Goal: Task Accomplishment & Management: Manage account settings

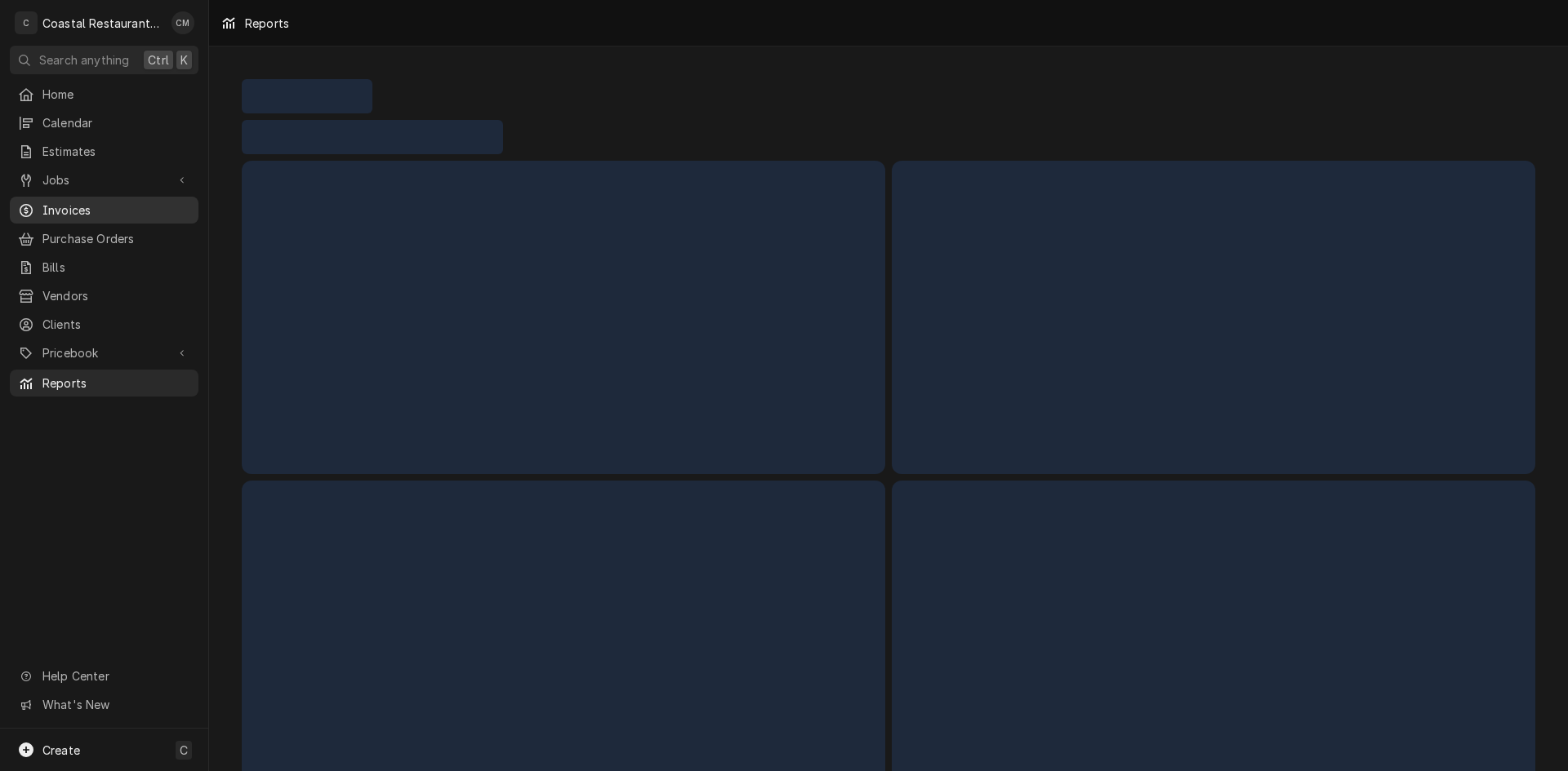
click at [88, 202] on span "Invoices" at bounding box center [116, 210] width 148 height 17
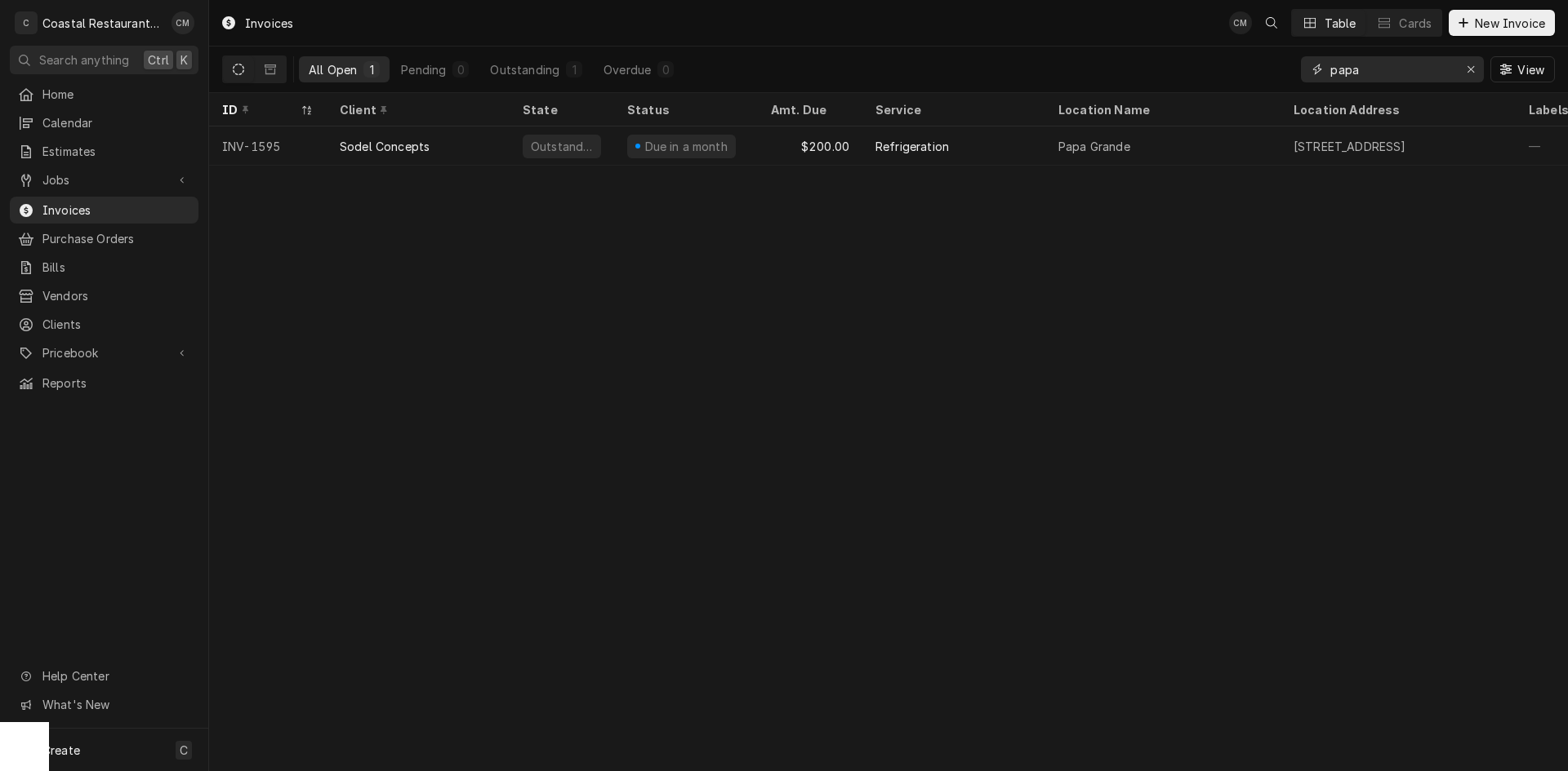
click at [1418, 62] on input "papa" at bounding box center [1391, 69] width 122 height 26
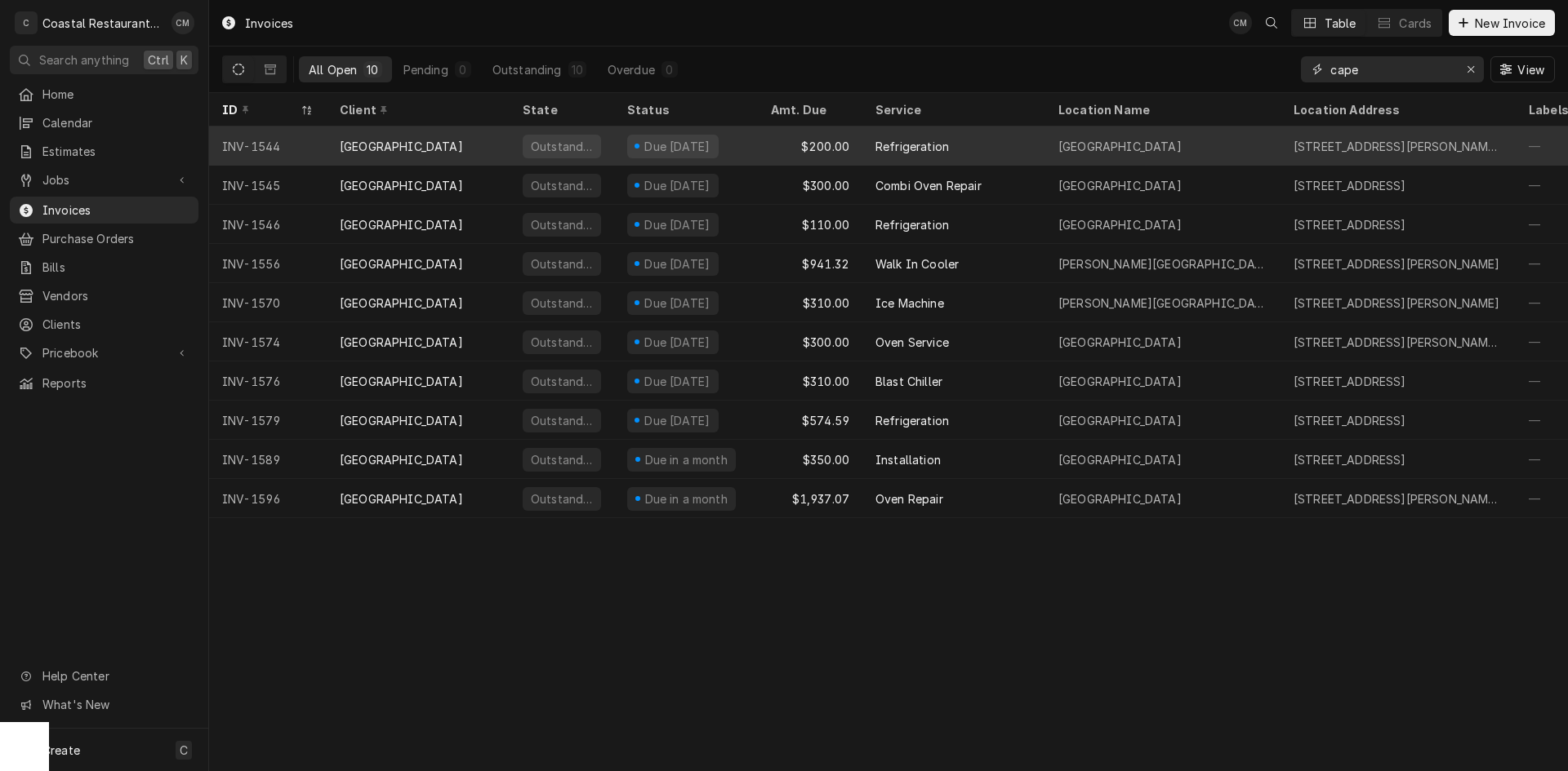
type input "cape"
click at [975, 146] on div "Refrigeration" at bounding box center [953, 146] width 183 height 39
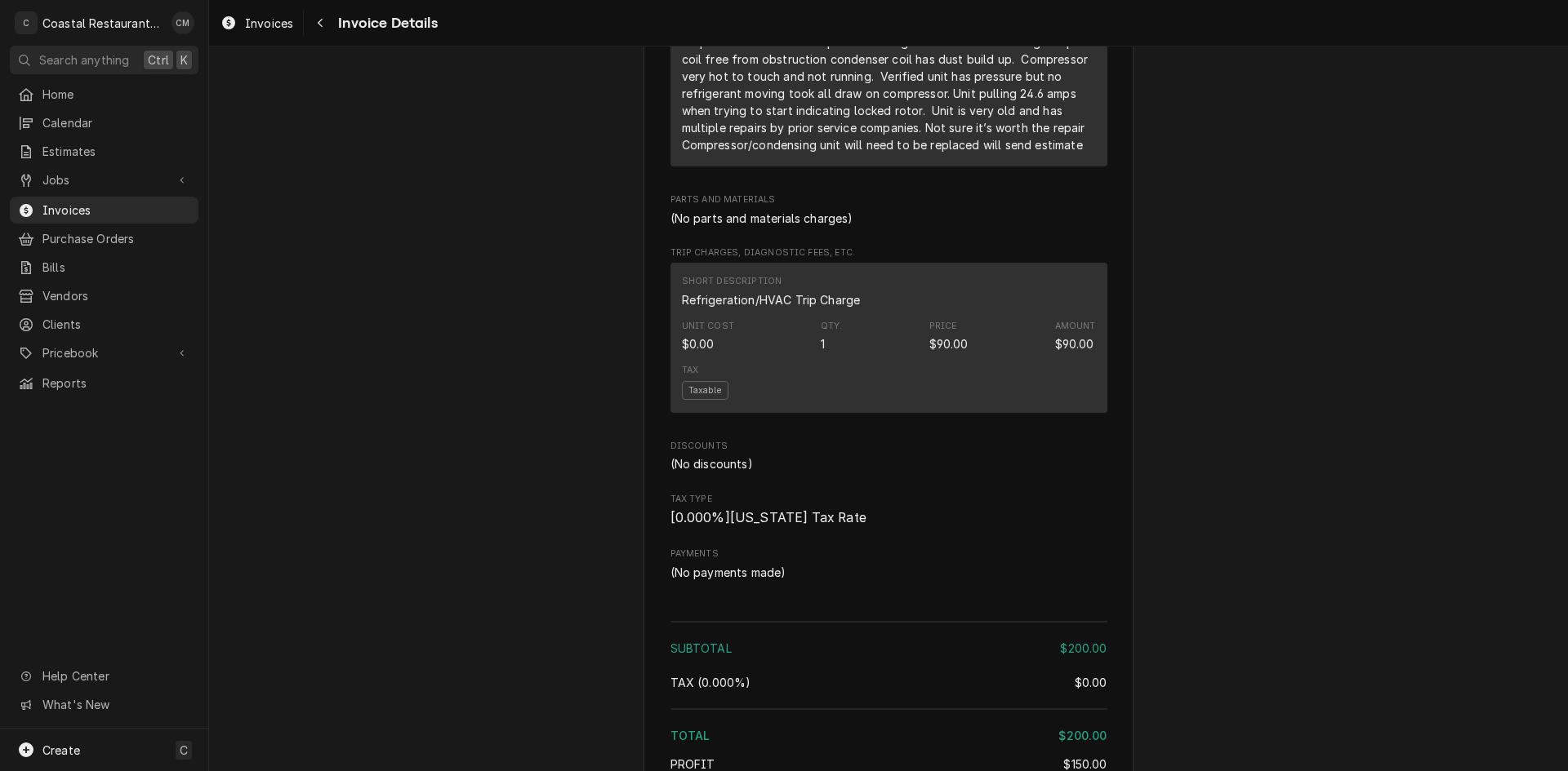
scroll to position [1306, 0]
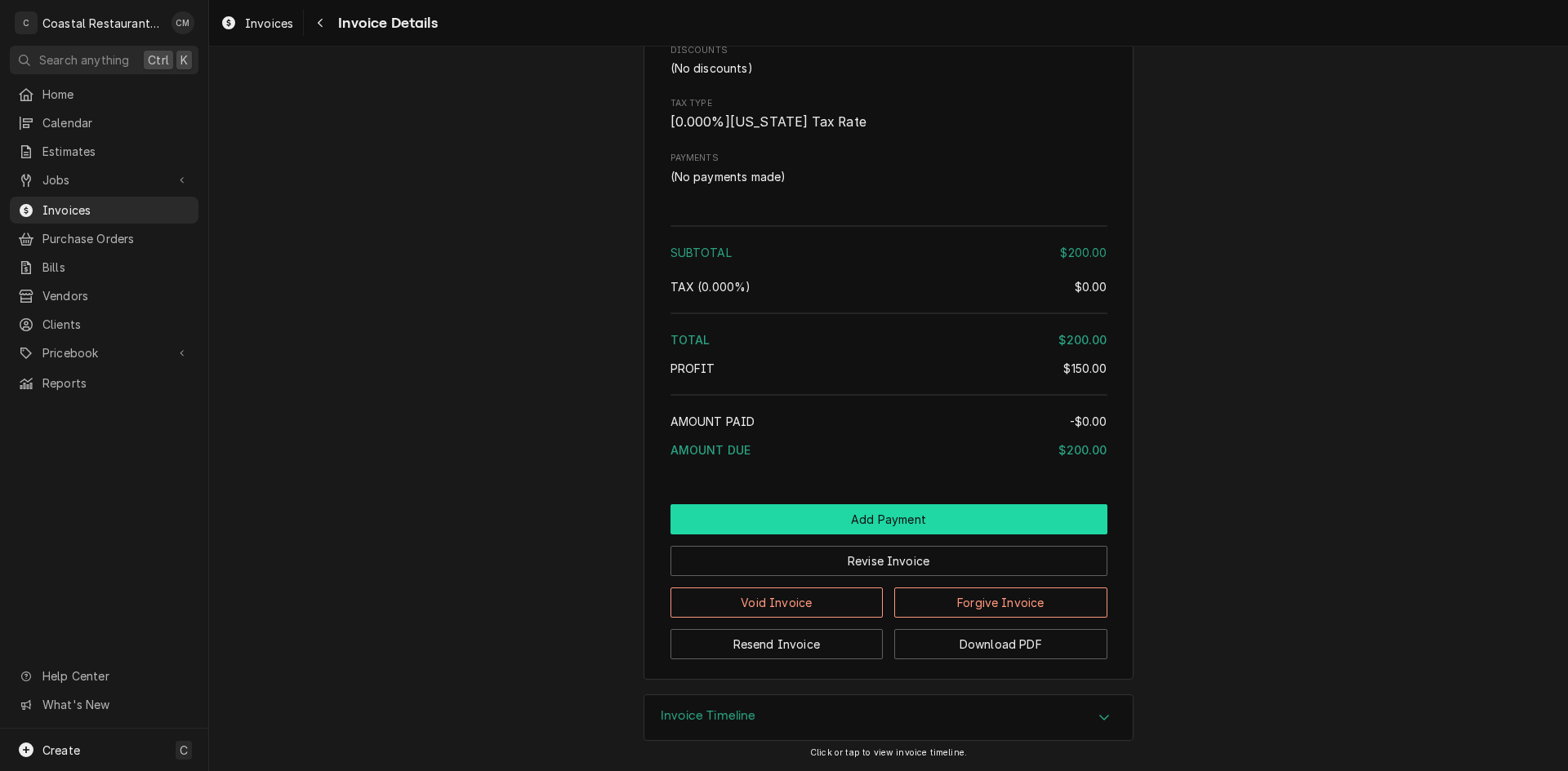
click at [762, 524] on button "Add Payment" at bounding box center [889, 519] width 437 height 30
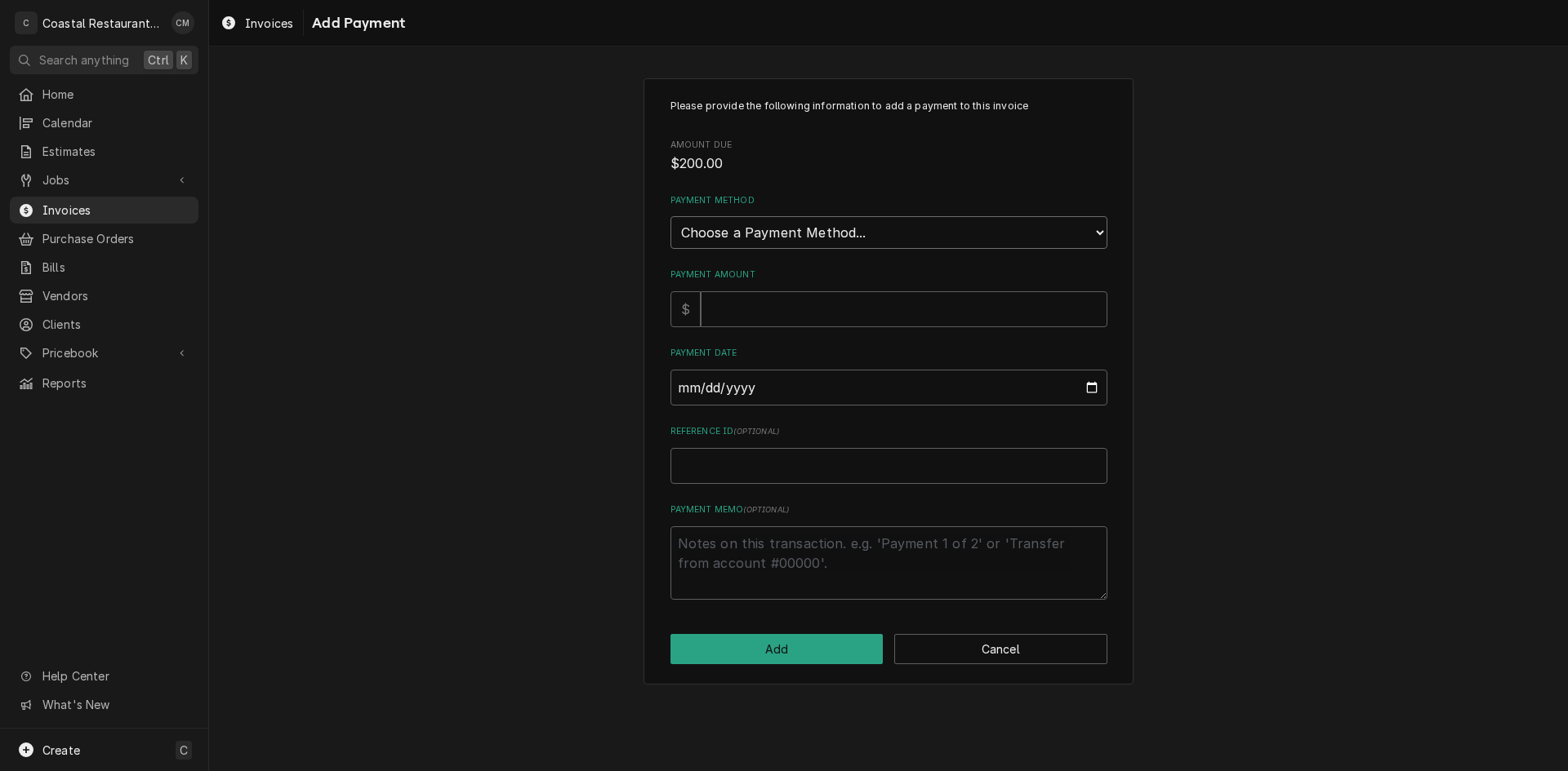
click at [808, 226] on select "Choose a Payment Method... Cash Check Credit/Debit Card ACH/eCheck Other" at bounding box center [889, 233] width 437 height 33
select select "2"
click at [671, 217] on select "Choose a Payment Method... Cash Check Credit/Debit Card ACH/eCheck Other" at bounding box center [889, 233] width 437 height 33
click at [760, 310] on input "Payment Amount" at bounding box center [904, 310] width 407 height 36
type textarea "x"
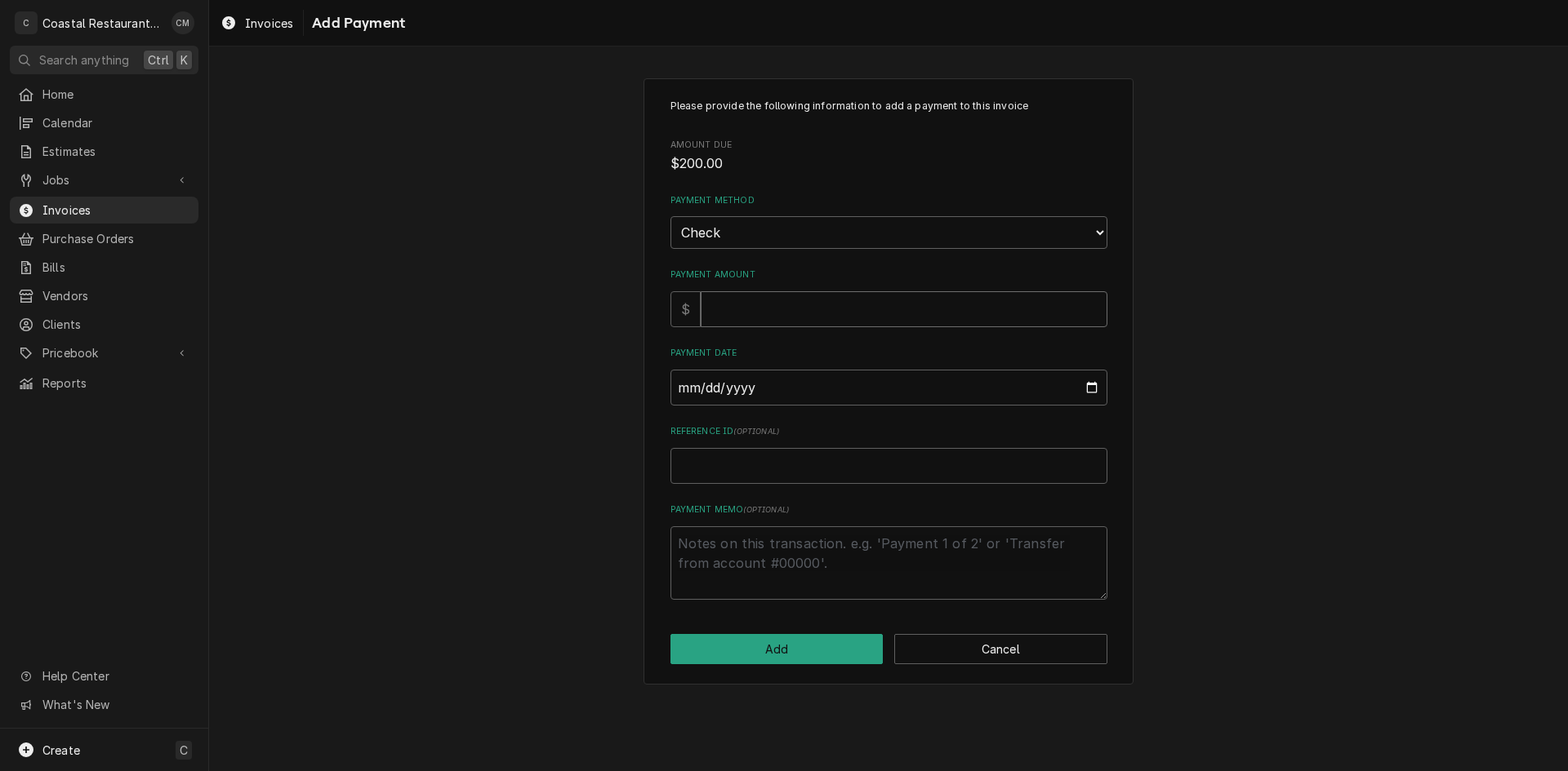
type input "2"
type textarea "x"
type input "20"
type textarea "x"
type input "200"
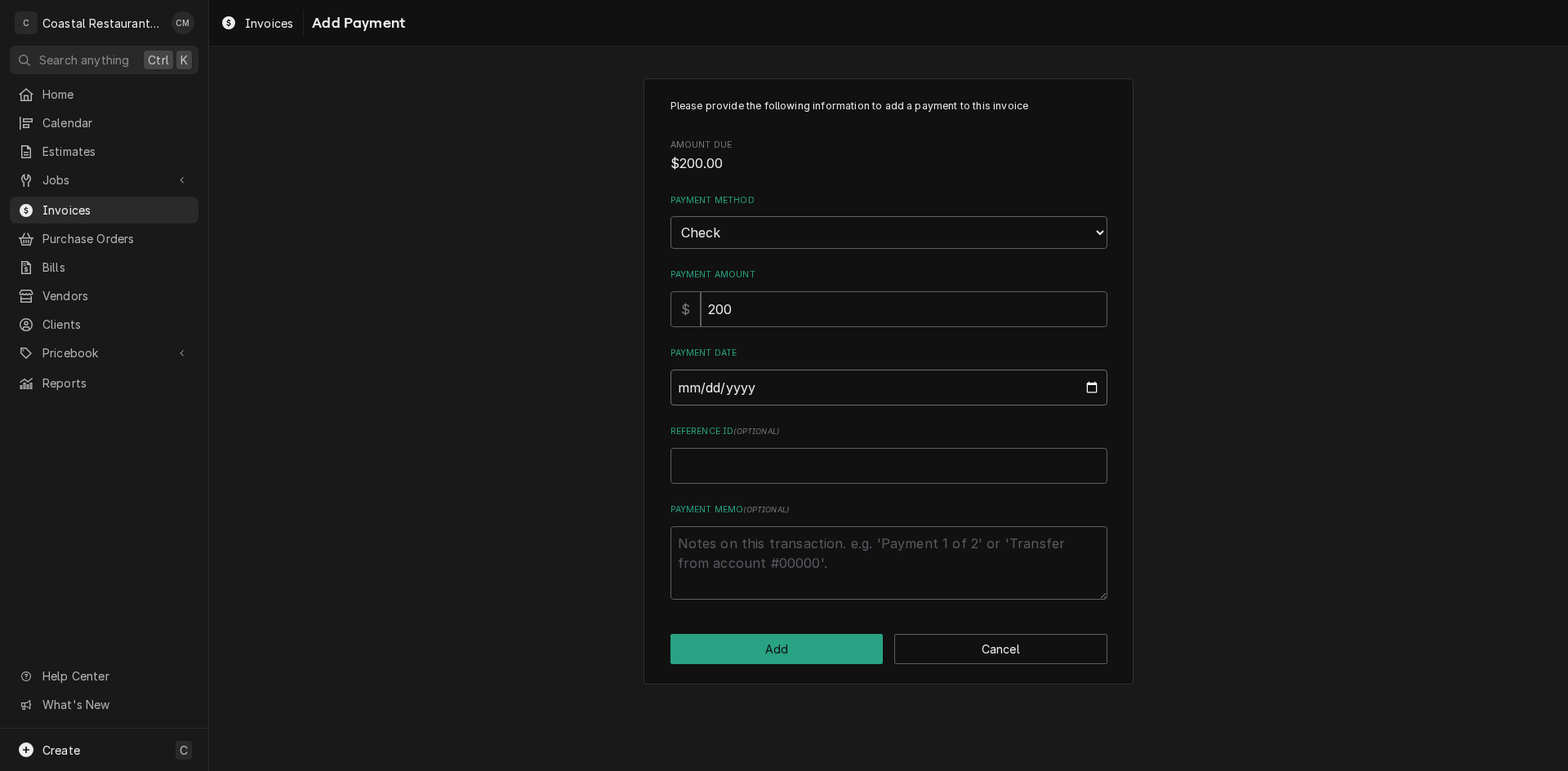
type input "0002-09-12"
type textarea "x"
type input "0020-09-12"
type textarea "x"
type input "0202-09-12"
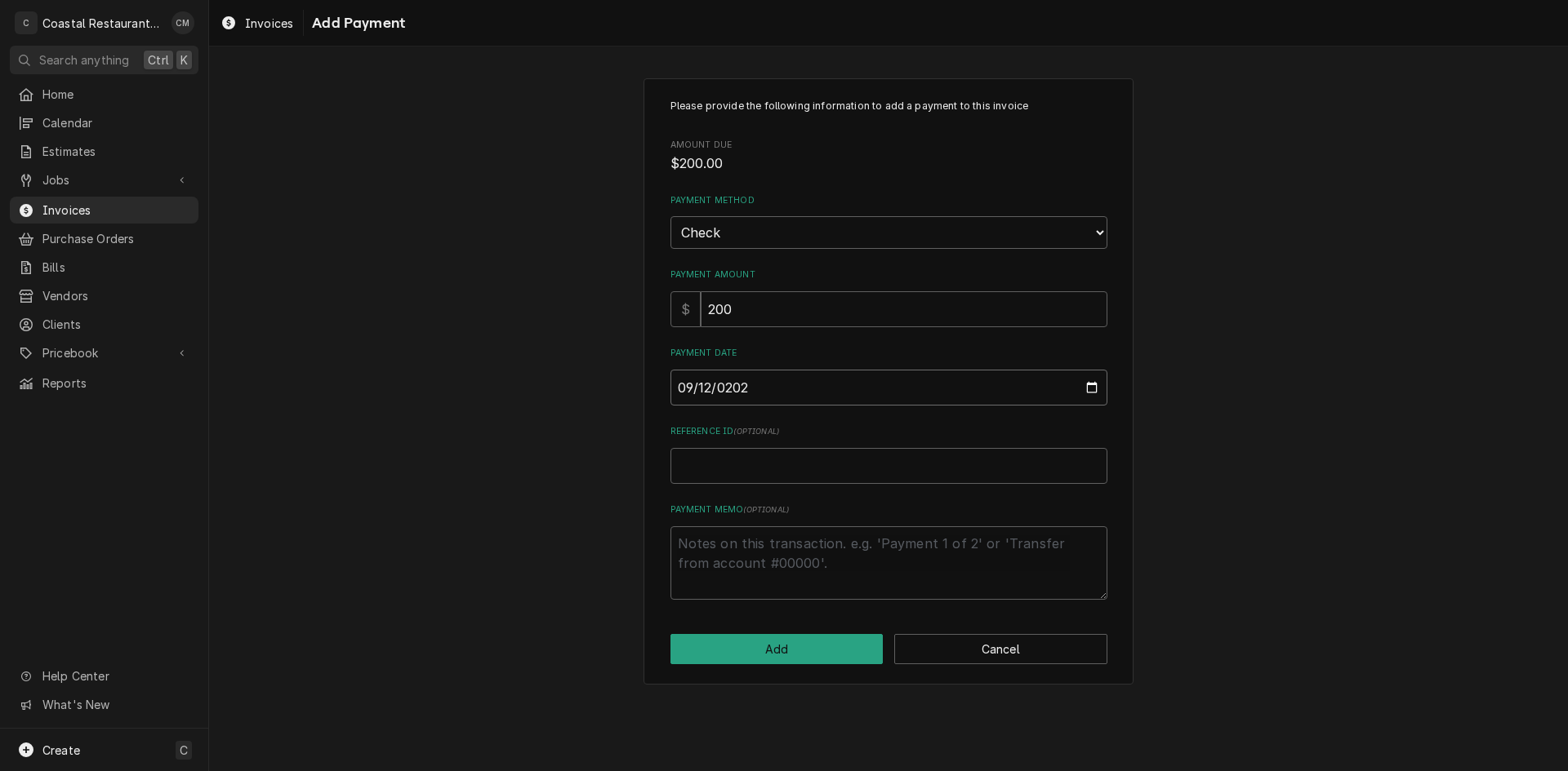
type textarea "x"
type input "[DATE]"
type textarea "x"
type input "E"
type textarea "x"
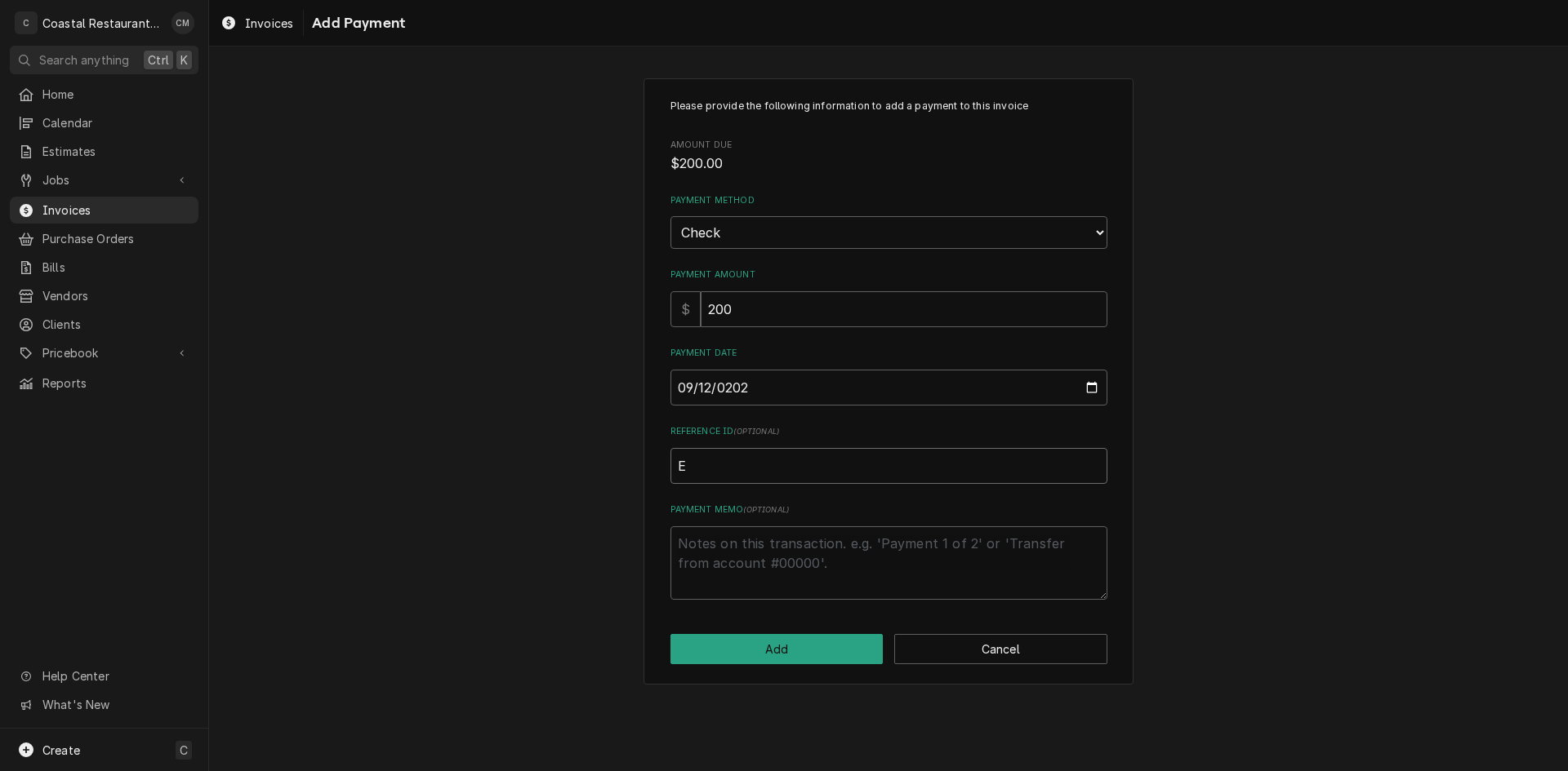
type input "EF"
type textarea "x"
type input "EFT"
type textarea "x"
type input "EFT"
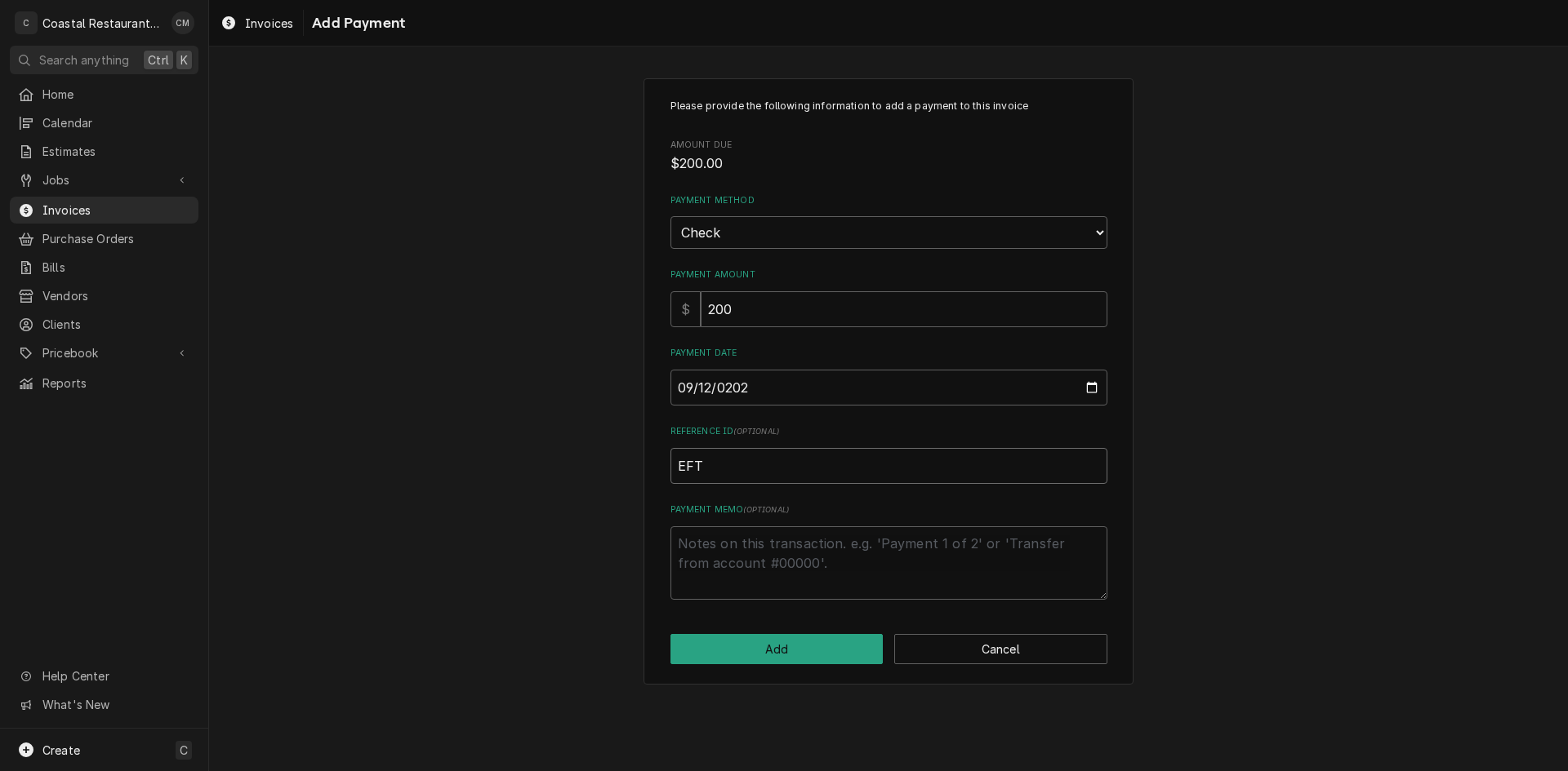
type textarea "x"
type input "EFT 5"
type textarea "x"
type input "EFT 58"
type textarea "x"
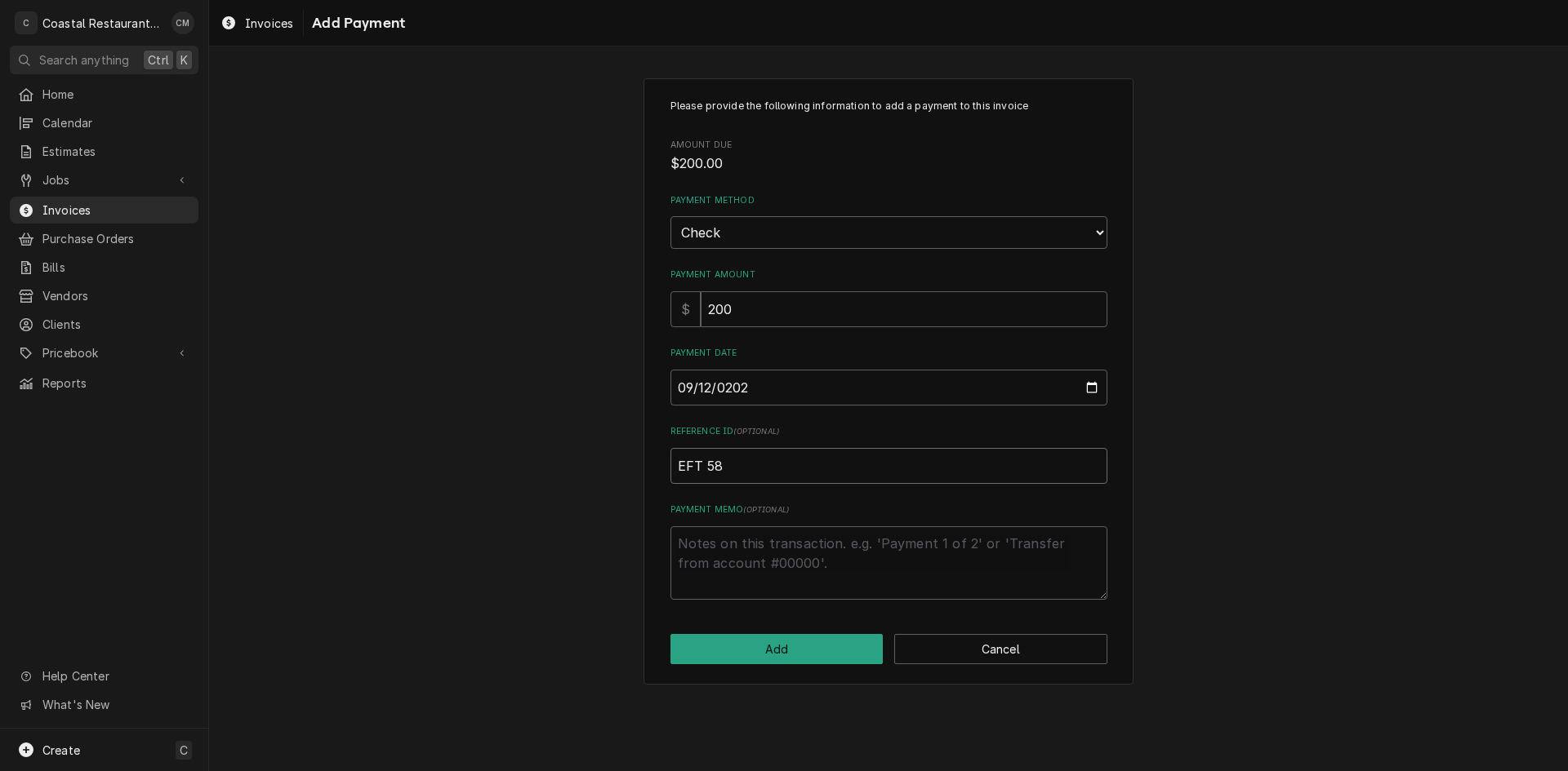
type input "EFT 583"
type textarea "x"
type input "EFT 5837"
type textarea "x"
type input "EFT 58373"
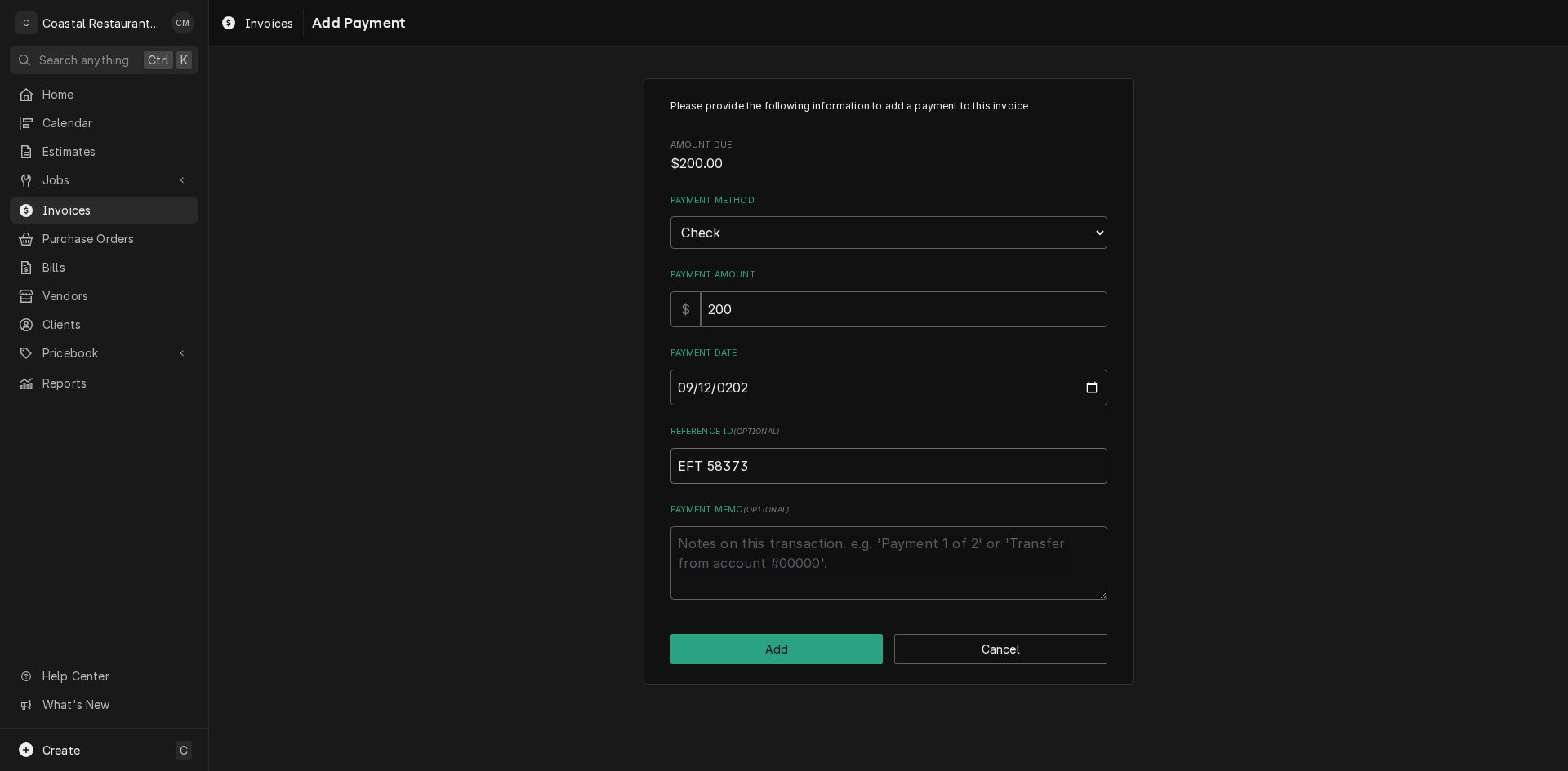
type textarea "x"
type input "EFT 583736"
click button "Add" at bounding box center [777, 649] width 213 height 30
type textarea "x"
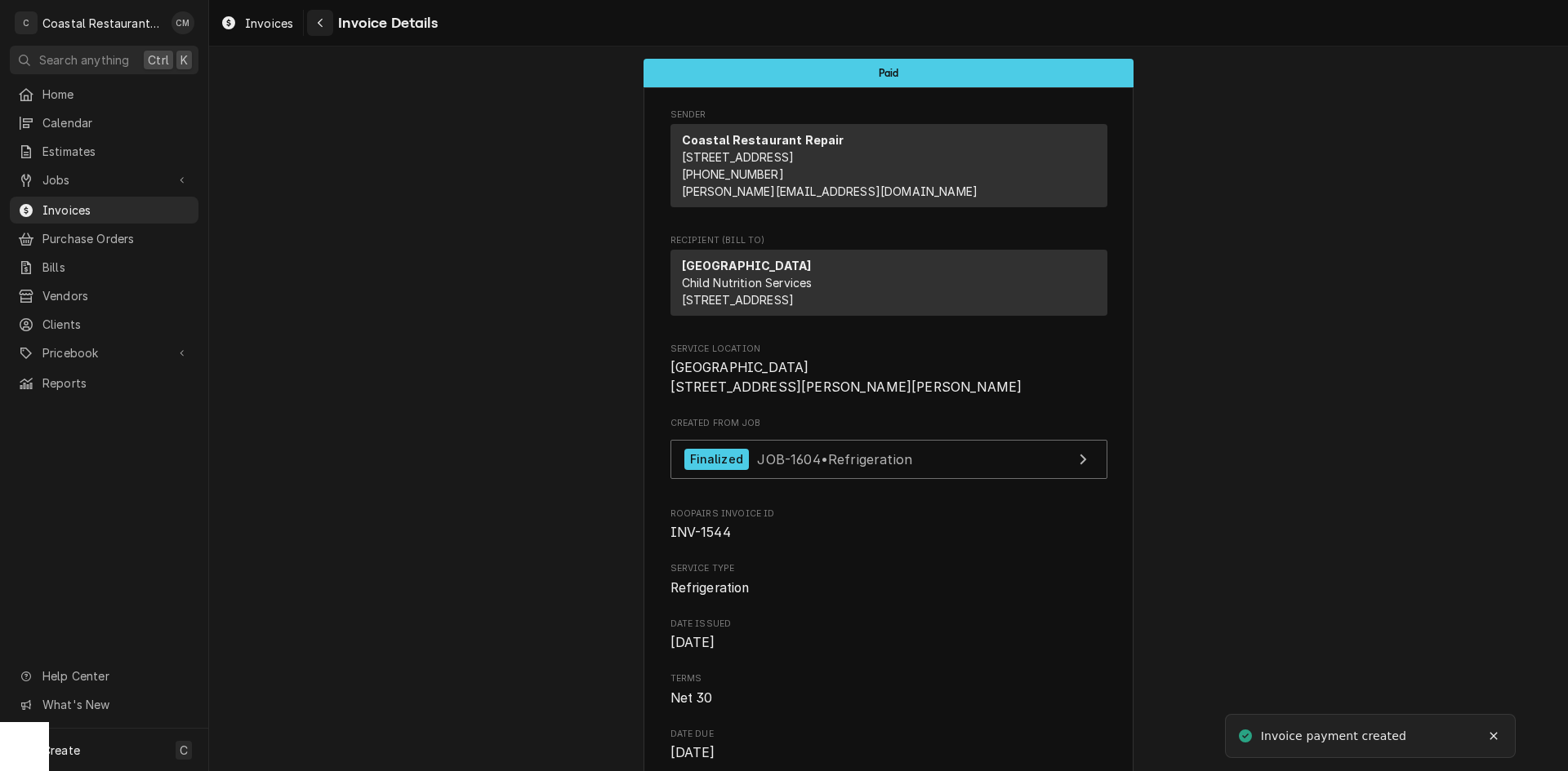
click at [318, 30] on div "Navigate back" at bounding box center [320, 23] width 16 height 16
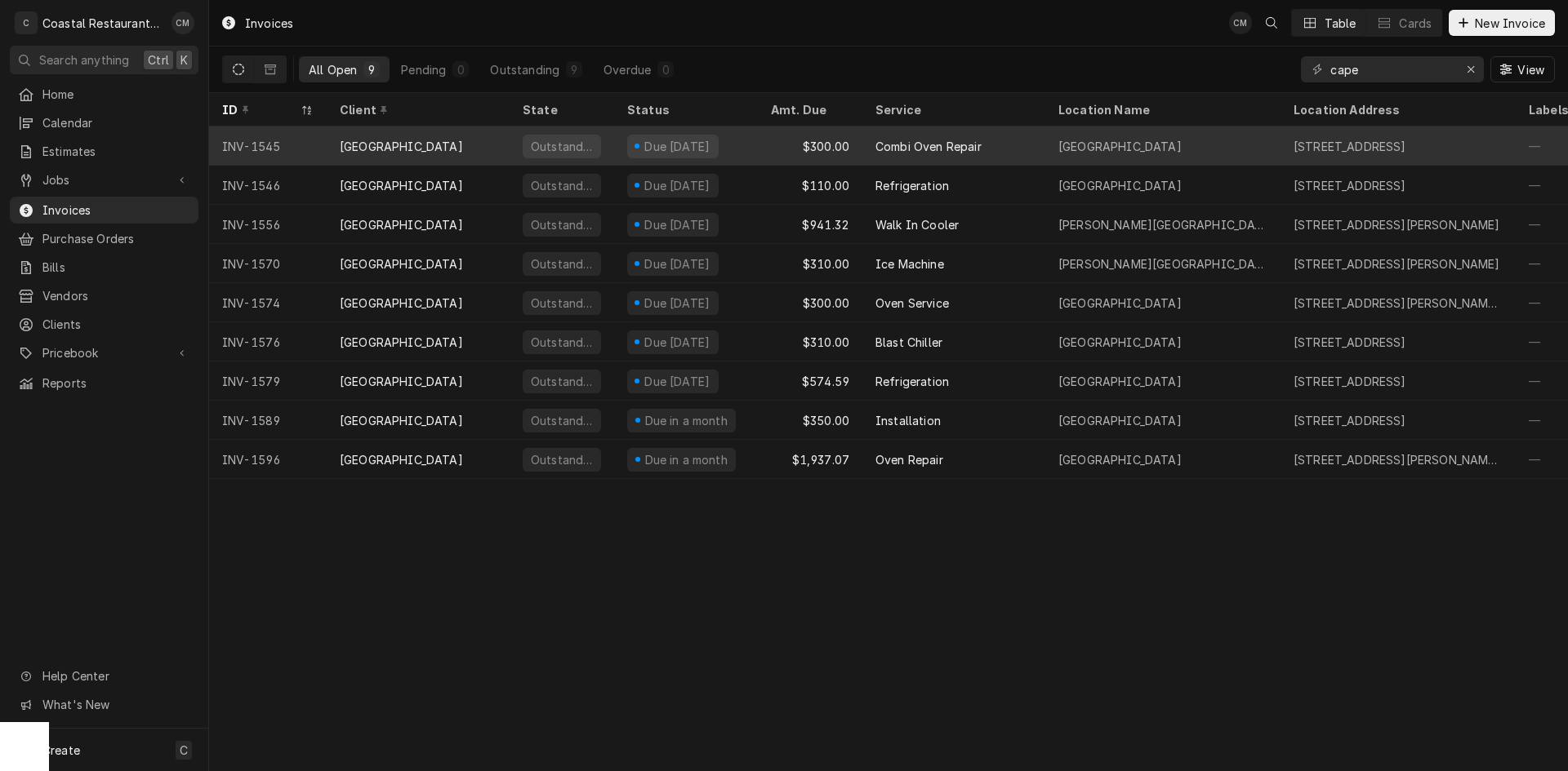
click at [604, 140] on div "Outstanding" at bounding box center [561, 146] width 104 height 39
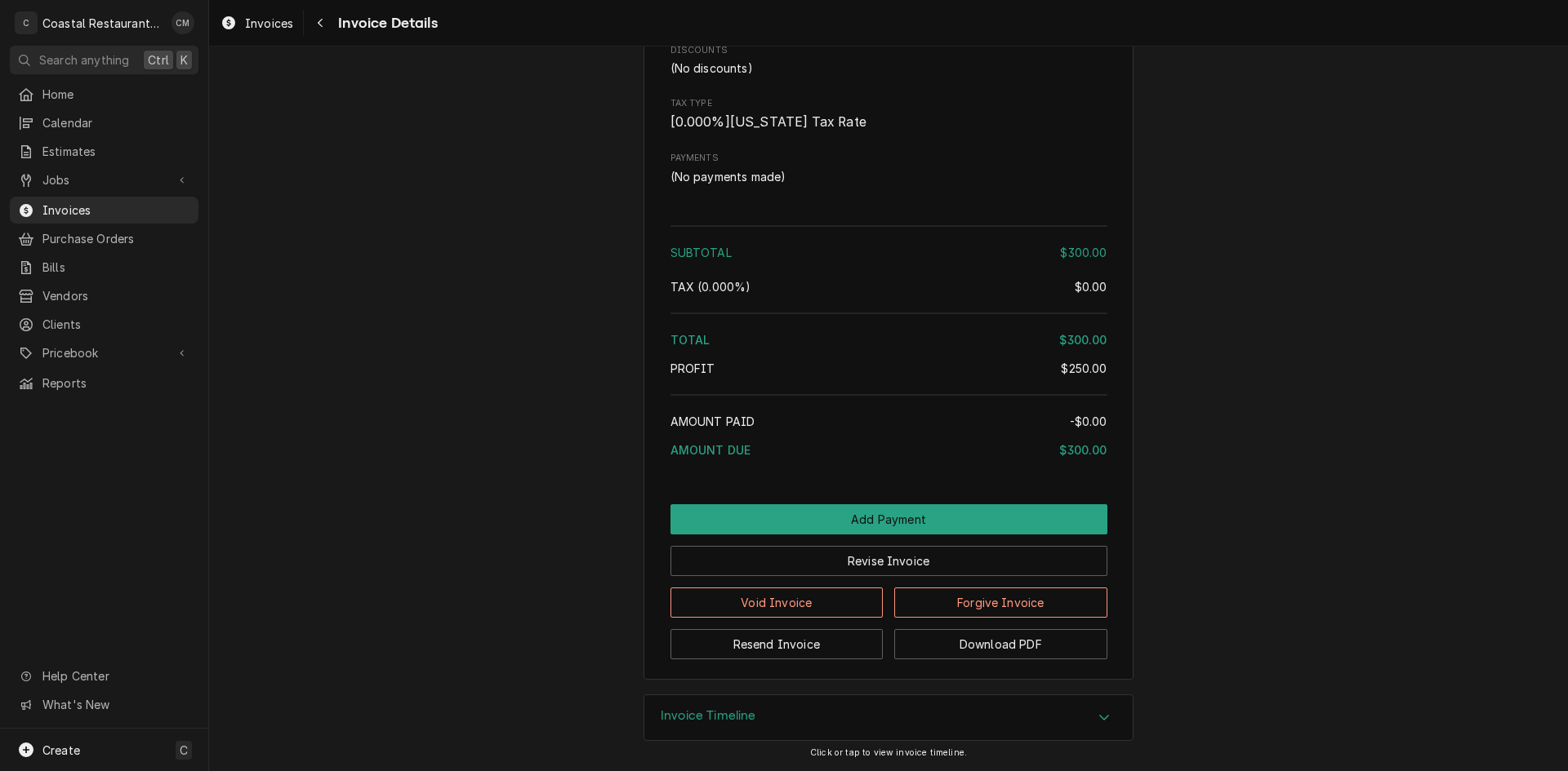
scroll to position [1552, 0]
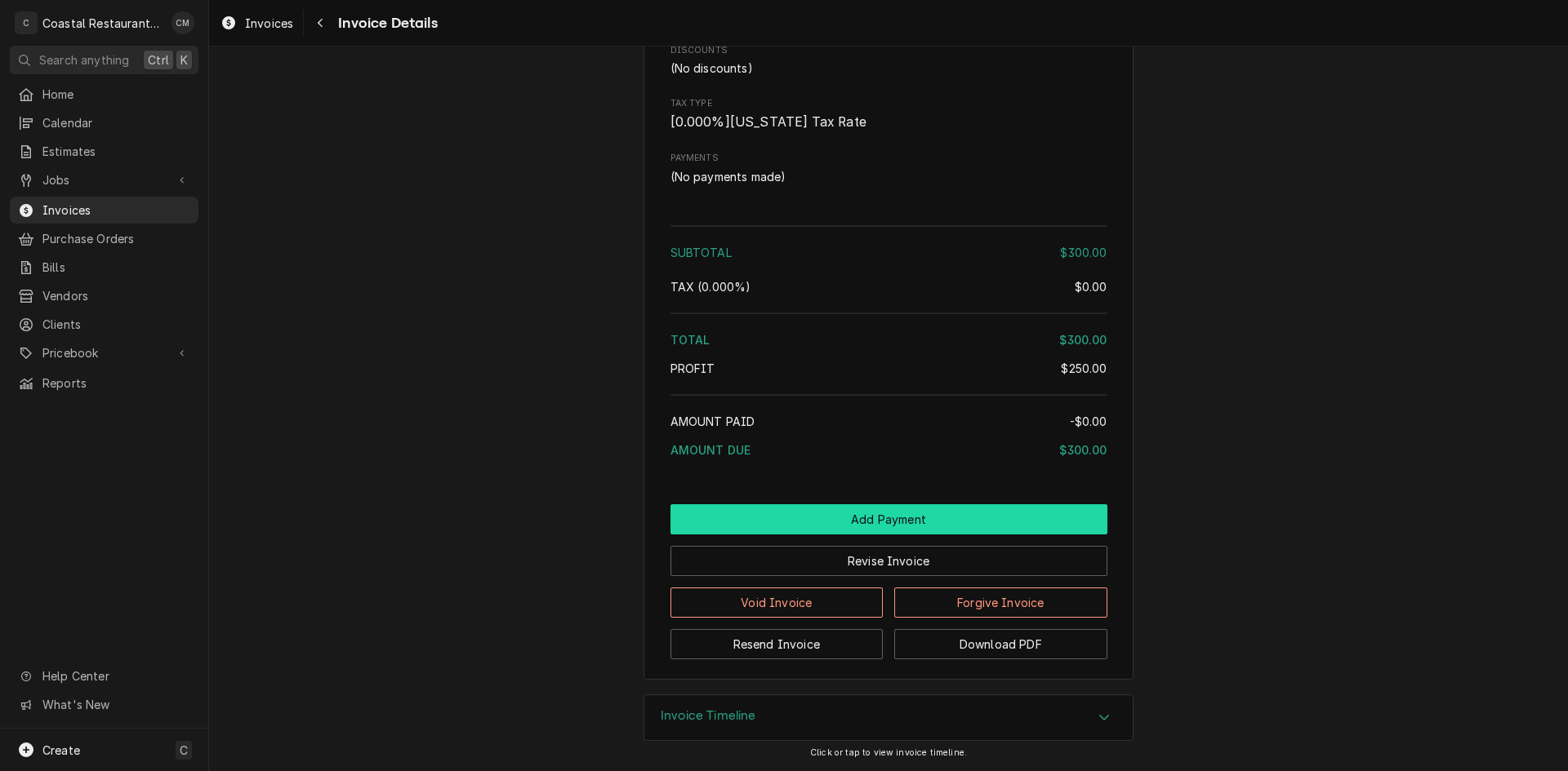
click at [844, 525] on button "Add Payment" at bounding box center [889, 519] width 437 height 30
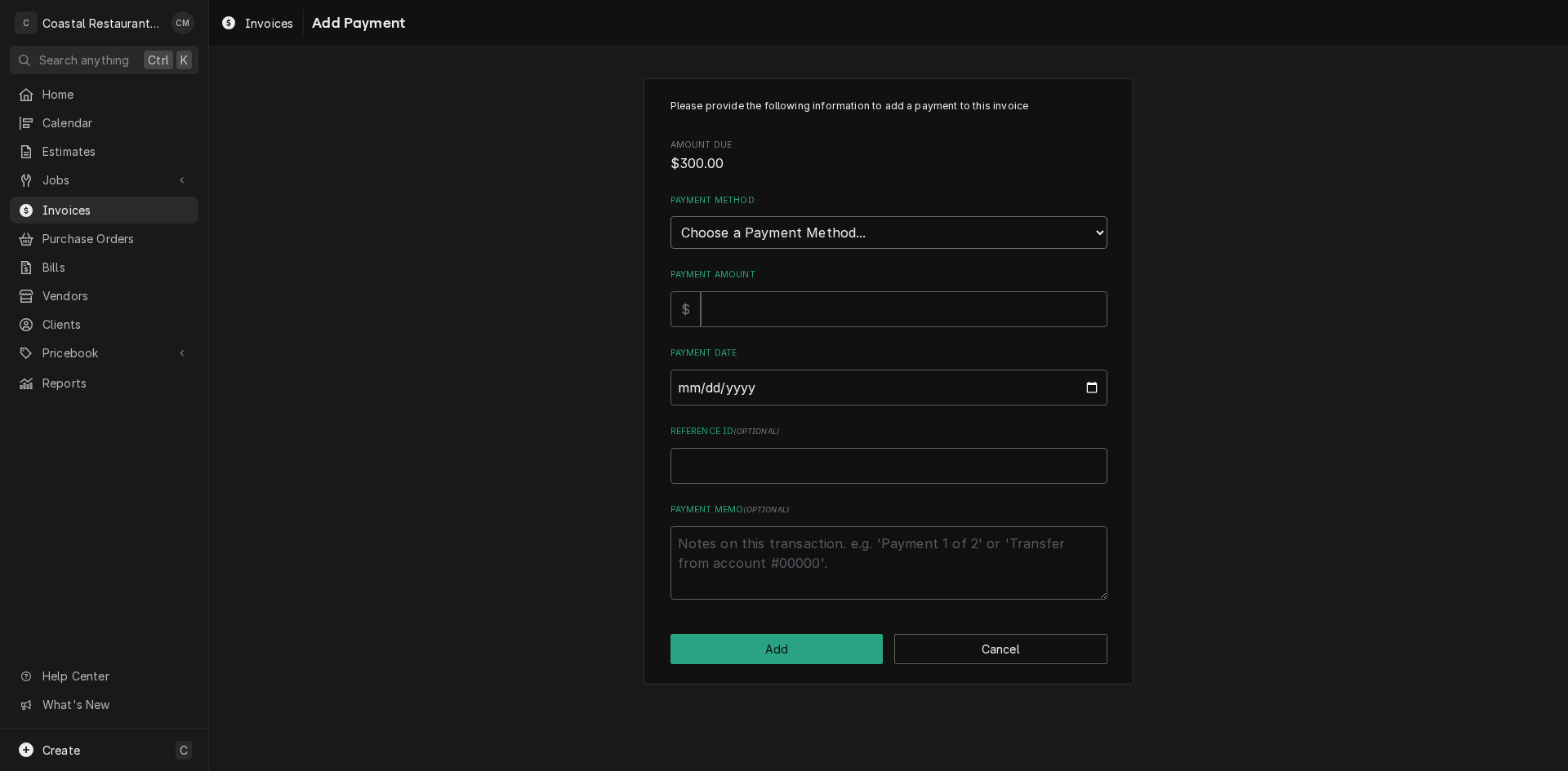
click at [787, 245] on select "Choose a Payment Method... Cash Check Credit/Debit Card ACH/eCheck Other" at bounding box center [889, 233] width 437 height 33
select select "4"
click at [671, 217] on select "Choose a Payment Method... Cash Check Credit/Debit Card ACH/eCheck Other" at bounding box center [889, 233] width 437 height 33
click at [748, 315] on input "Payment Amount" at bounding box center [904, 310] width 407 height 36
type textarea "x"
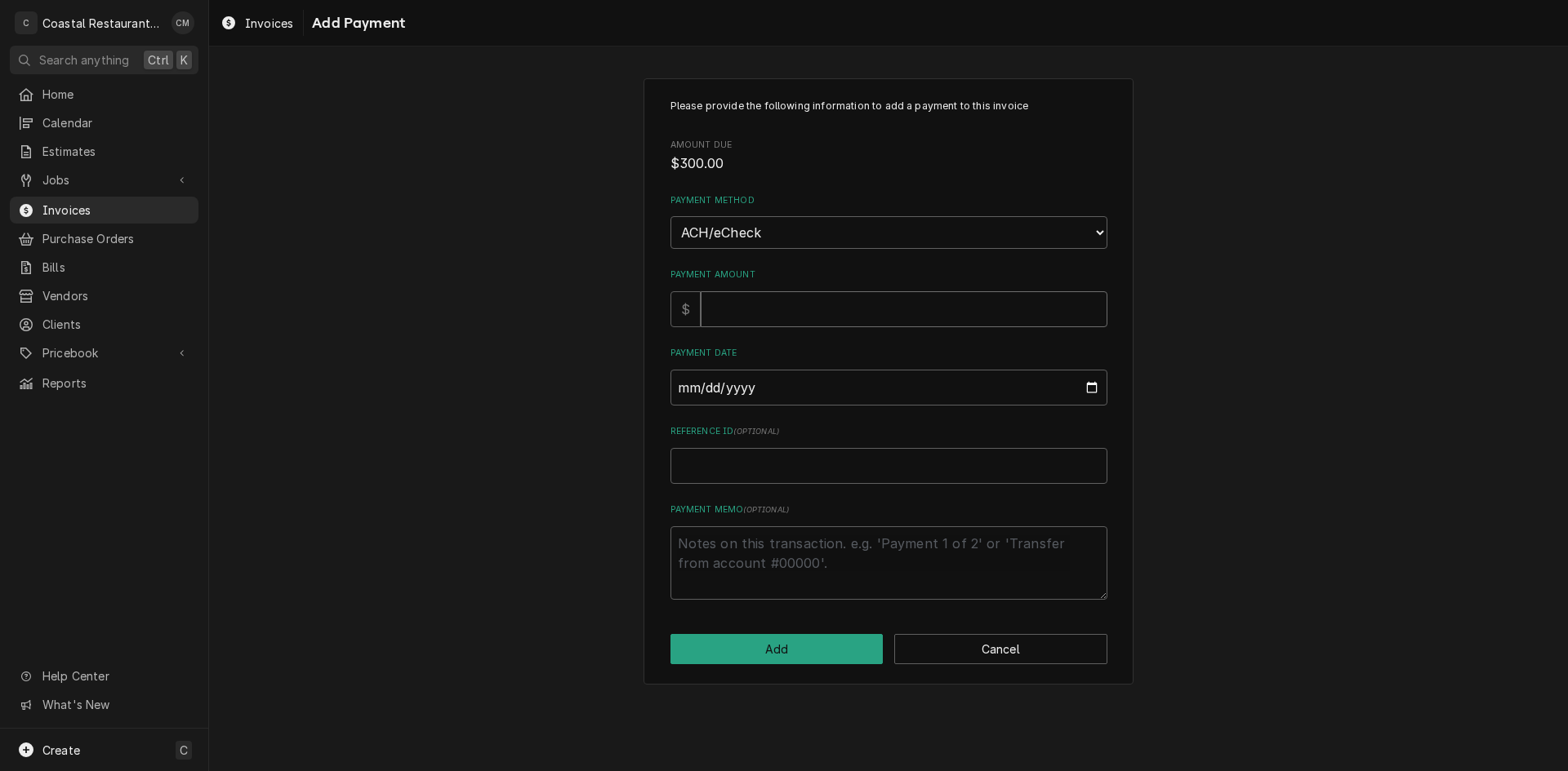
type input "3"
type textarea "x"
type input "30"
type textarea "x"
type input "300"
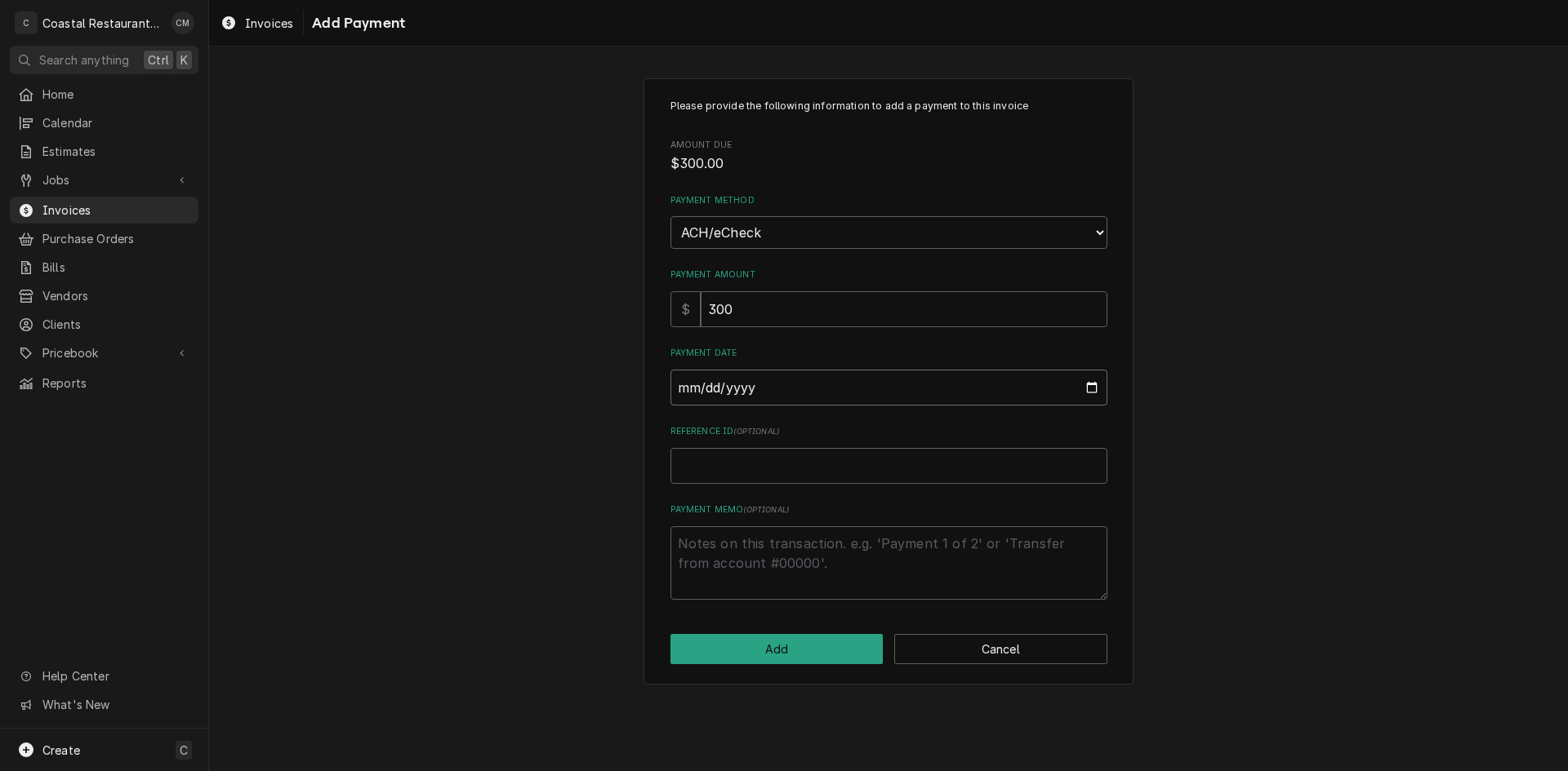
type input "0002-09-12"
type textarea "x"
type input "0020-09-12"
type textarea "x"
type input "0202-09-12"
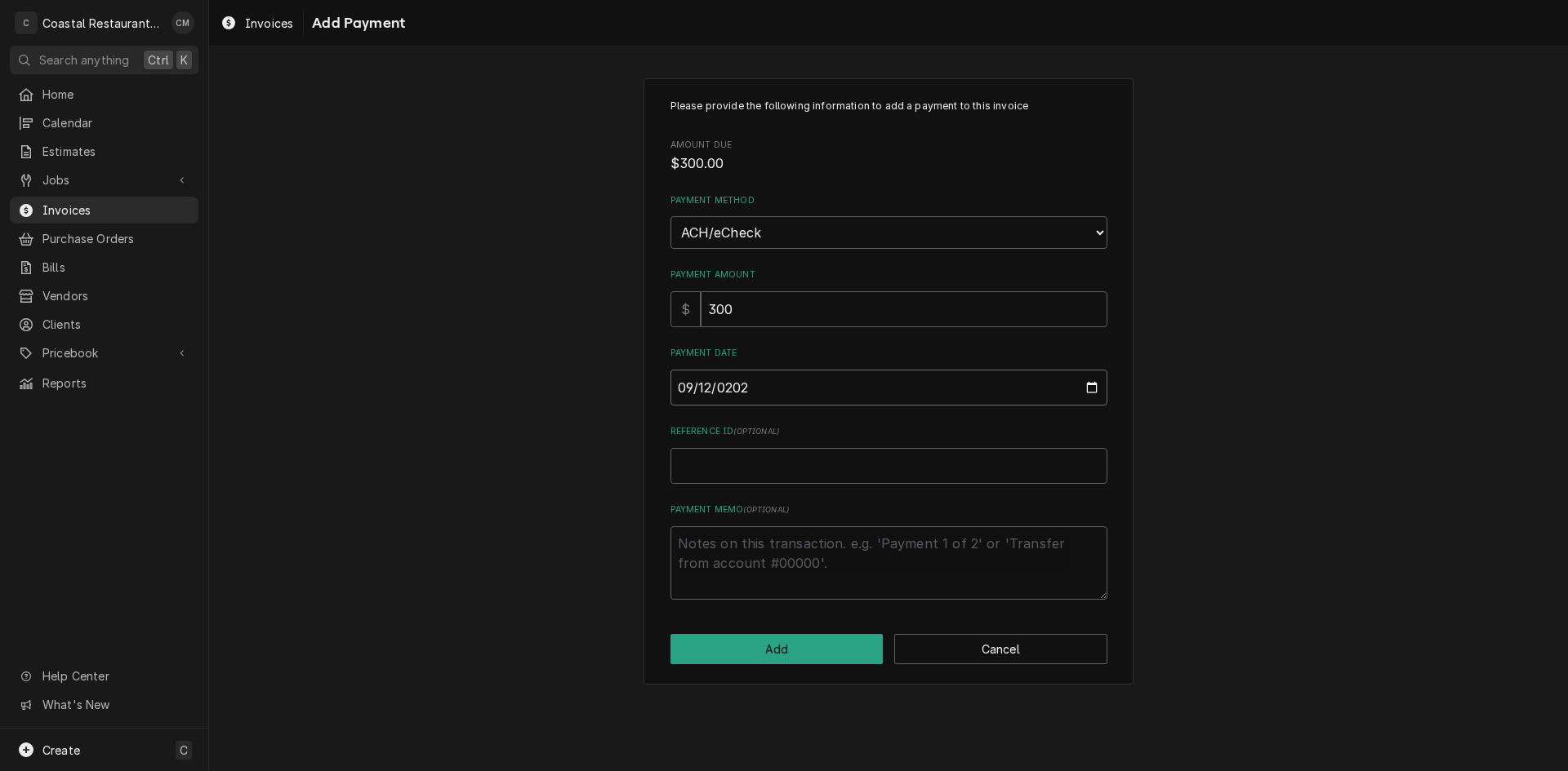
type textarea "x"
type input "2025-09-12"
type textarea "x"
type input "E"
type textarea "x"
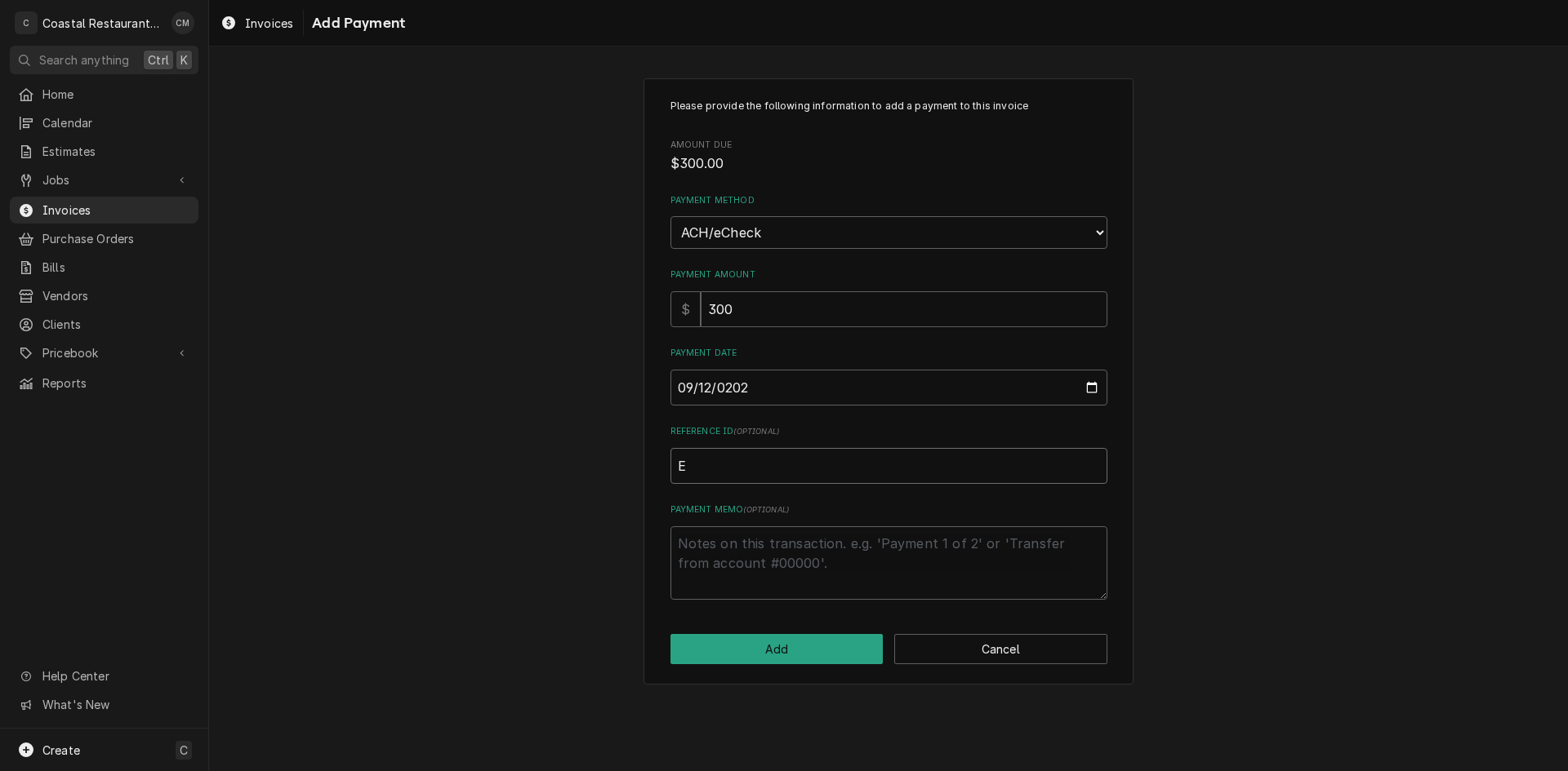
type input "EF"
type textarea "x"
type input "EFT"
type textarea "x"
type input "EFT"
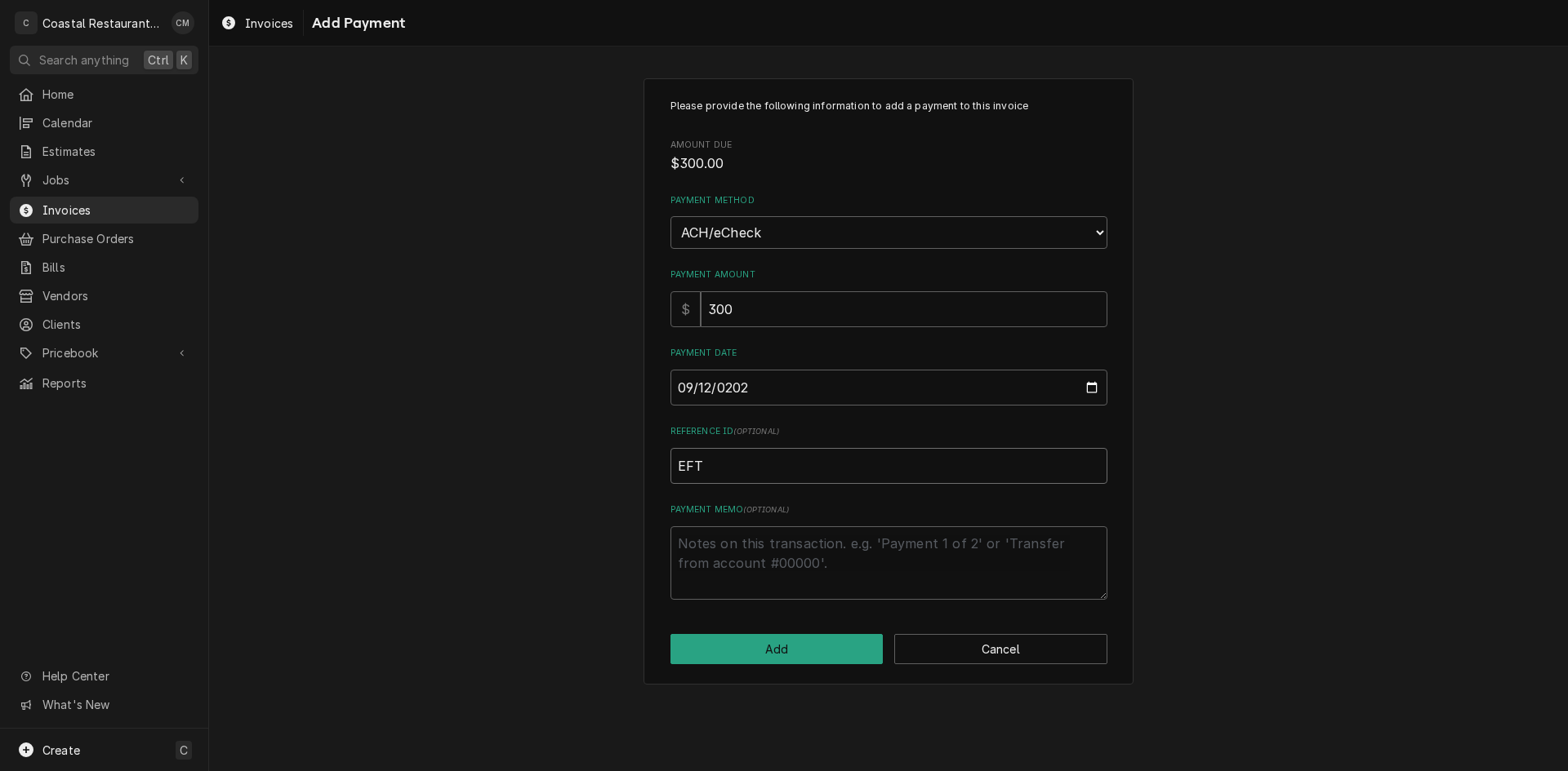
type textarea "x"
type input "EFT 5"
type textarea "x"
type input "EFT 58"
type textarea "x"
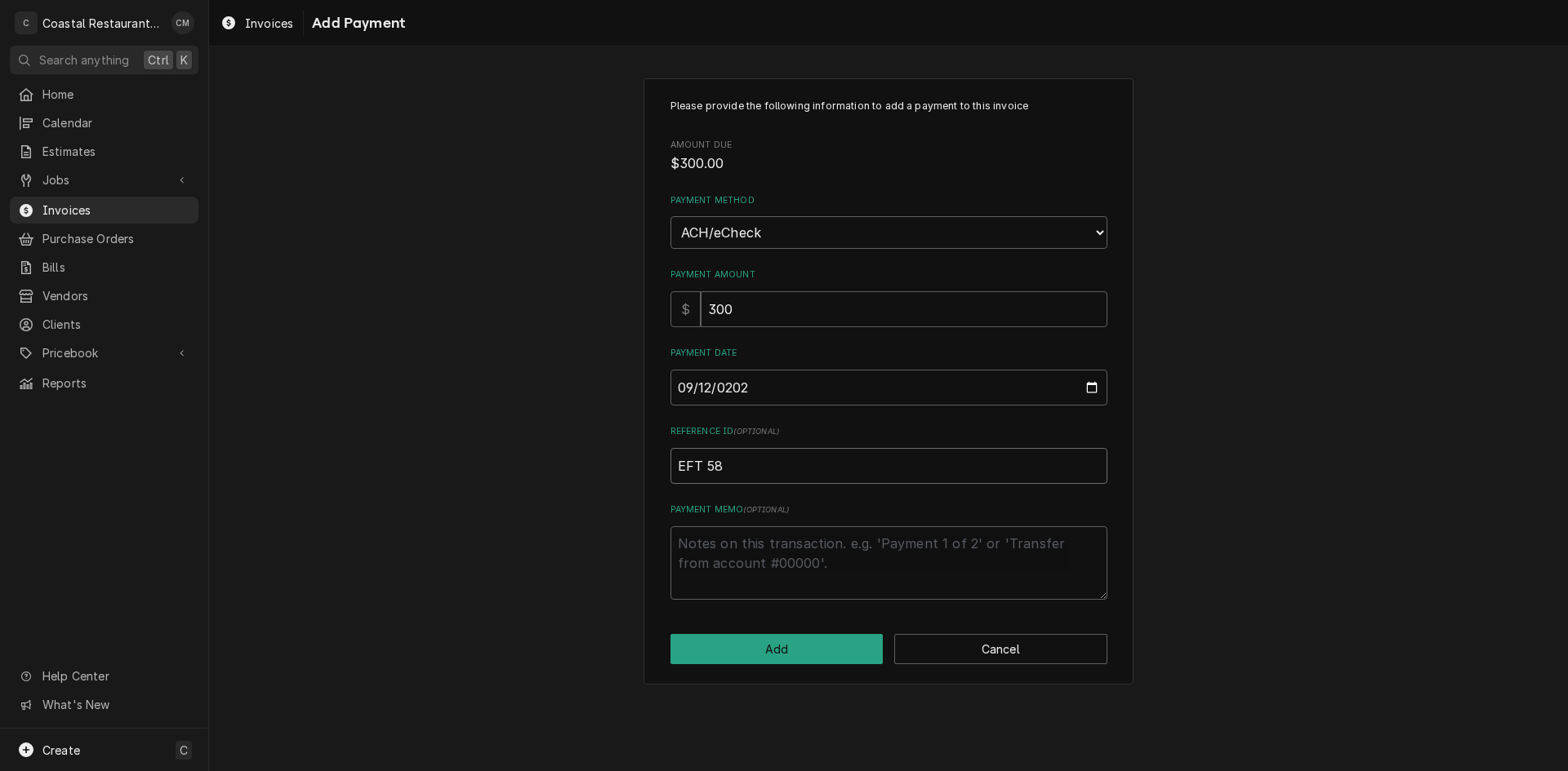
type input "EFT 583"
type textarea "x"
type input "EFT 5837"
type textarea "x"
type input "EFT 58373"
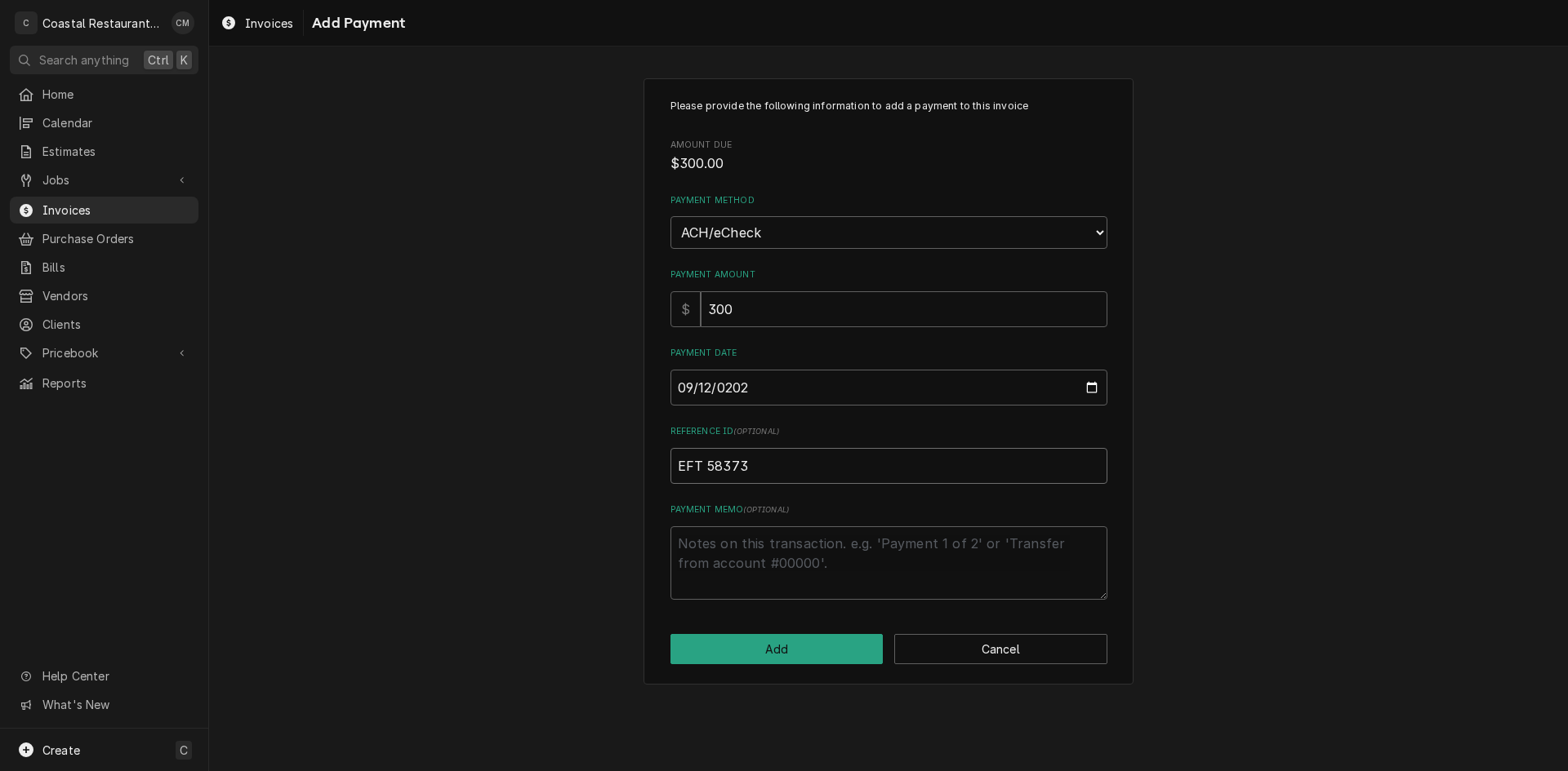
type textarea "x"
type input "EFT 583736"
click at [753, 640] on button "Add" at bounding box center [777, 649] width 213 height 30
type textarea "x"
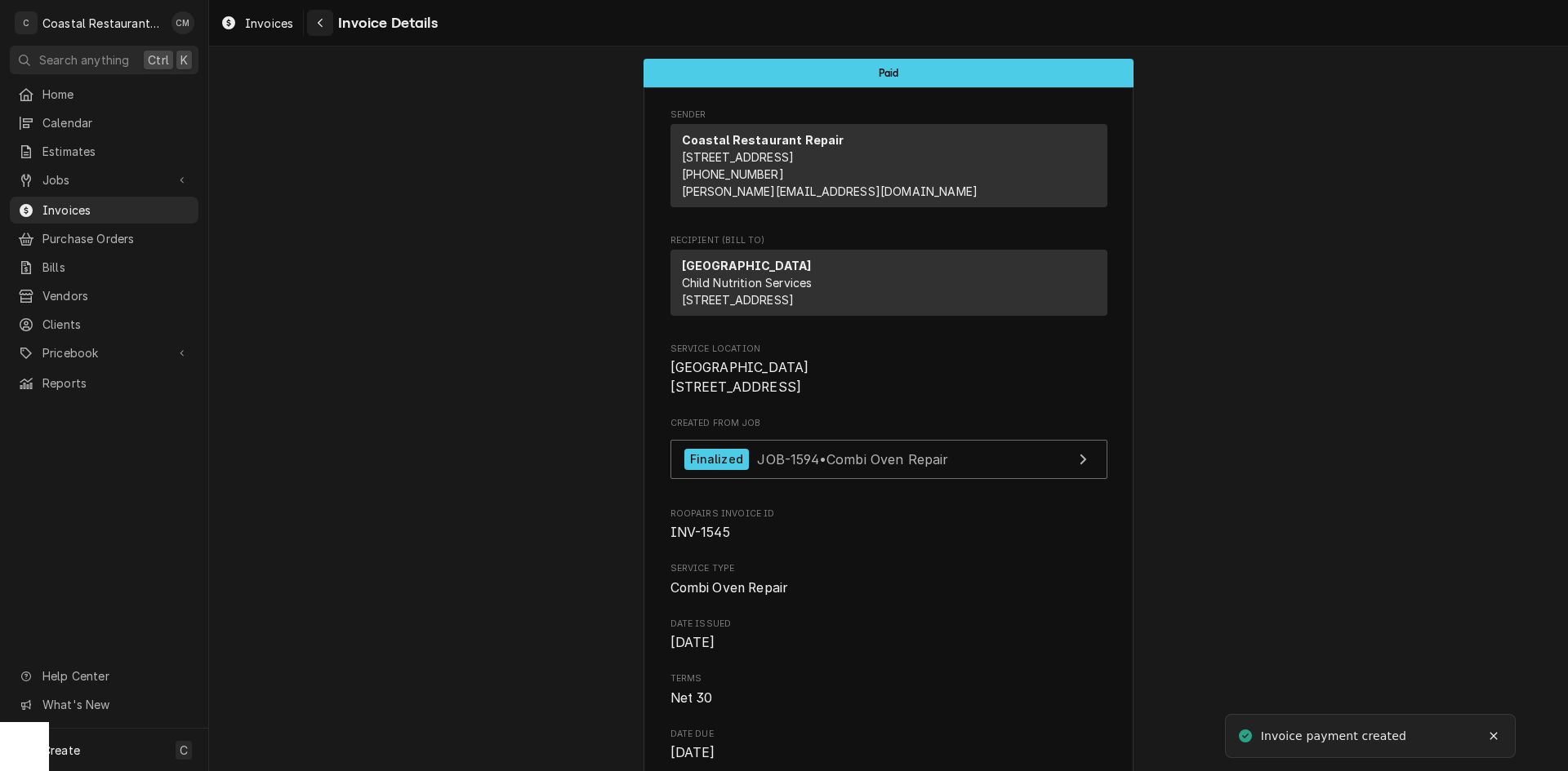
click at [315, 23] on div "Navigate back" at bounding box center [320, 23] width 16 height 16
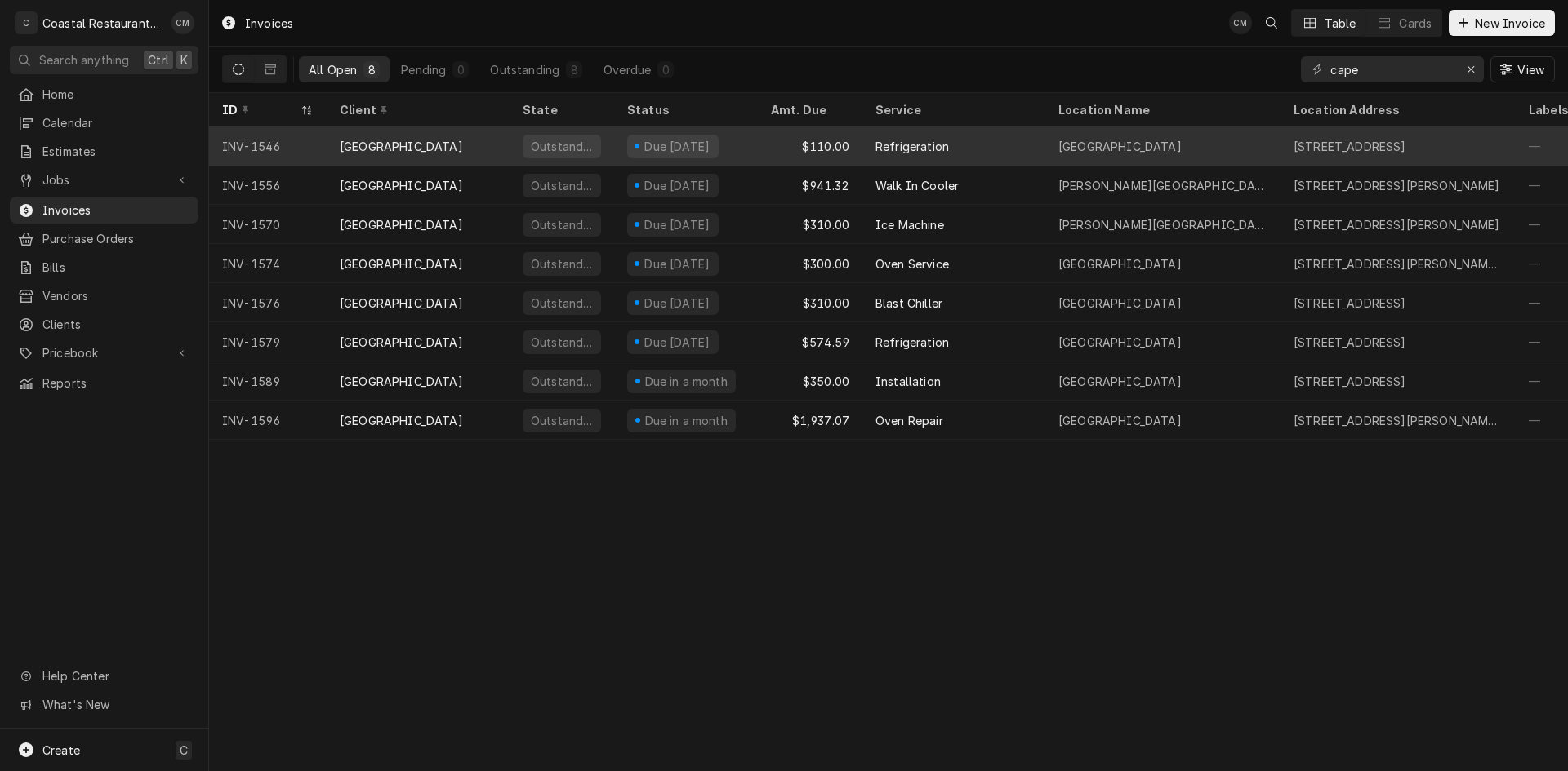
click at [1045, 137] on div "[GEOGRAPHIC_DATA]" at bounding box center [1162, 146] width 235 height 39
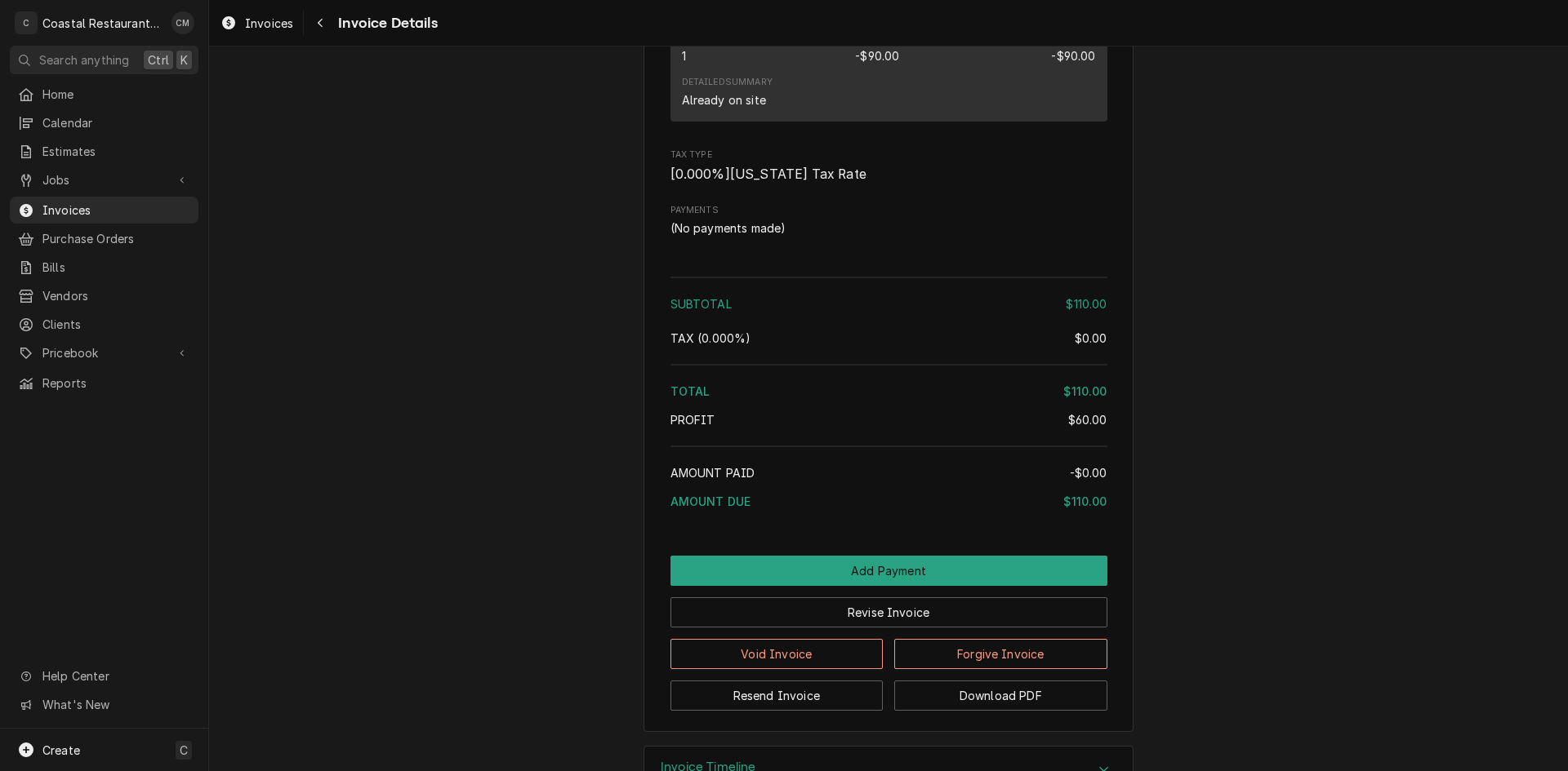
scroll to position [1654, 0]
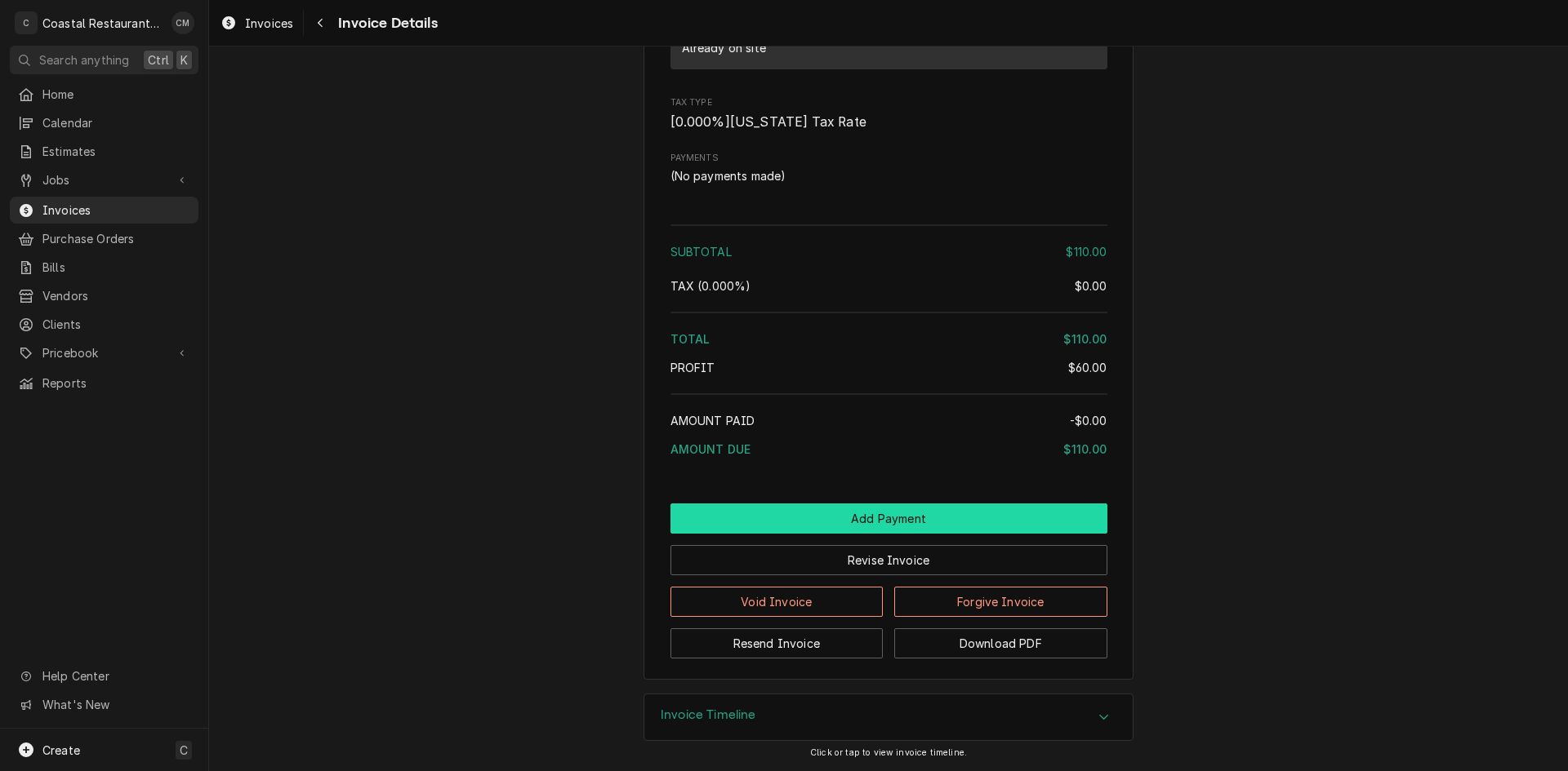
click at [862, 523] on button "Add Payment" at bounding box center [889, 518] width 437 height 30
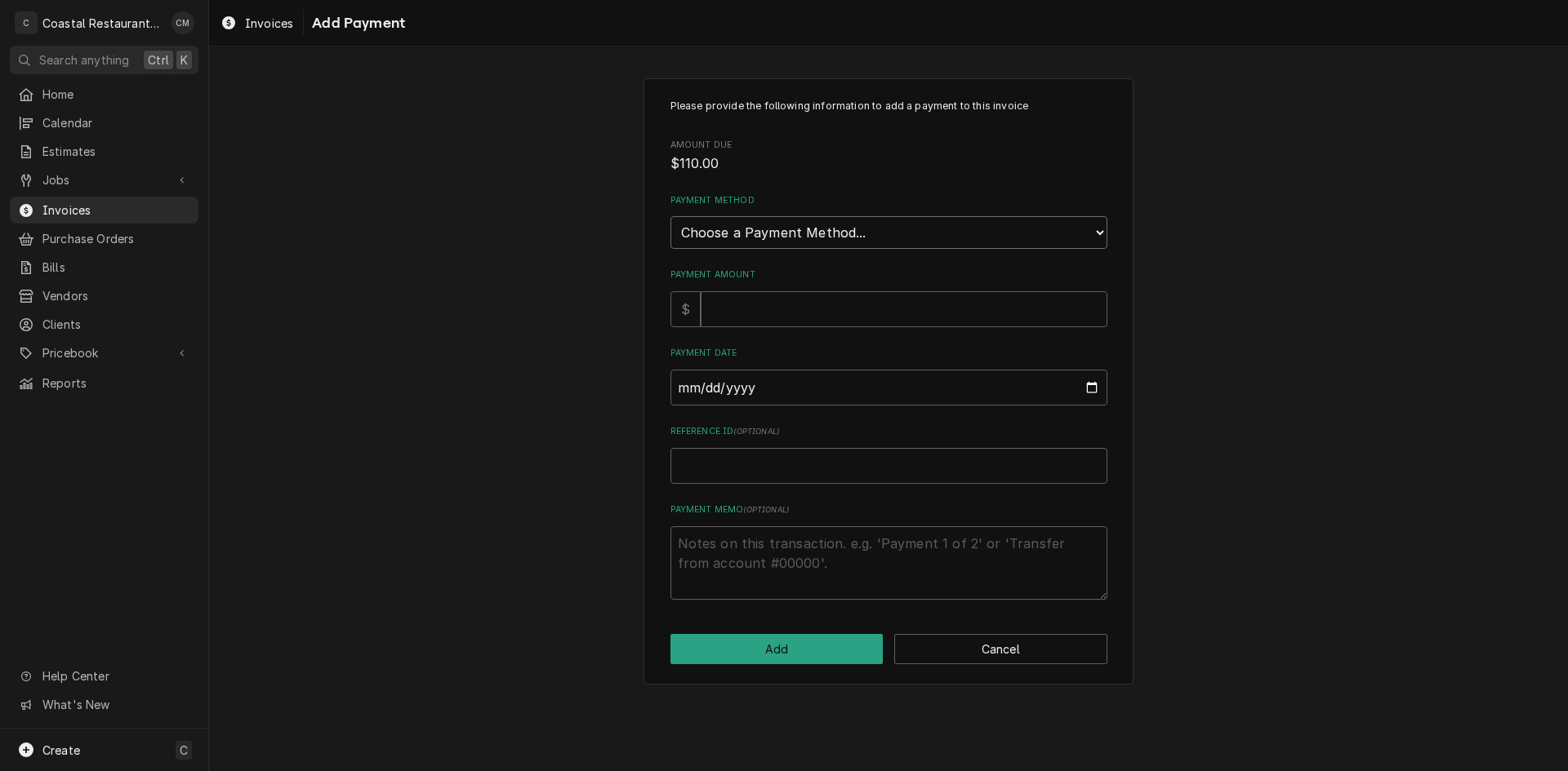
click at [837, 243] on select "Choose a Payment Method... Cash Check Credit/Debit Card ACH/eCheck Other" at bounding box center [889, 233] width 437 height 33
select select "4"
click at [671, 217] on select "Choose a Payment Method... Cash Check Credit/Debit Card ACH/eCheck Other" at bounding box center [889, 233] width 437 height 33
click at [752, 317] on input "Payment Amount" at bounding box center [904, 310] width 407 height 36
type textarea "x"
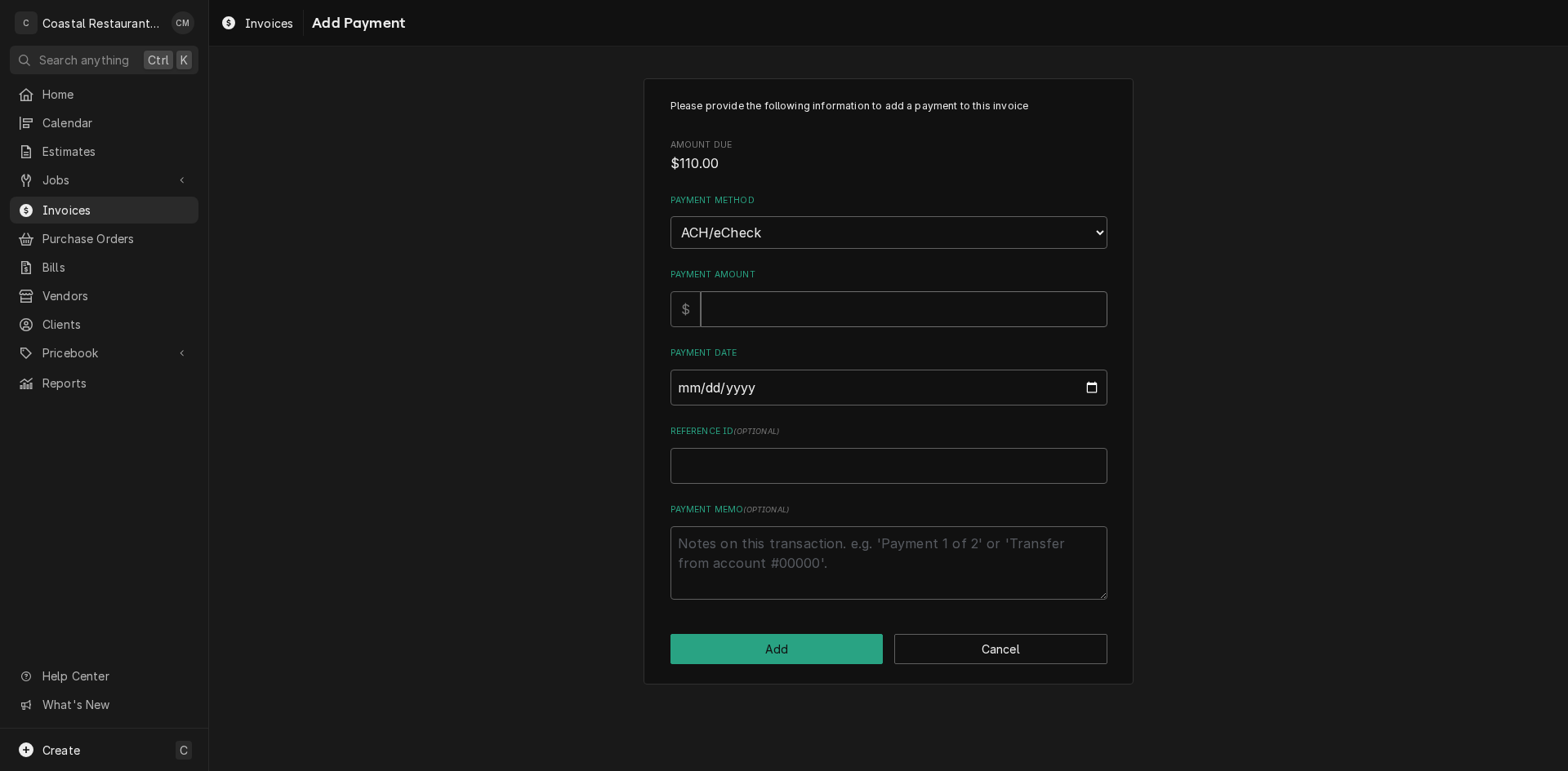
type input "1"
type textarea "x"
type input "11"
type textarea "x"
type input "110"
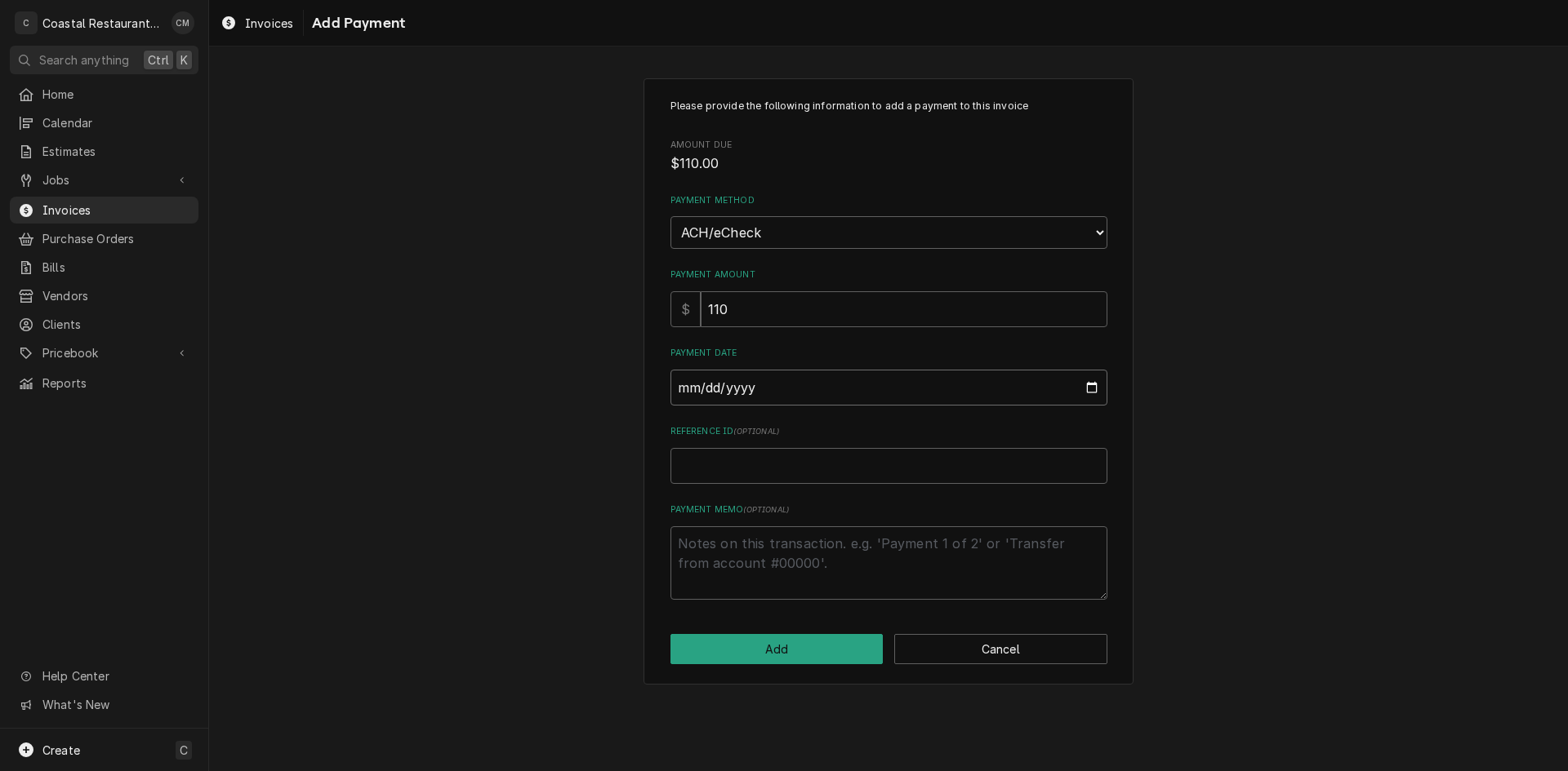
type input "0002-09-12"
type textarea "x"
type input "0020-09-12"
type textarea "x"
type input "0202-09-12"
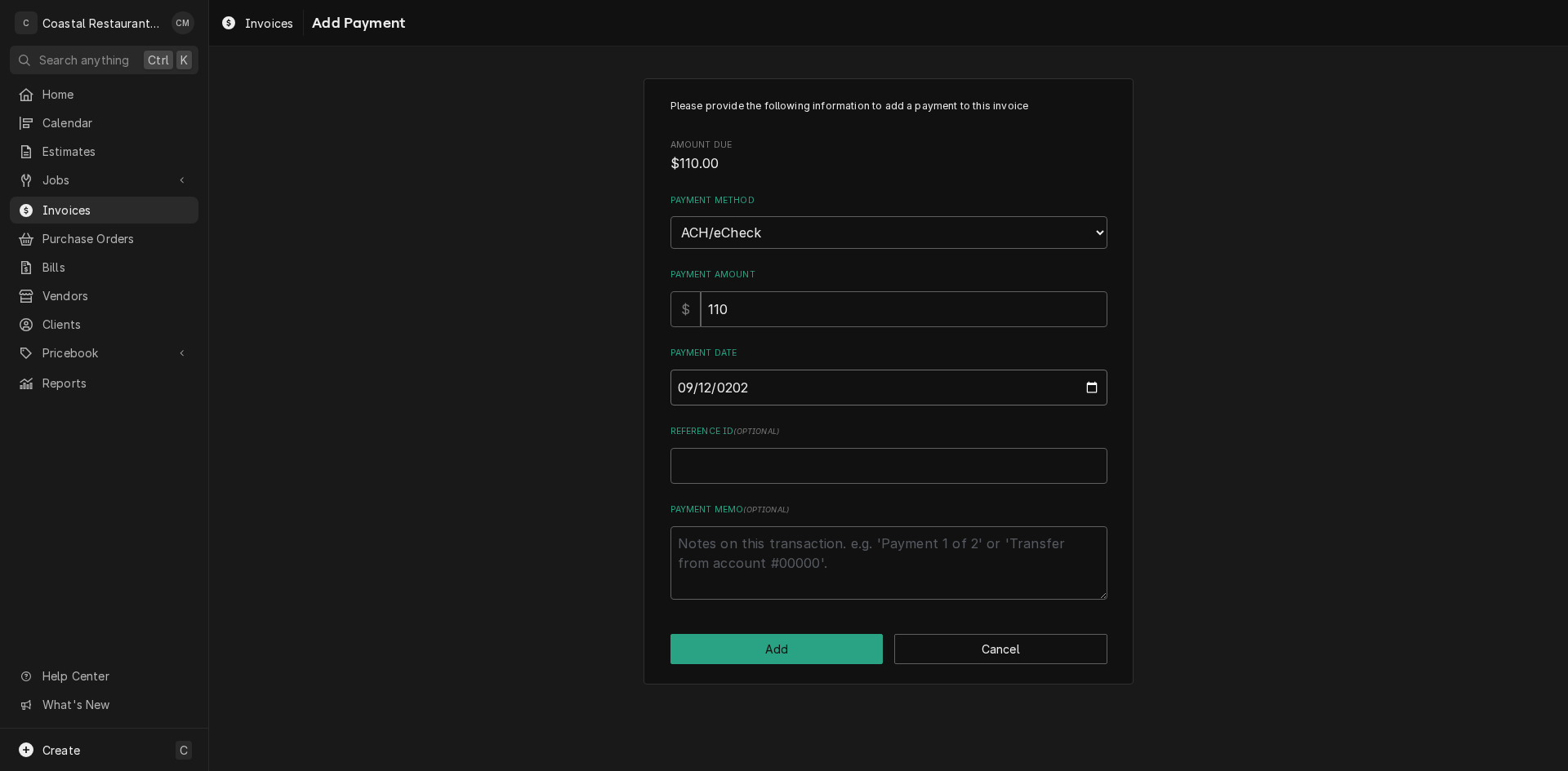
type textarea "x"
type input "2025-09-12"
type textarea "x"
type input "E"
type textarea "x"
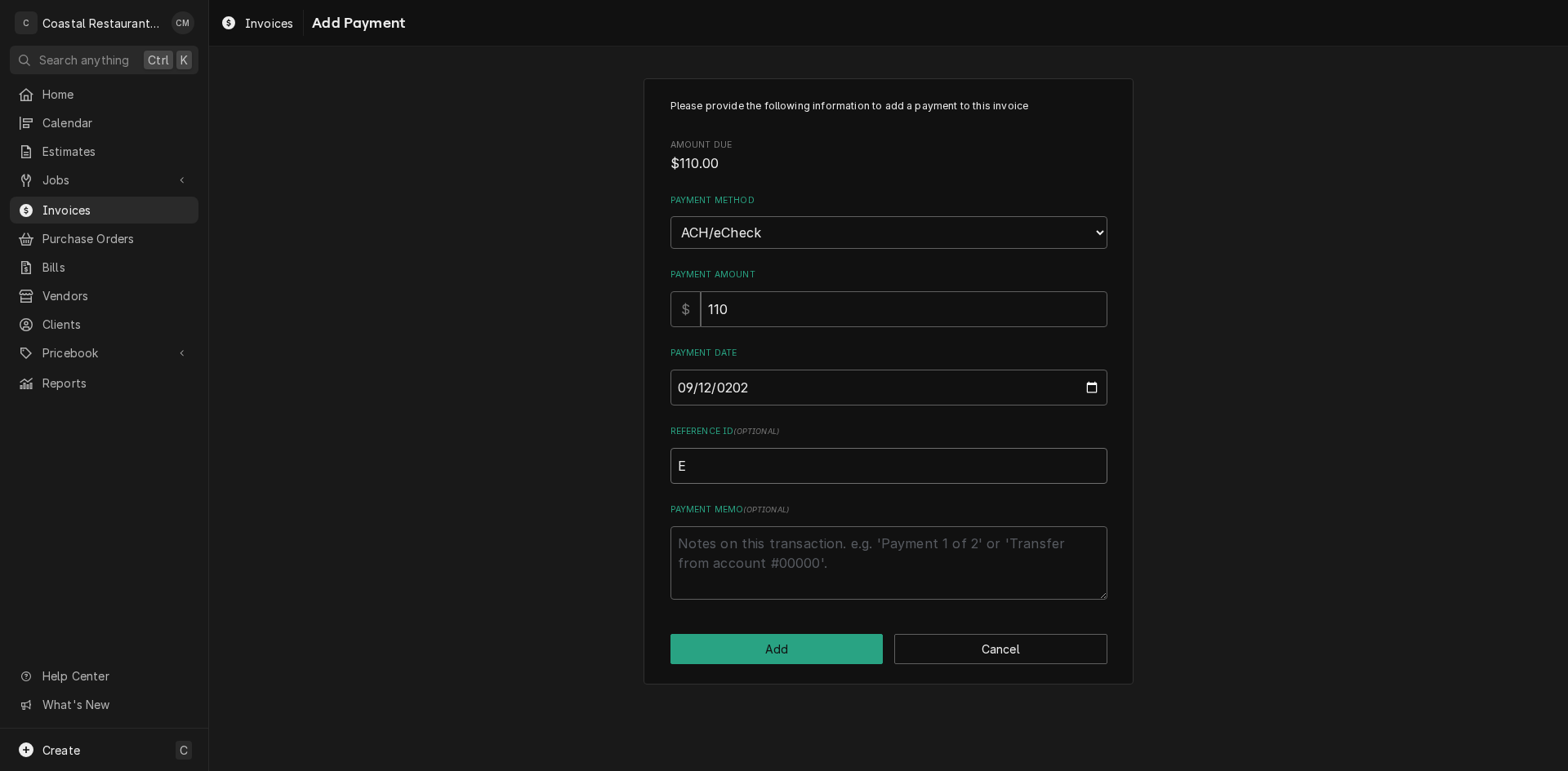
type input "EF"
type textarea "x"
type input "EFT"
type textarea "x"
type input "EFT"
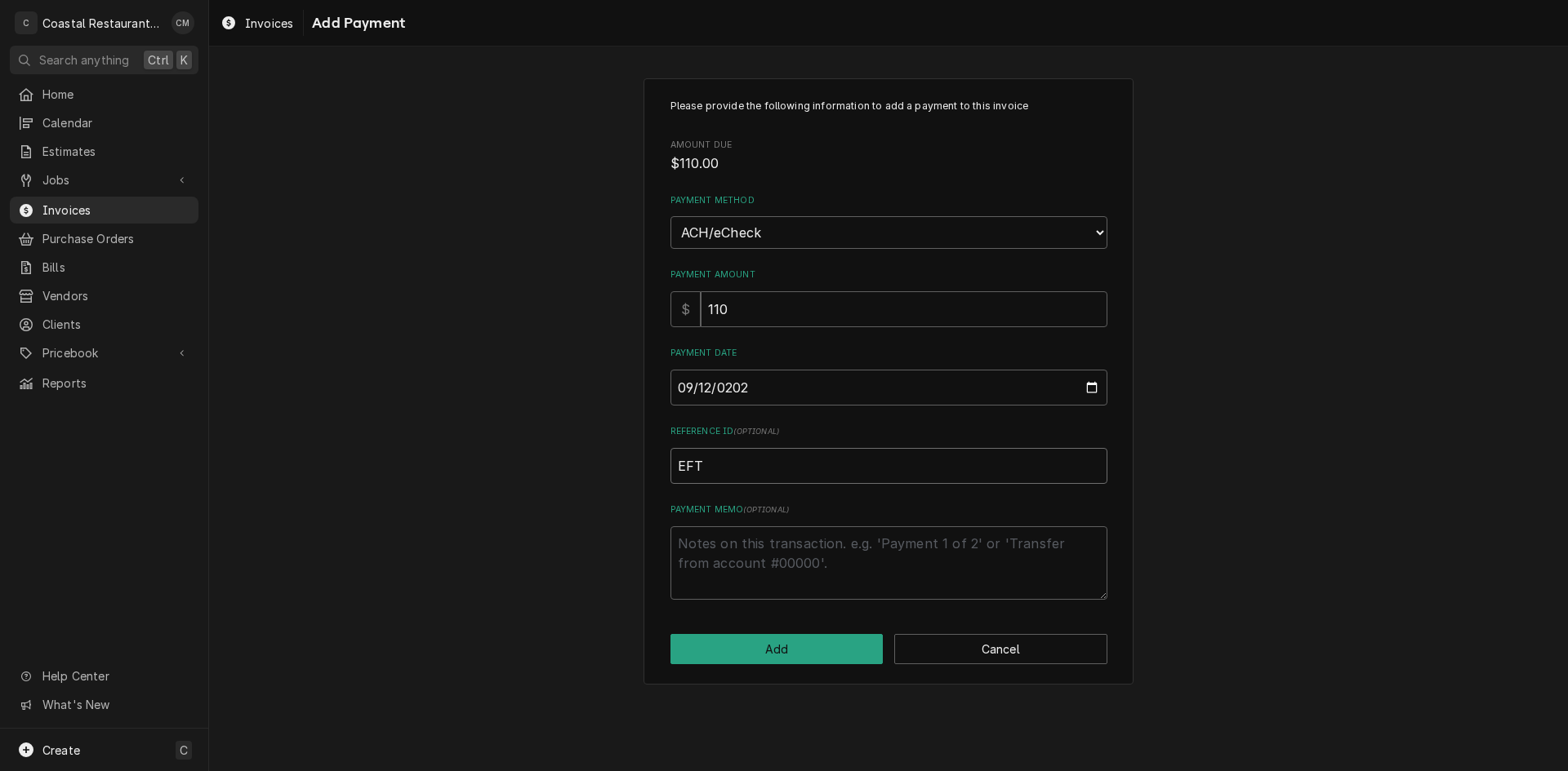
type textarea "x"
type input "EFT 5"
type textarea "x"
type input "EFT 58"
type textarea "x"
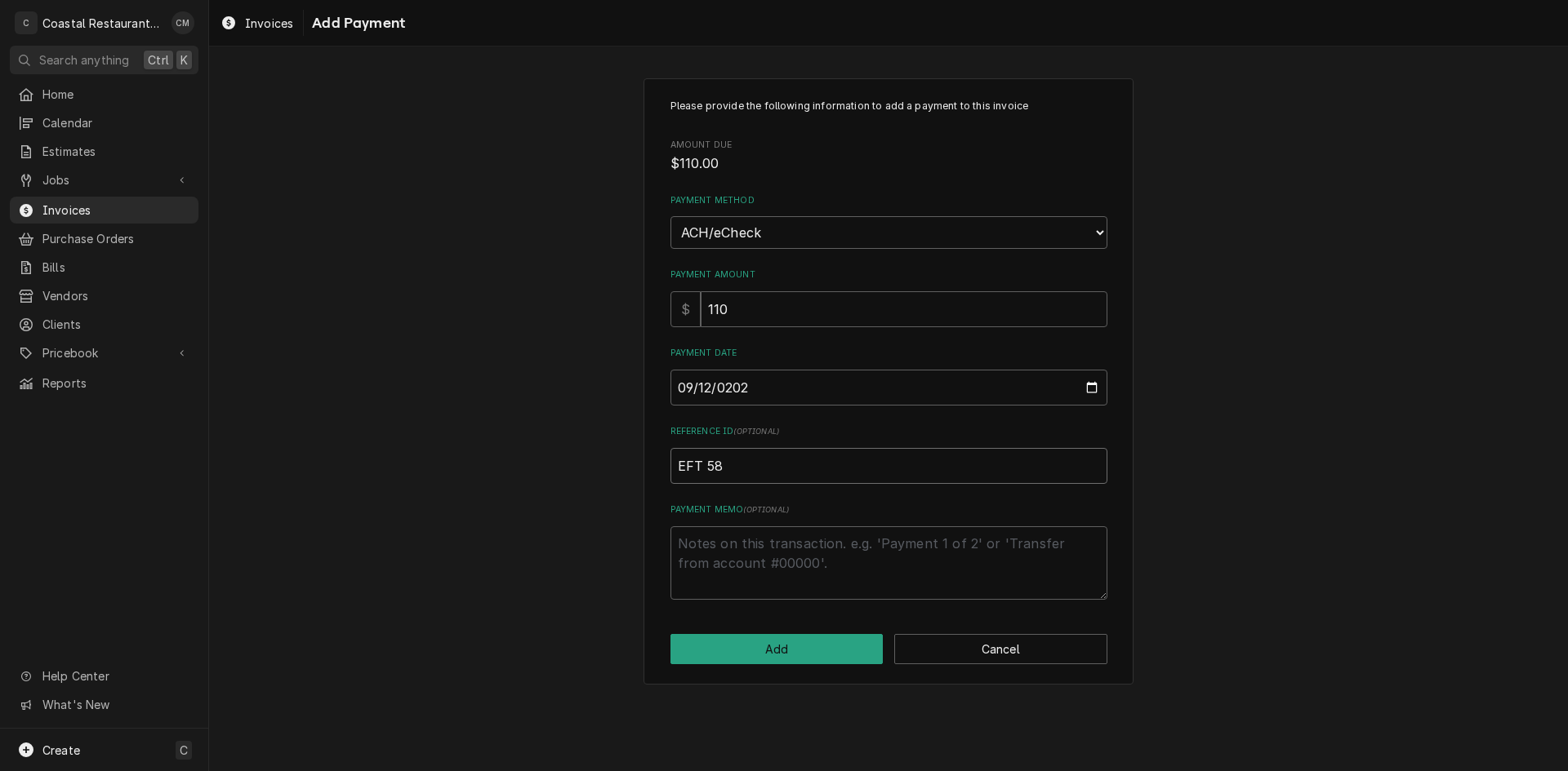
type input "EFT 583"
type textarea "x"
type input "EFT 5837"
type textarea "x"
type input "EFT 58373"
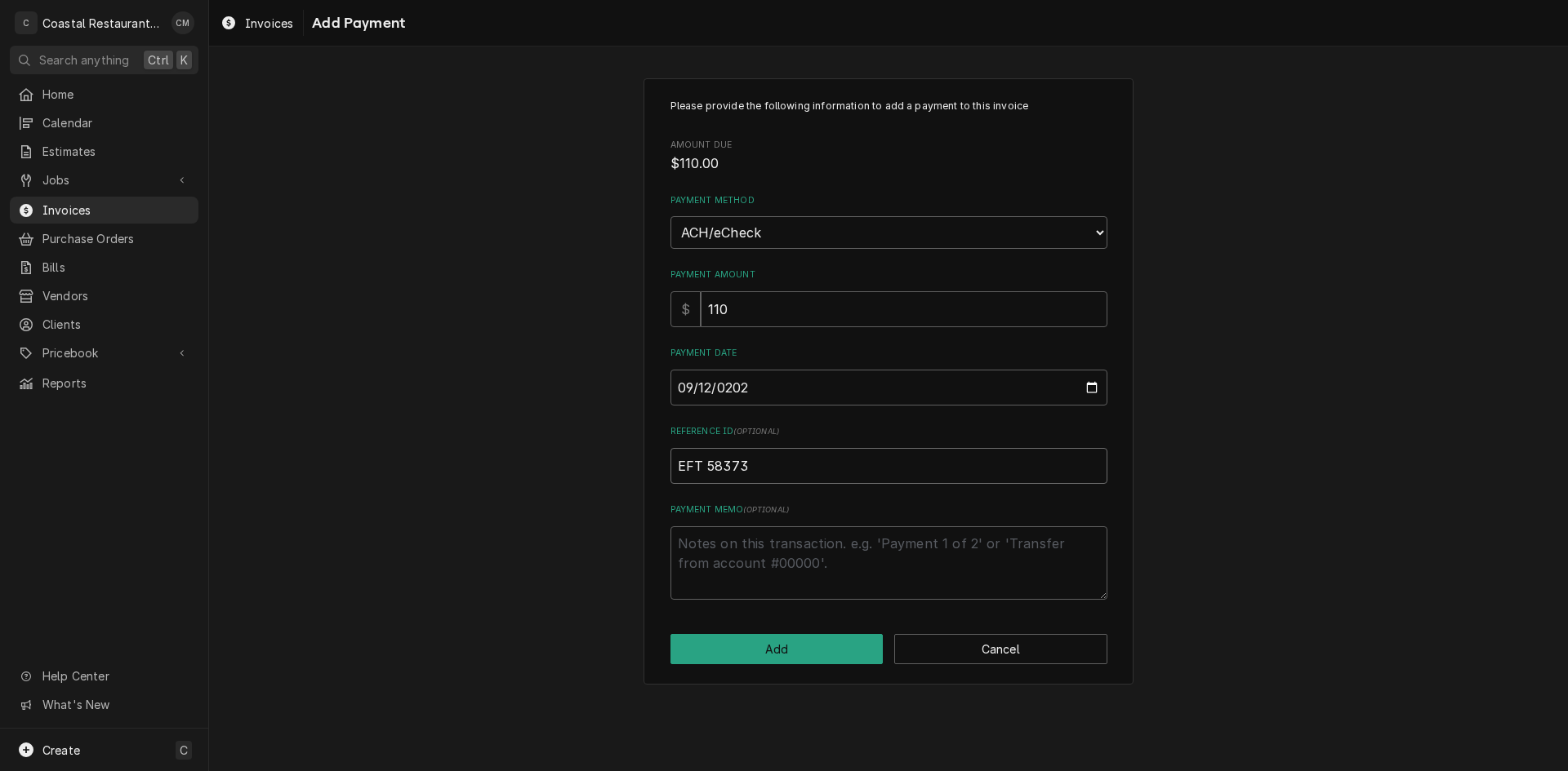
type textarea "x"
type input "EFT 583736"
click button "Add" at bounding box center [777, 649] width 213 height 30
type textarea "x"
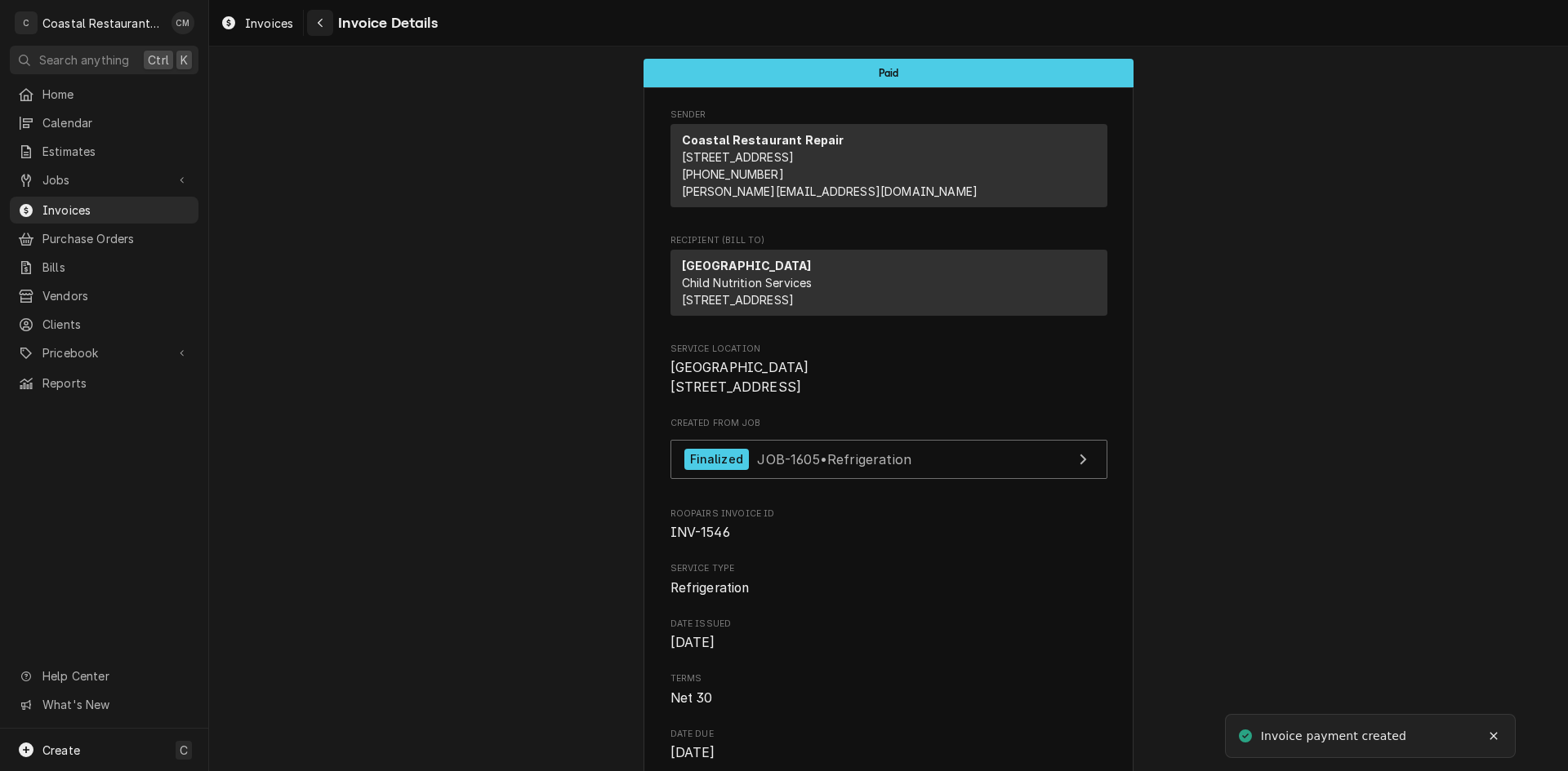
click at [328, 25] on div "Navigate back" at bounding box center [320, 23] width 16 height 16
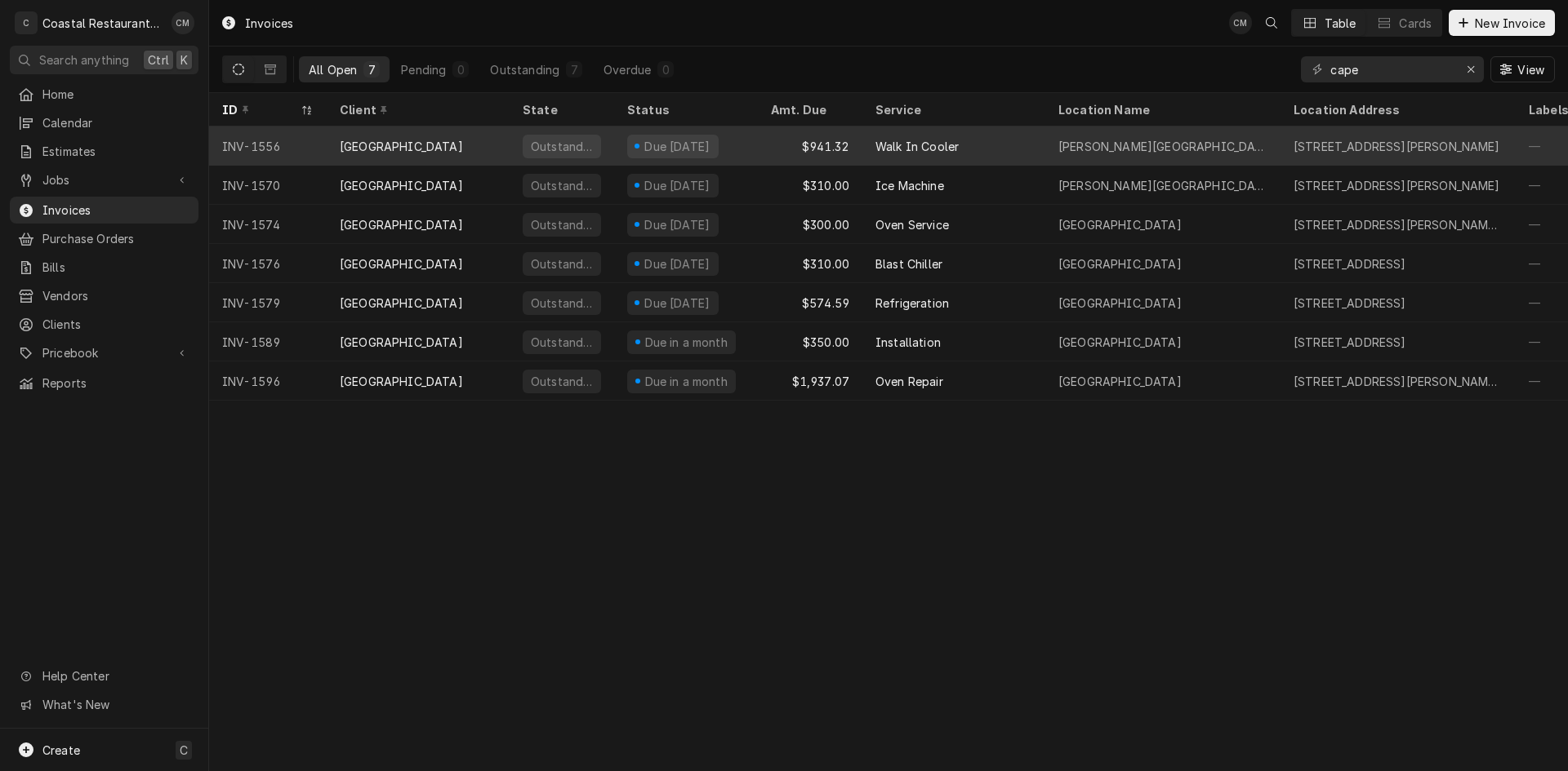
click at [785, 144] on div "$941.32" at bounding box center [809, 146] width 104 height 39
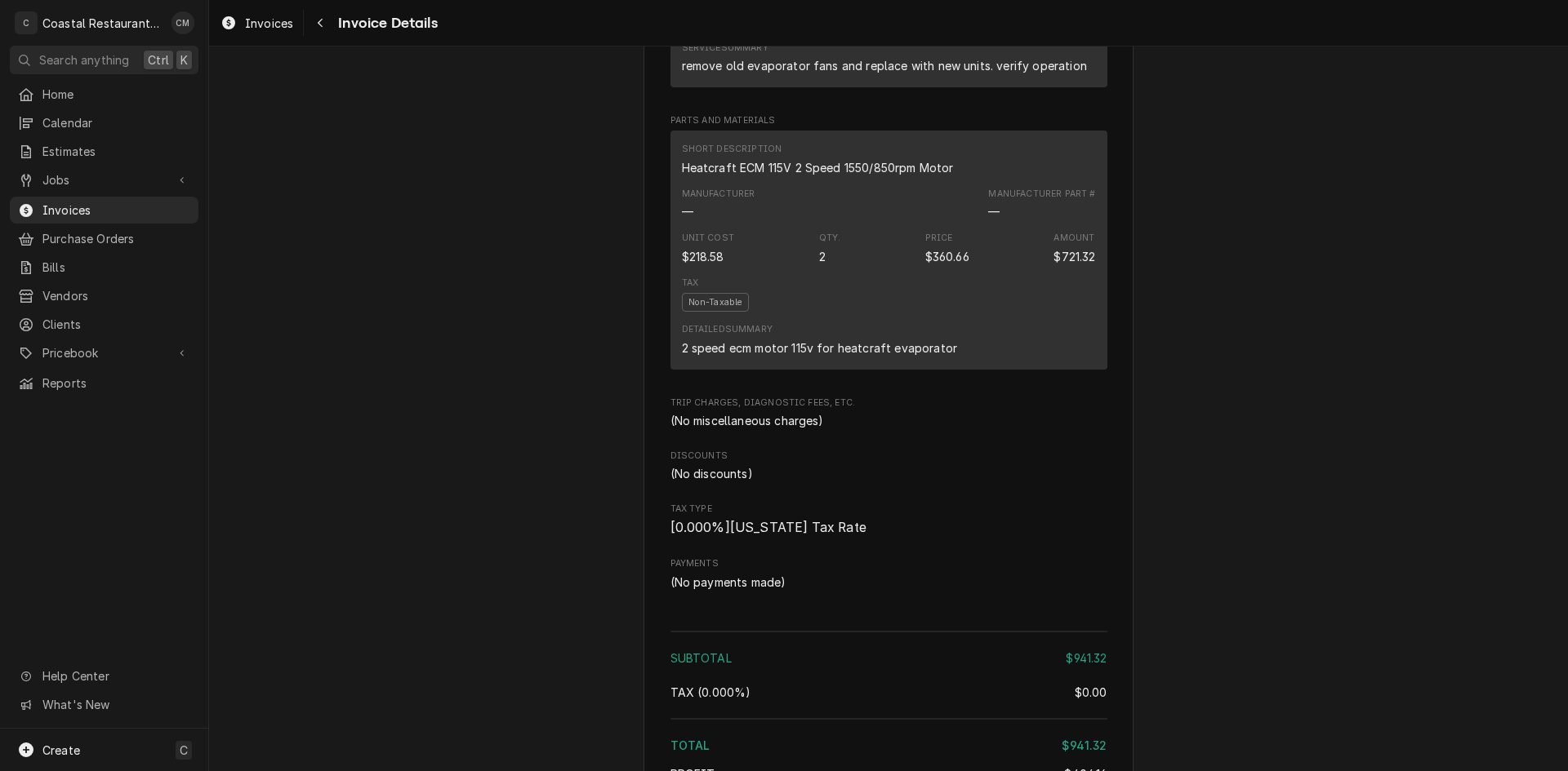
scroll to position [1520, 0]
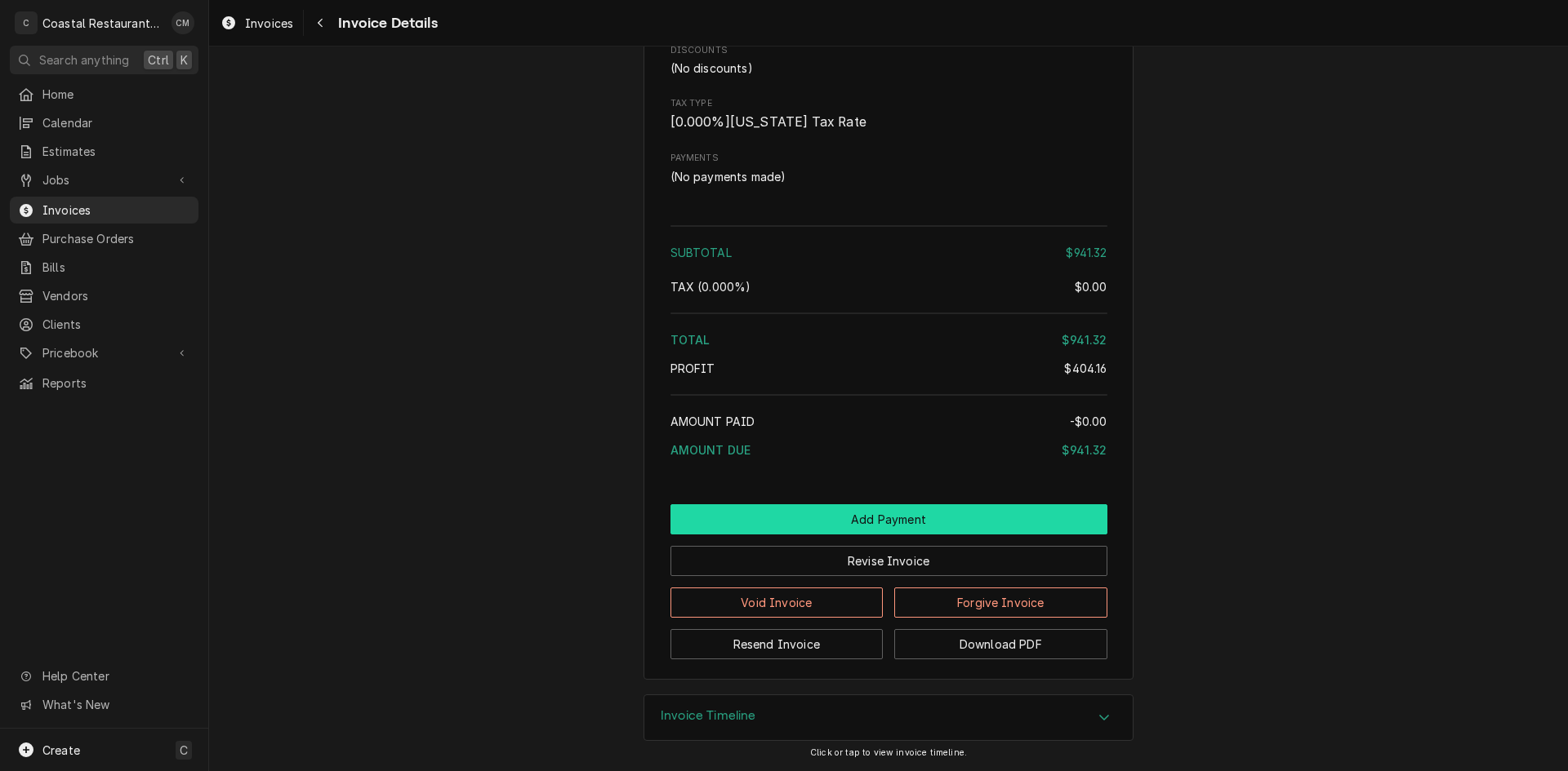
click at [840, 512] on button "Add Payment" at bounding box center [889, 519] width 437 height 30
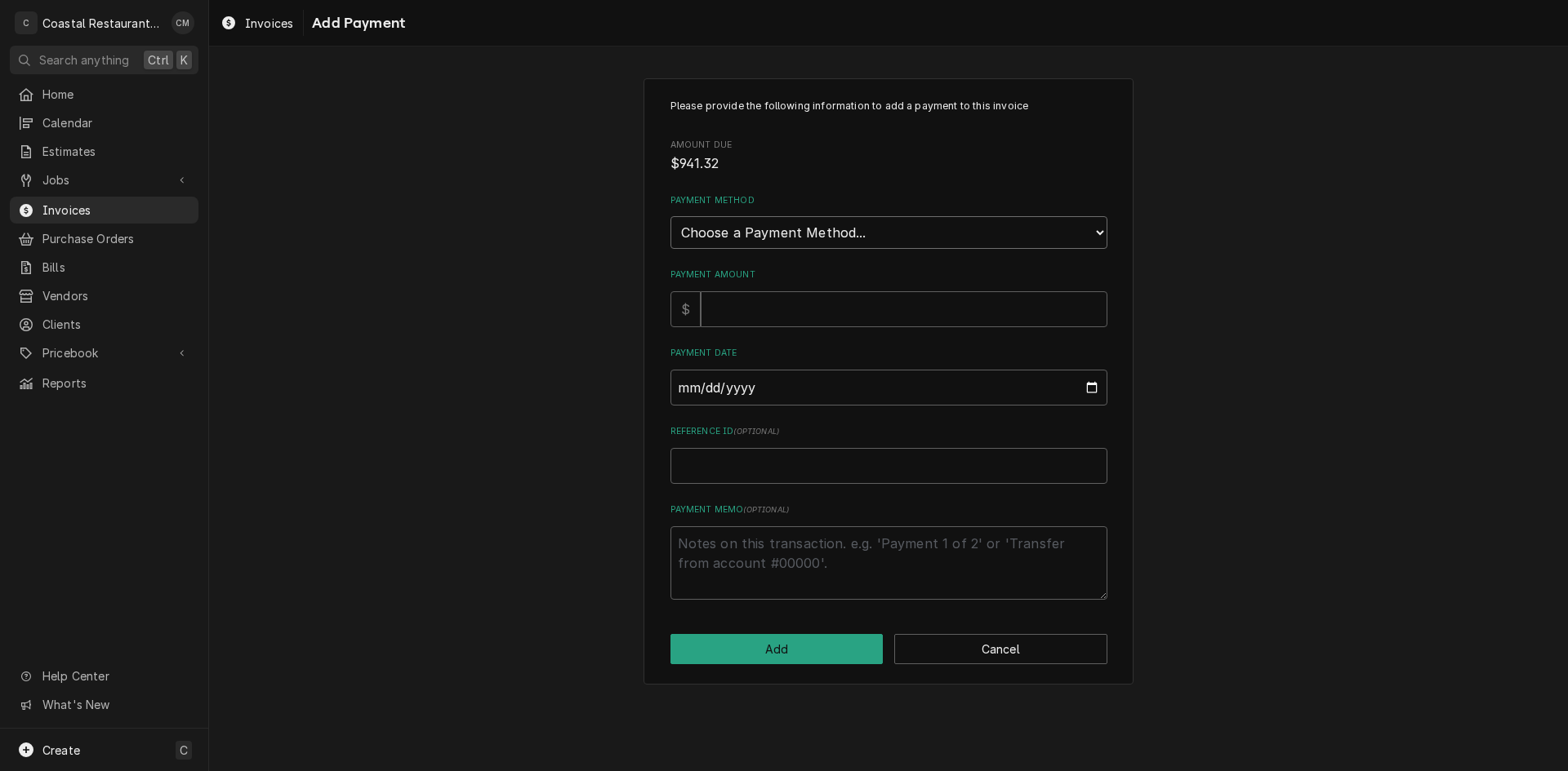
click at [821, 240] on select "Choose a Payment Method... Cash Check Credit/Debit Card ACH/eCheck Other" at bounding box center [889, 233] width 437 height 33
select select "4"
click at [671, 217] on select "Choose a Payment Method... Cash Check Credit/Debit Card ACH/eCheck Other" at bounding box center [889, 233] width 437 height 33
click at [766, 322] on input "Payment Amount" at bounding box center [904, 310] width 407 height 36
type textarea "x"
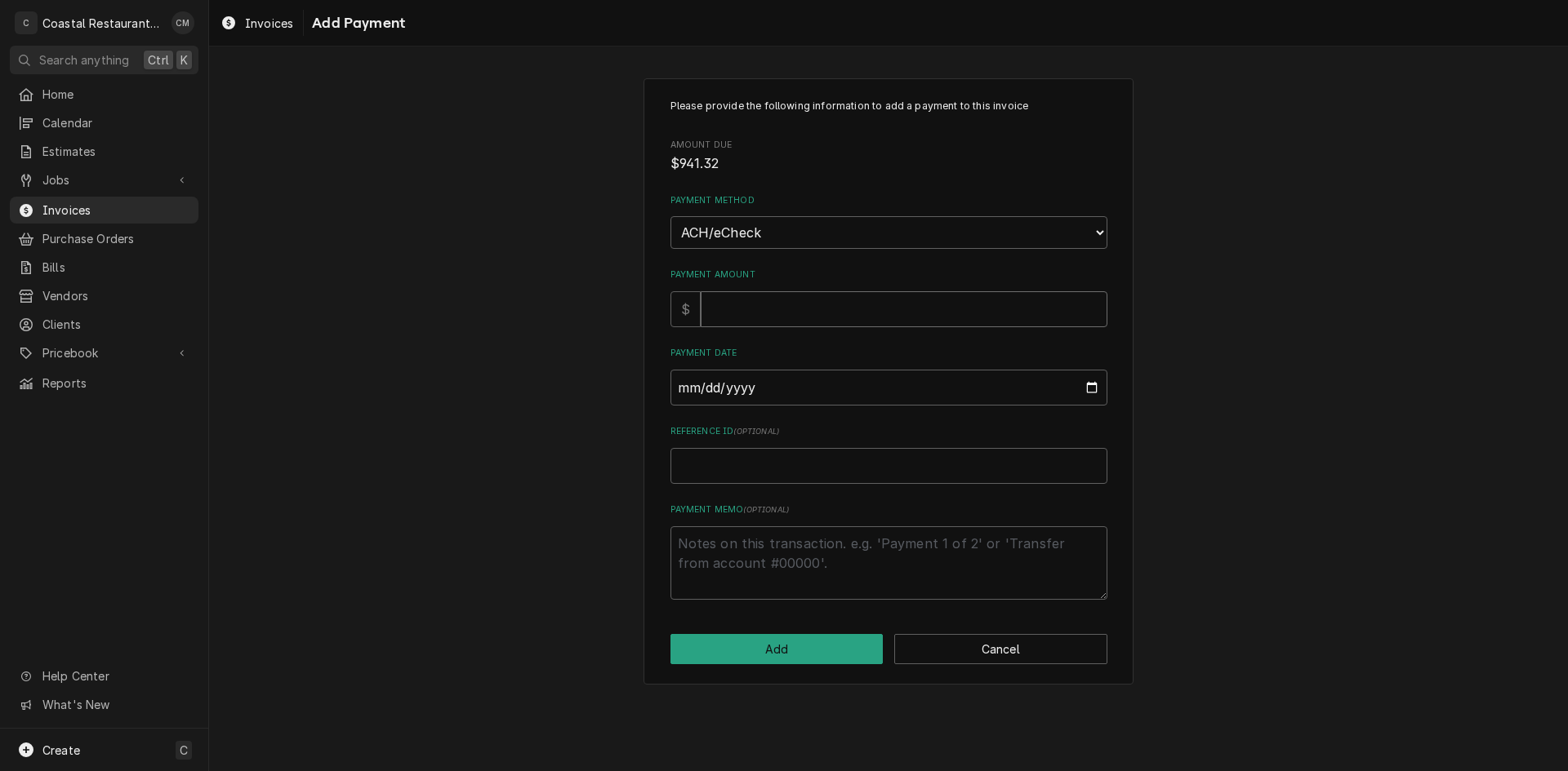
type input "9"
type textarea "x"
type input "94"
type textarea "x"
type input "941"
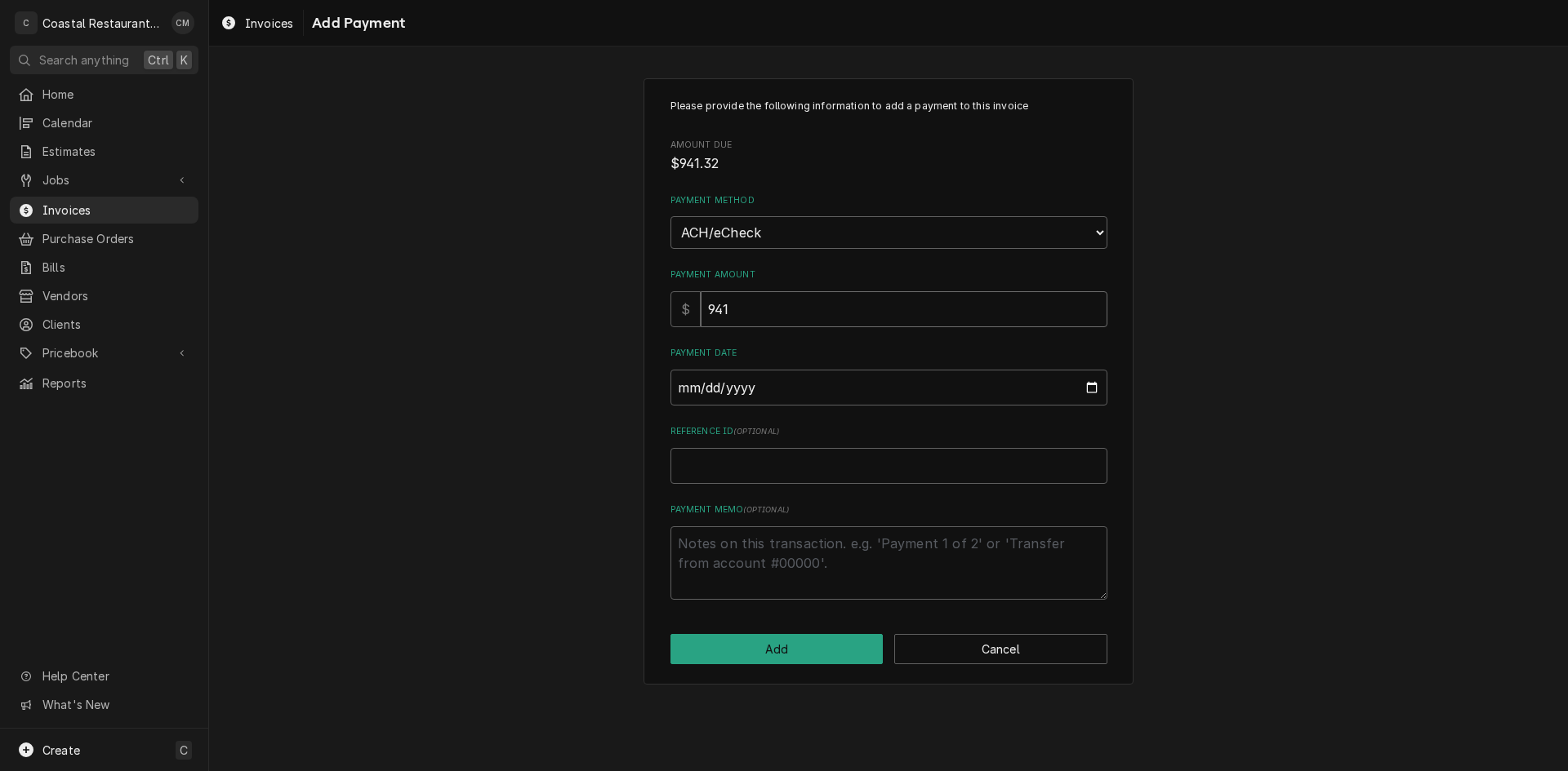
type textarea "x"
type input "941.3"
type textarea "x"
type input "941.32"
type input "0002-09-12"
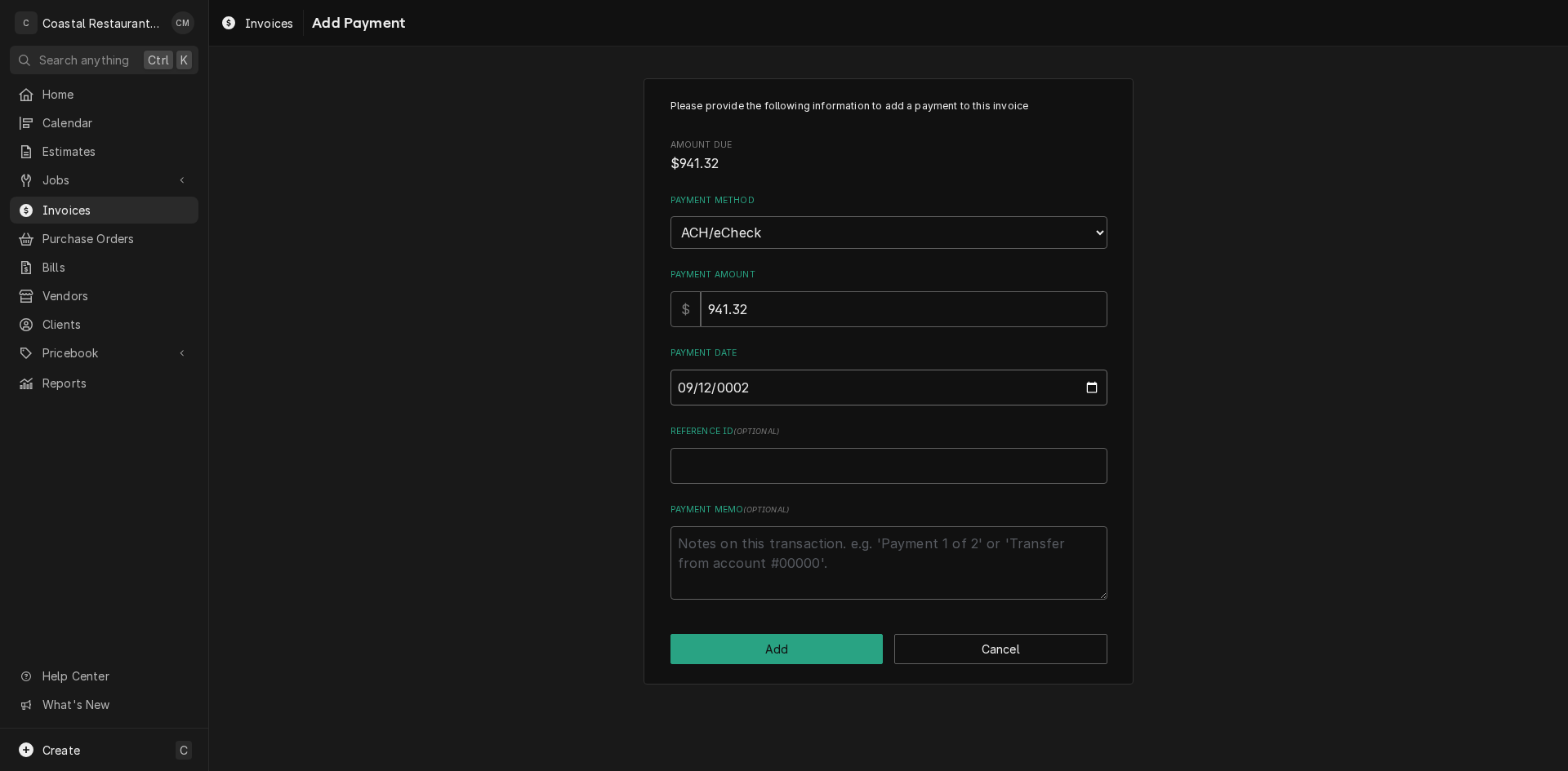
type textarea "x"
type input "0020-09-12"
type textarea "x"
type input "0202-09-12"
type textarea "x"
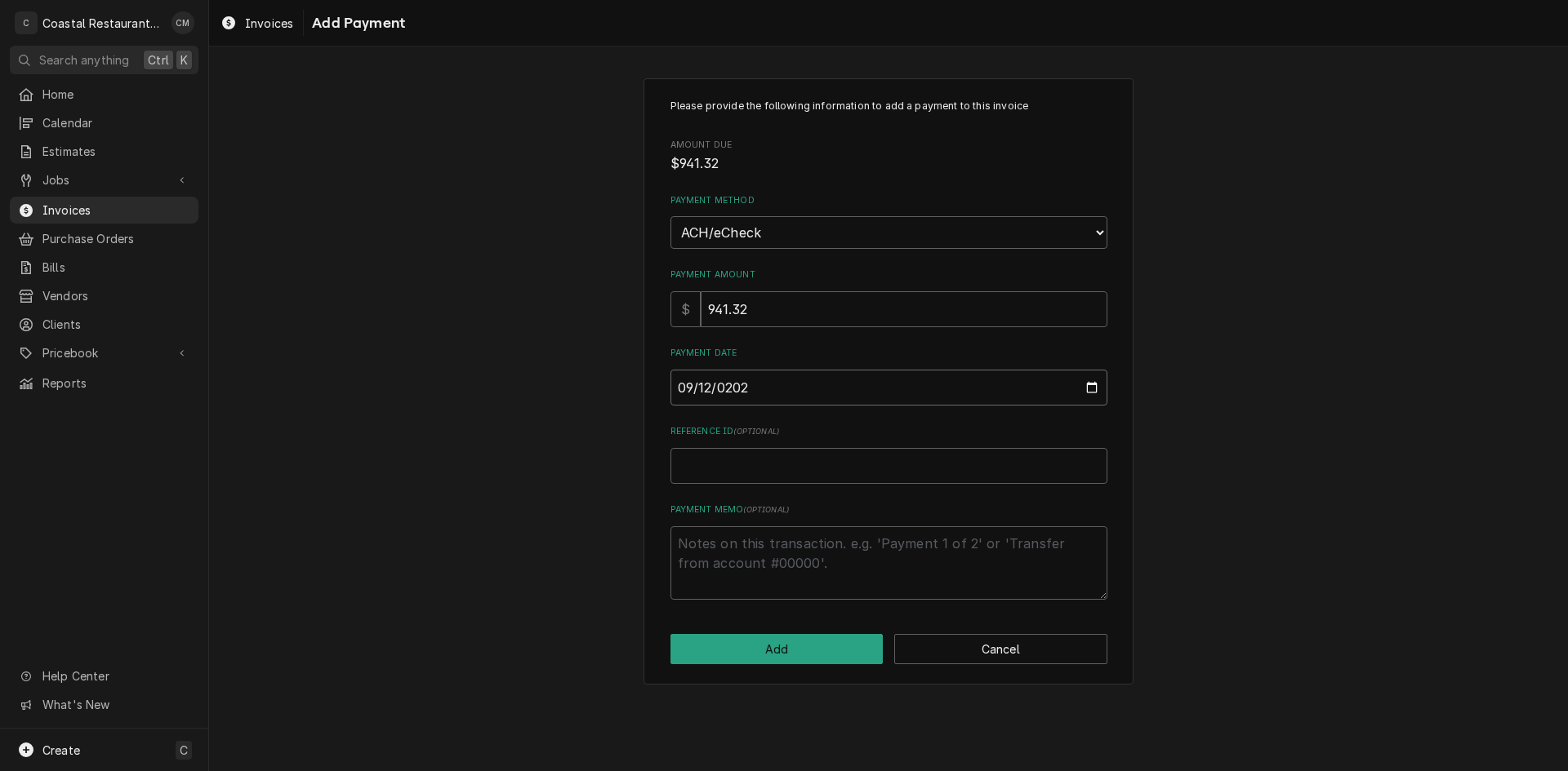
type input "2025-09-12"
type textarea "x"
type input "E"
type textarea "x"
type input "EF"
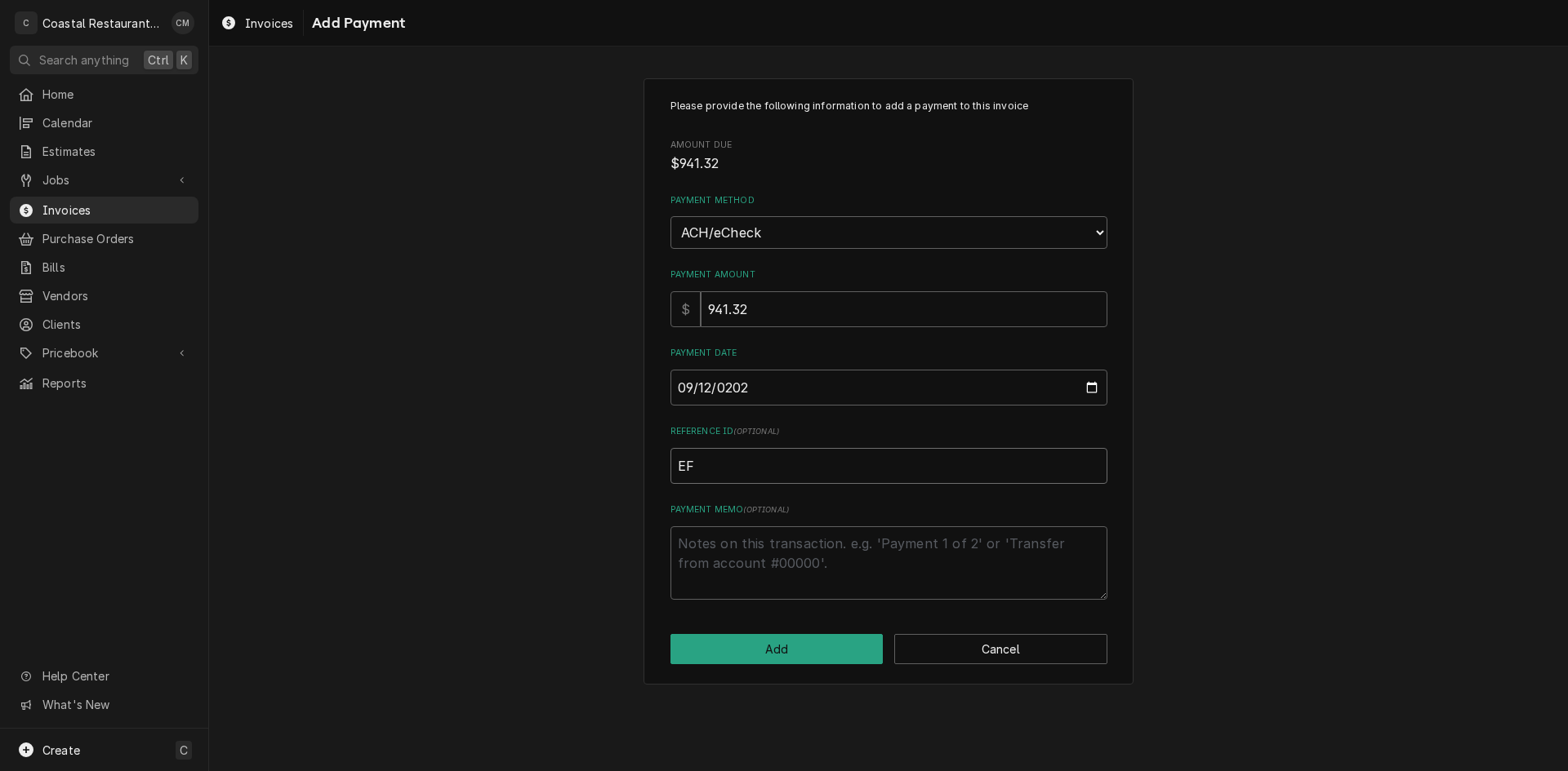
type textarea "x"
type input "EFT"
type textarea "x"
type input "EFT"
type textarea "x"
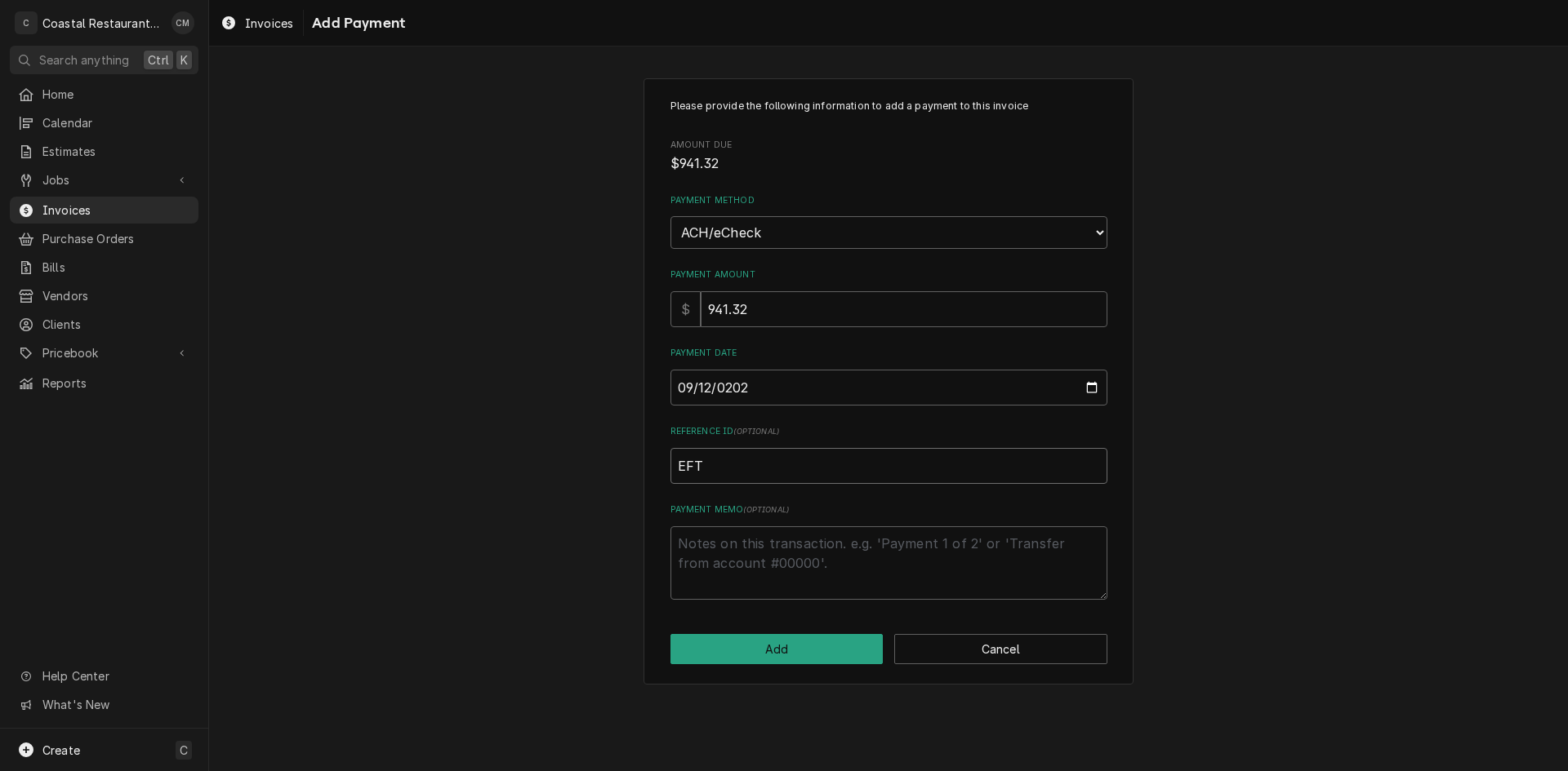
type input "EFT 5"
type textarea "x"
type input "EFT 58"
type textarea "x"
type input "EFT 583"
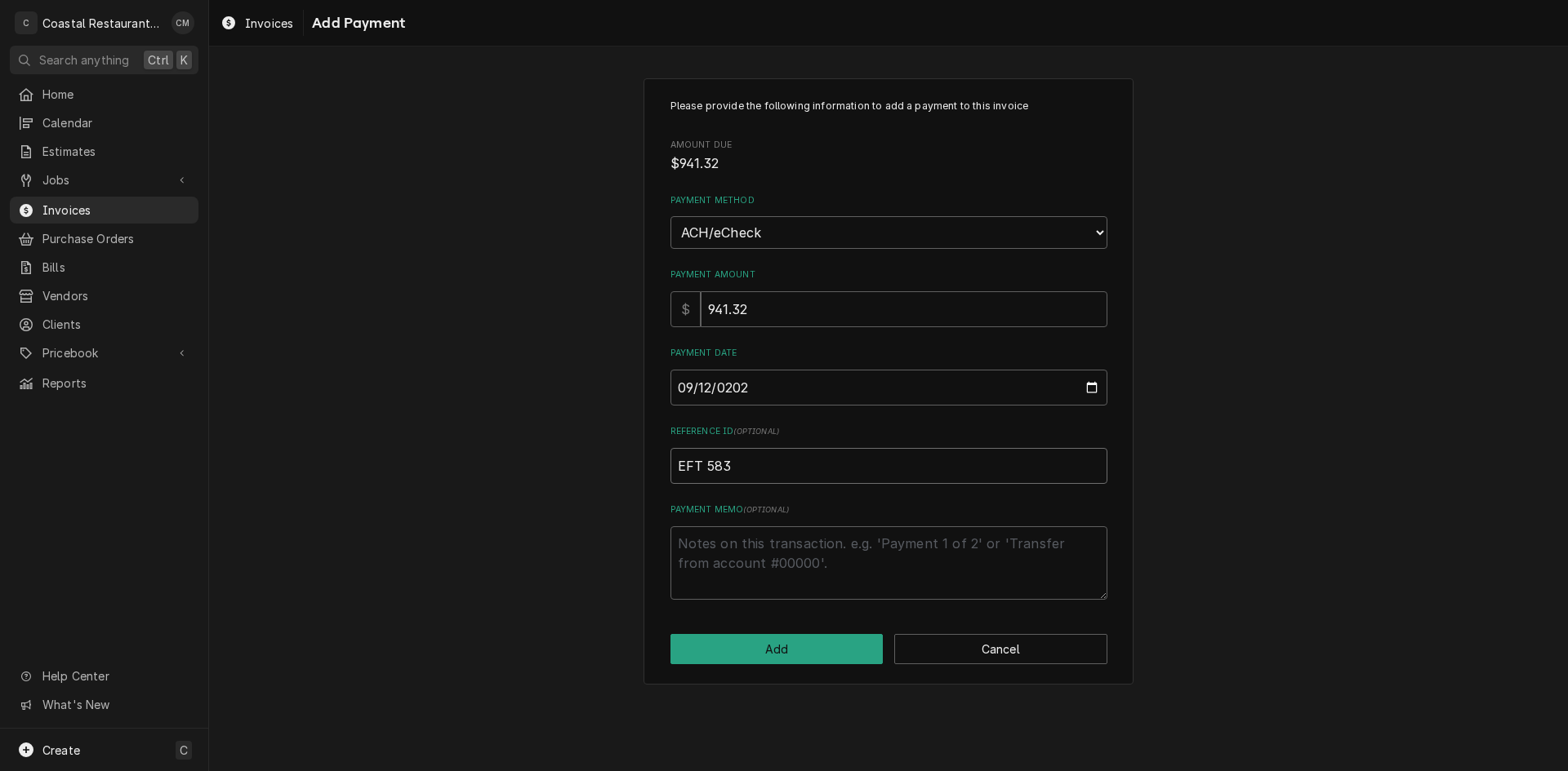
type textarea "x"
type input "EFT 5837"
type textarea "x"
type input "EFT 58373"
type textarea "x"
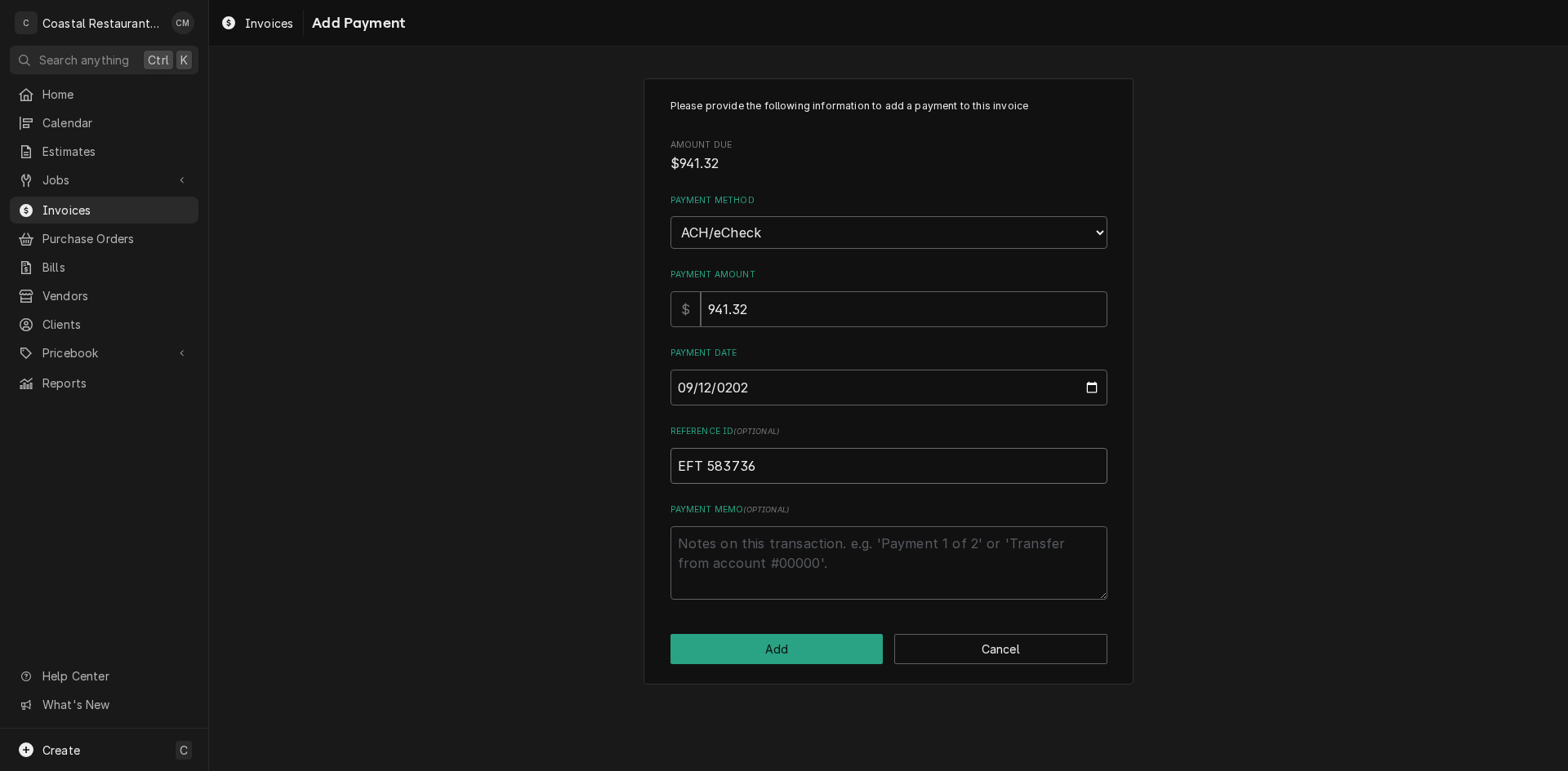
type input "EFT 583736"
click button "Add" at bounding box center [777, 649] width 213 height 30
type textarea "x"
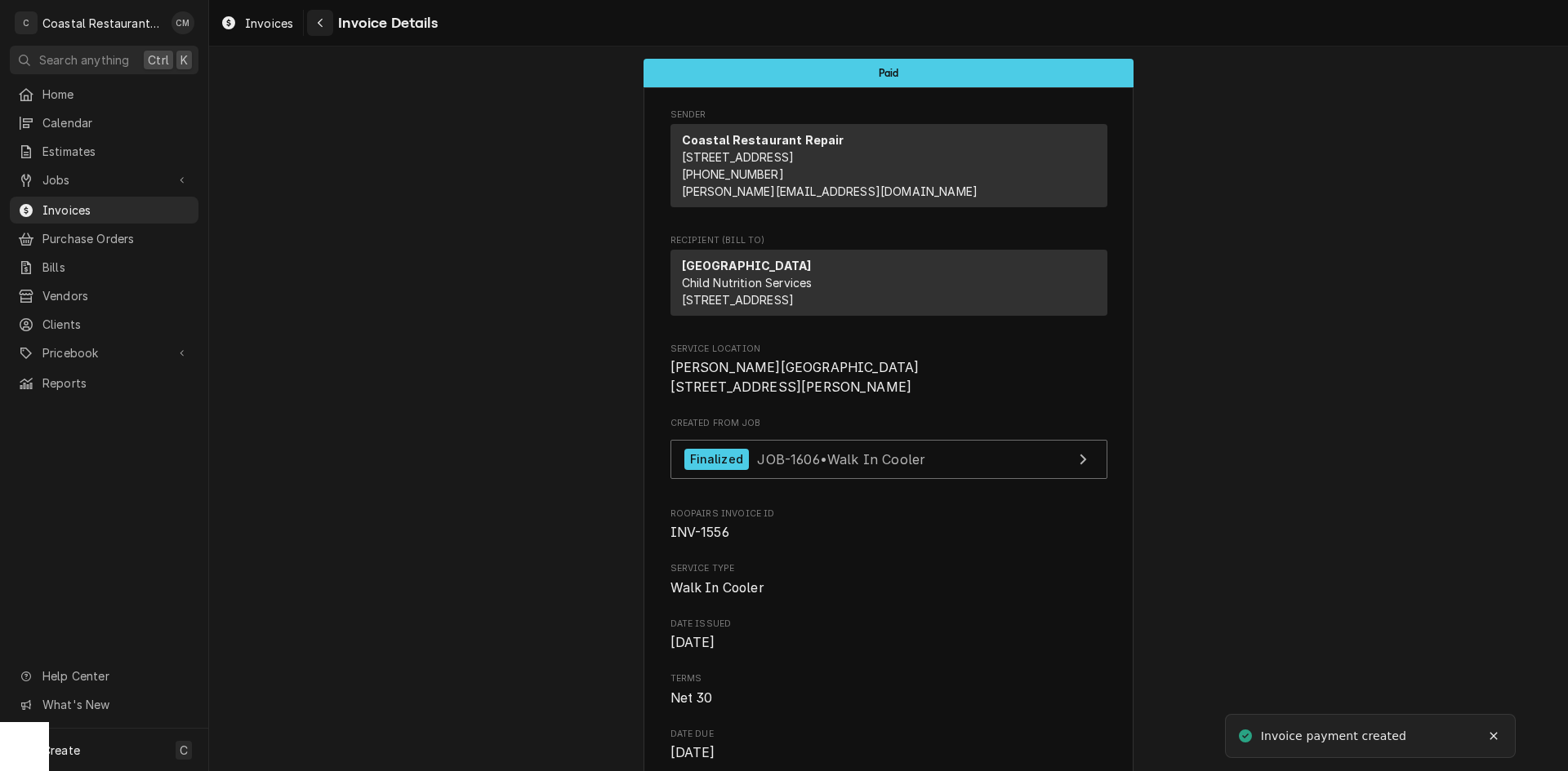
click at [315, 20] on div "Navigate back" at bounding box center [320, 23] width 16 height 16
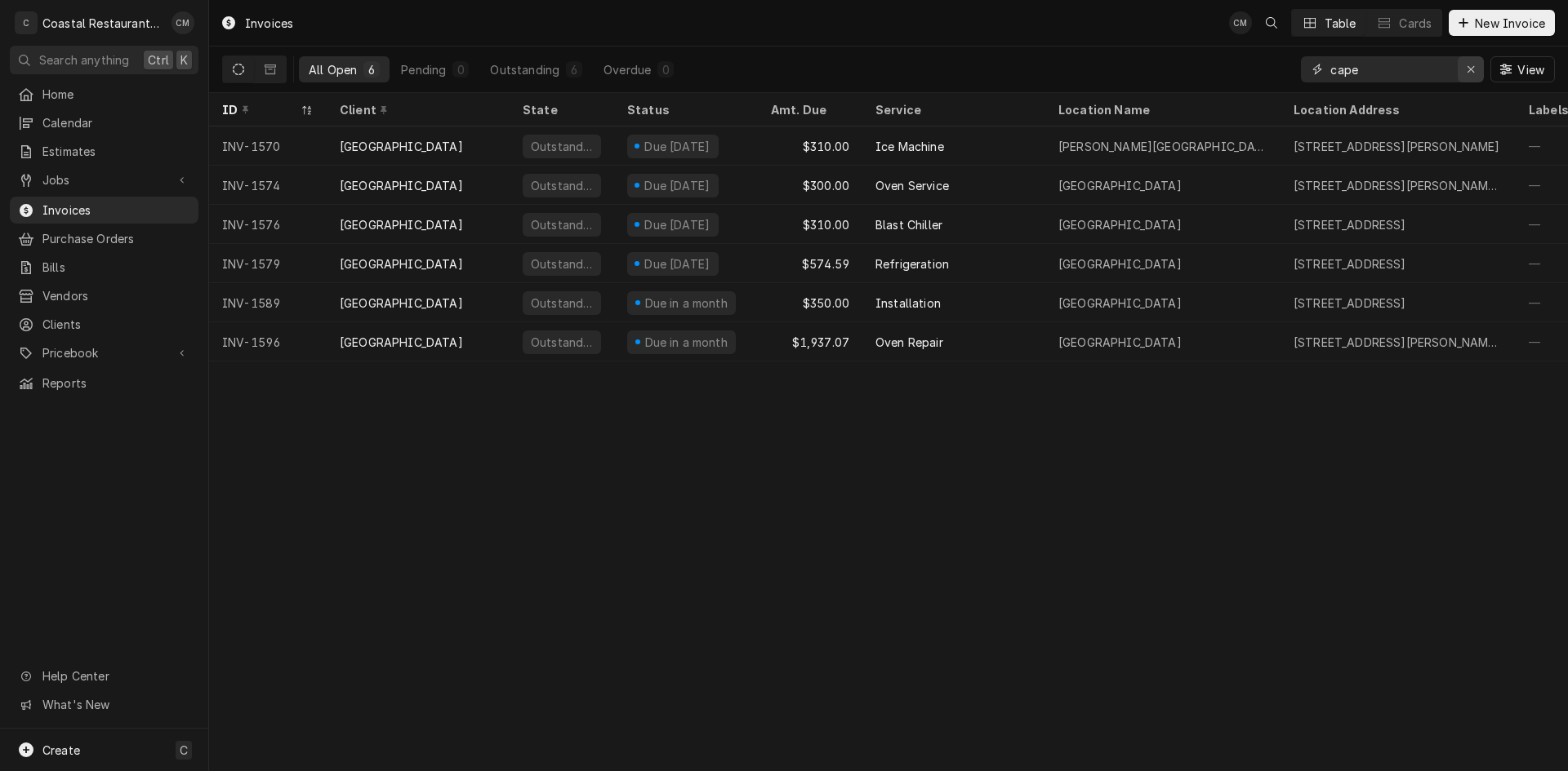
click at [1470, 66] on icon "Erase input" at bounding box center [1471, 69] width 9 height 12
click at [1405, 69] on input "Dynamic Content Wrapper" at bounding box center [1407, 69] width 153 height 26
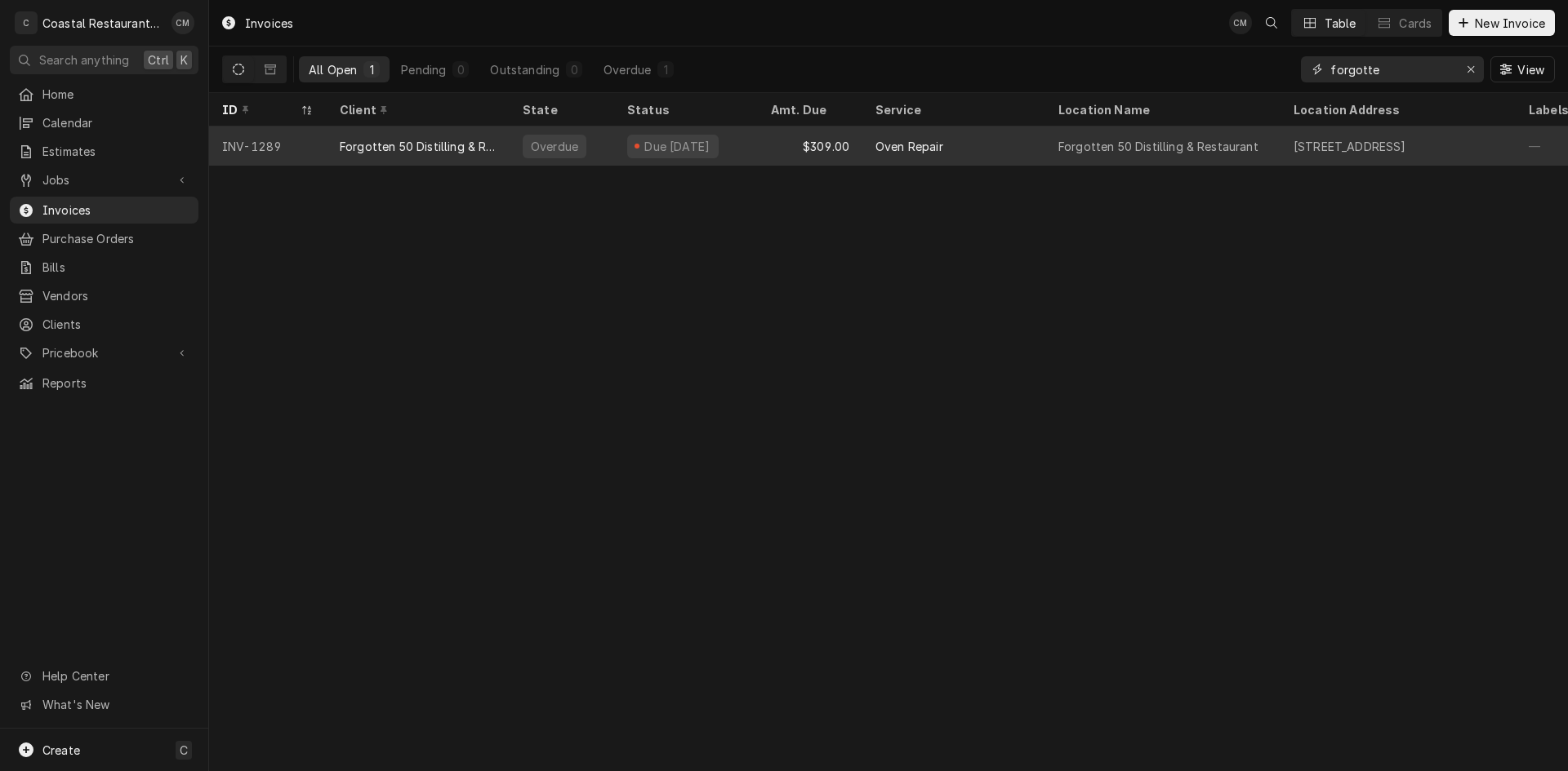
type input "forgotte"
click at [599, 146] on div "Overdue" at bounding box center [561, 146] width 104 height 39
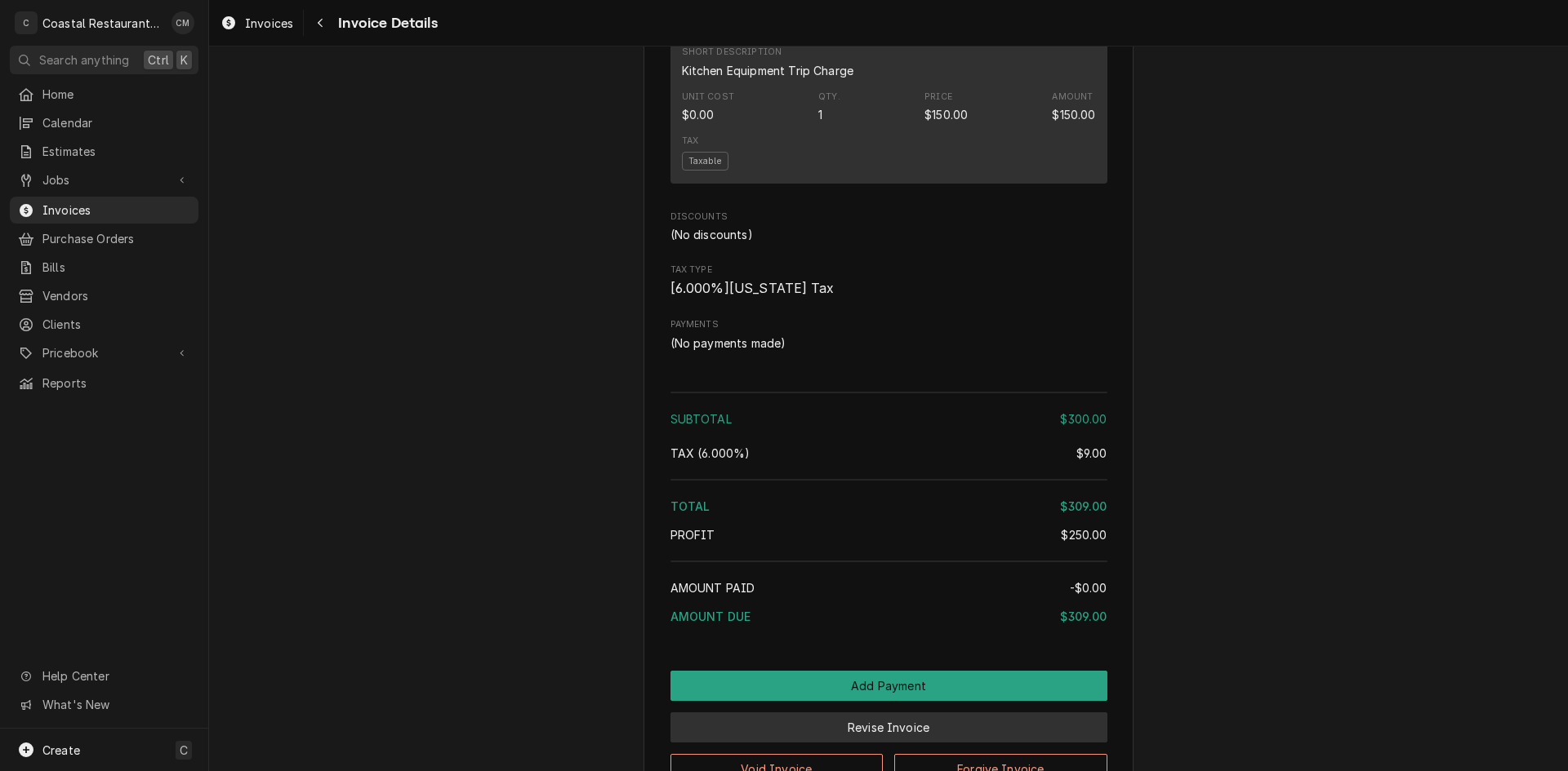
scroll to position [1500, 0]
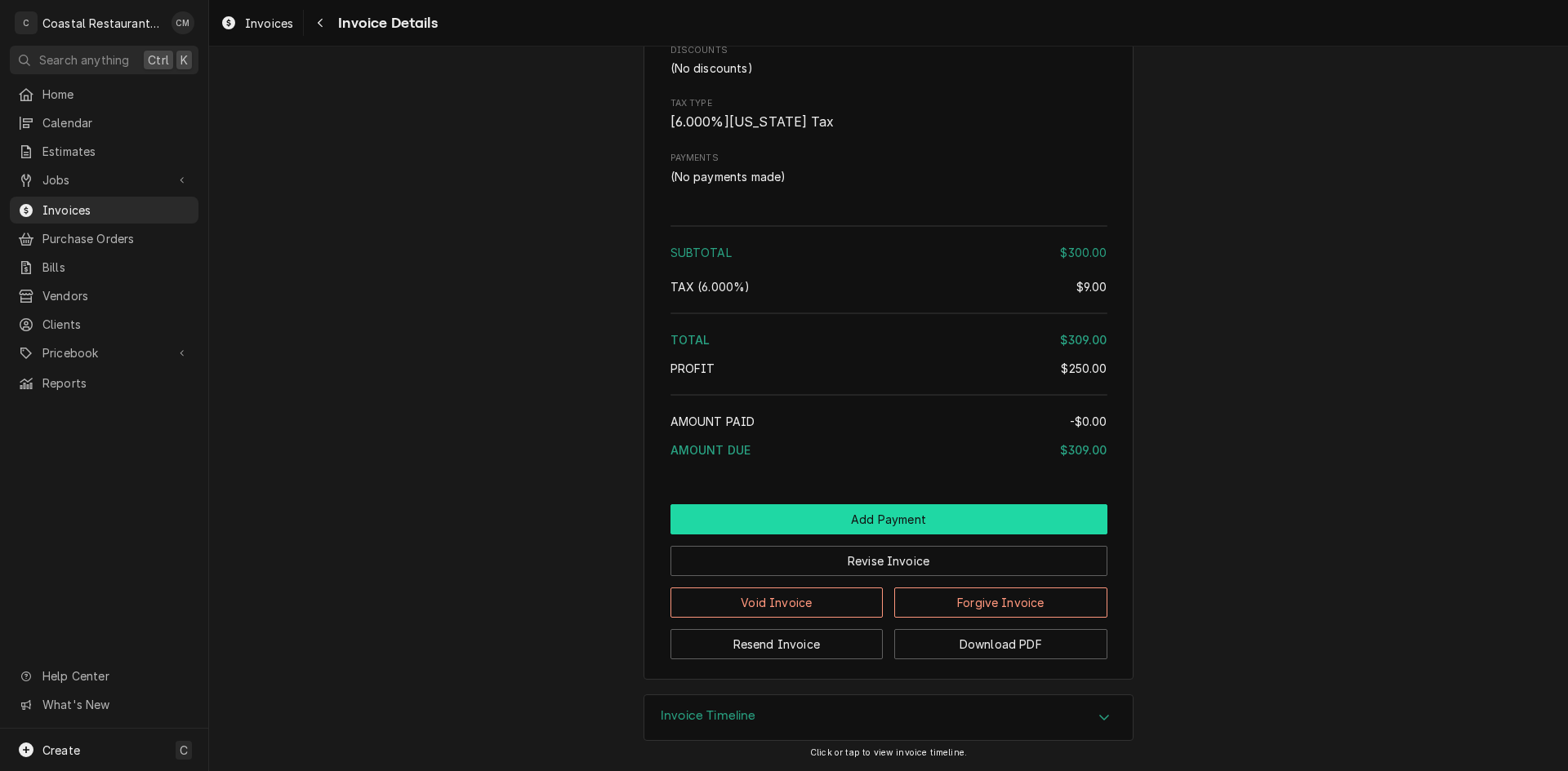
click at [826, 506] on button "Add Payment" at bounding box center [889, 519] width 437 height 30
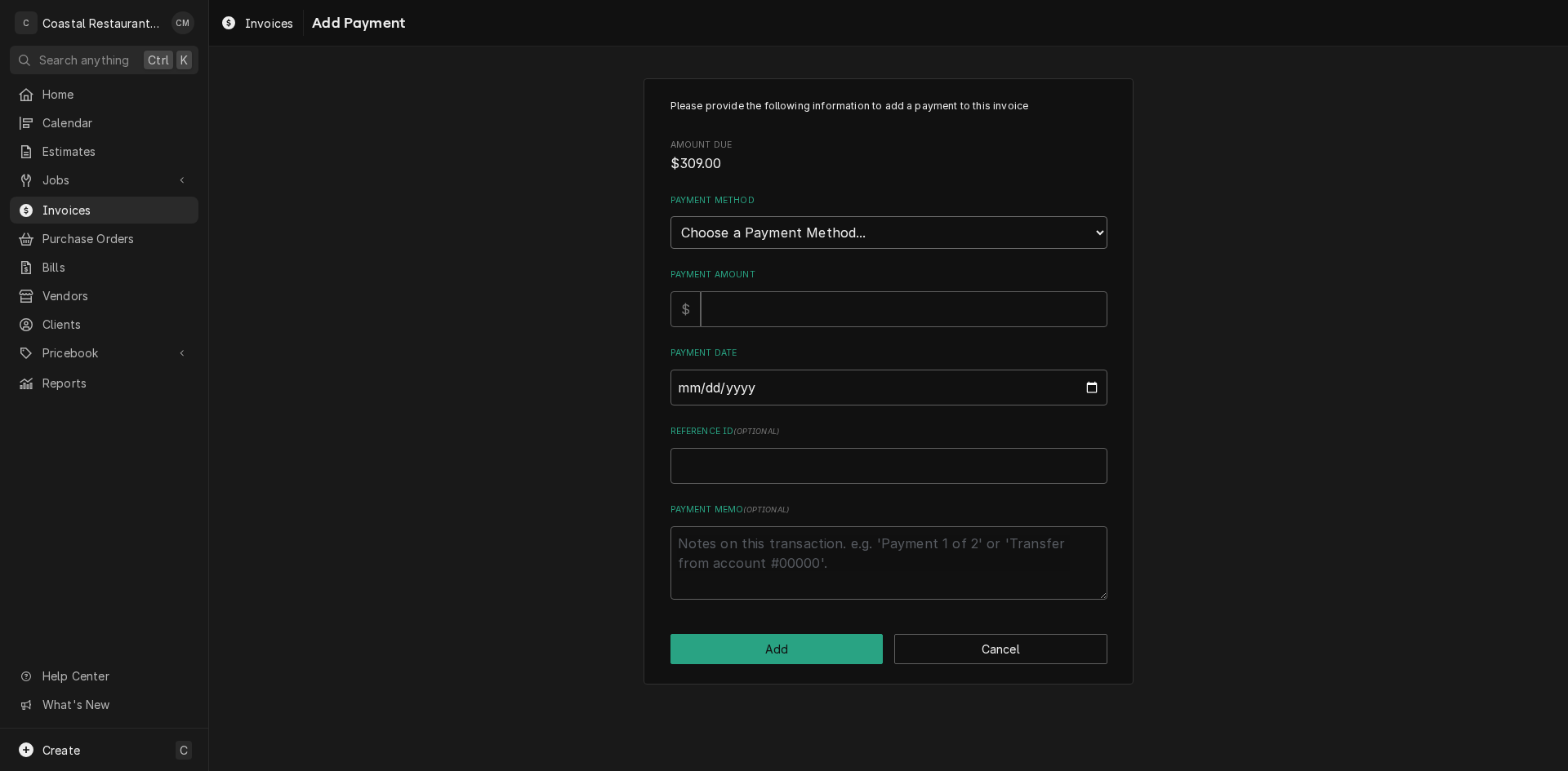
click at [784, 242] on select "Choose a Payment Method... Cash Check Credit/Debit Card ACH/eCheck Other" at bounding box center [889, 233] width 437 height 33
select select "2"
click at [671, 217] on select "Choose a Payment Method... Cash Check Credit/Debit Card ACH/eCheck Other" at bounding box center [889, 233] width 437 height 33
click at [769, 304] on input "Payment Amount" at bounding box center [904, 310] width 407 height 36
type textarea "x"
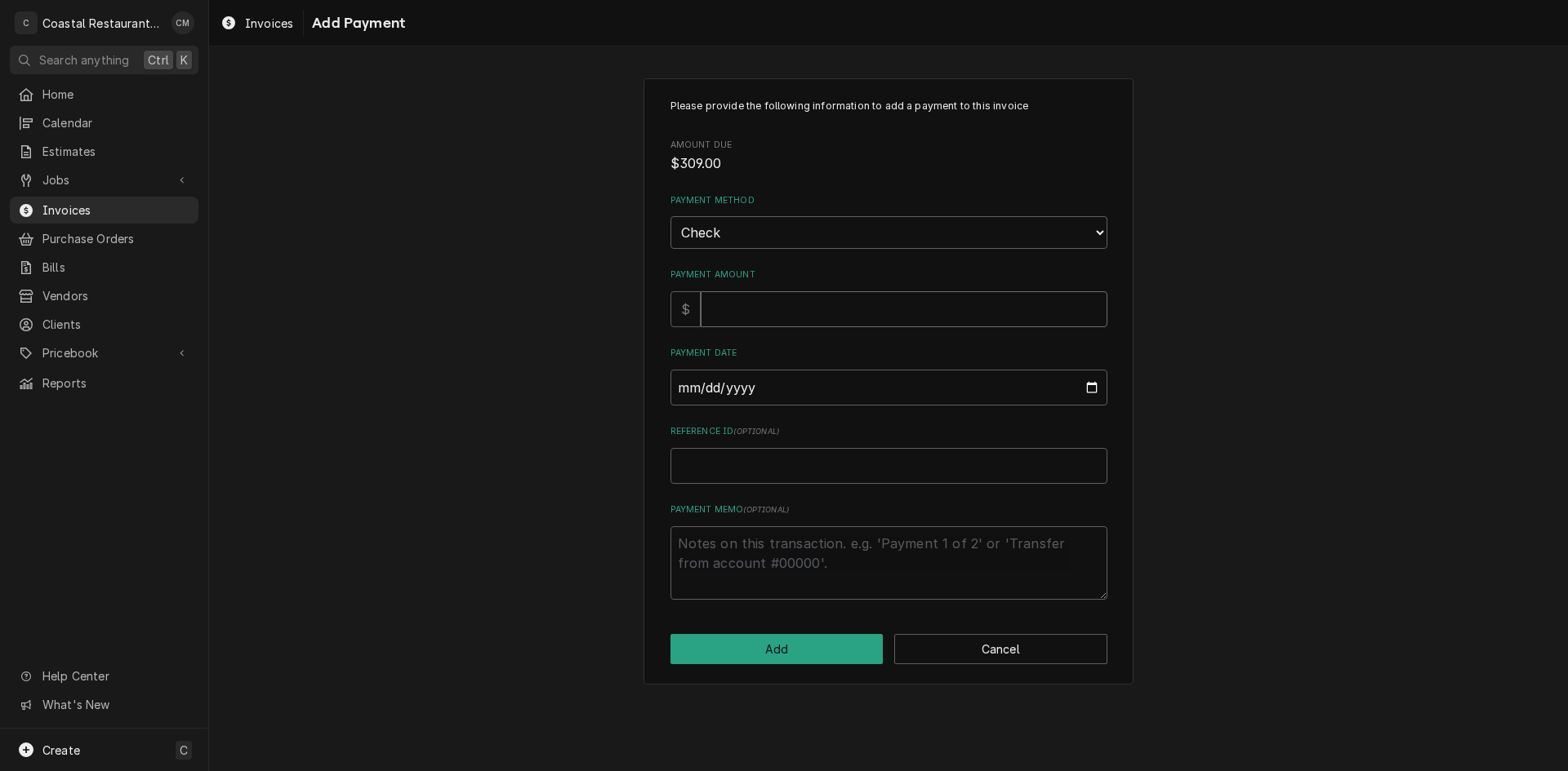
type input "3"
type textarea "x"
type input "30"
type textarea "x"
type input "309"
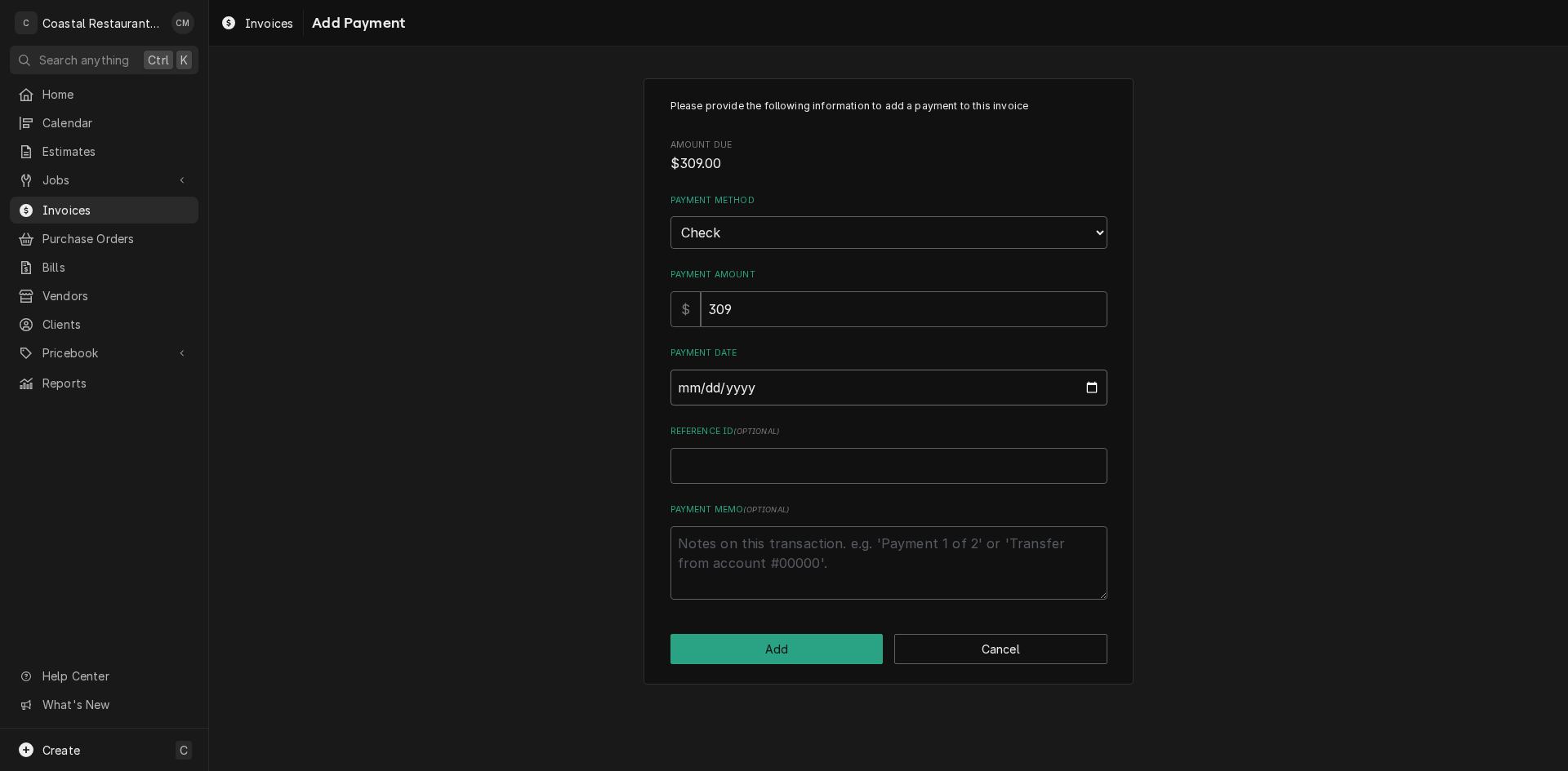
type input "0002-09-18"
type textarea "x"
type input "0020-09-18"
type textarea "x"
type input "0202-09-18"
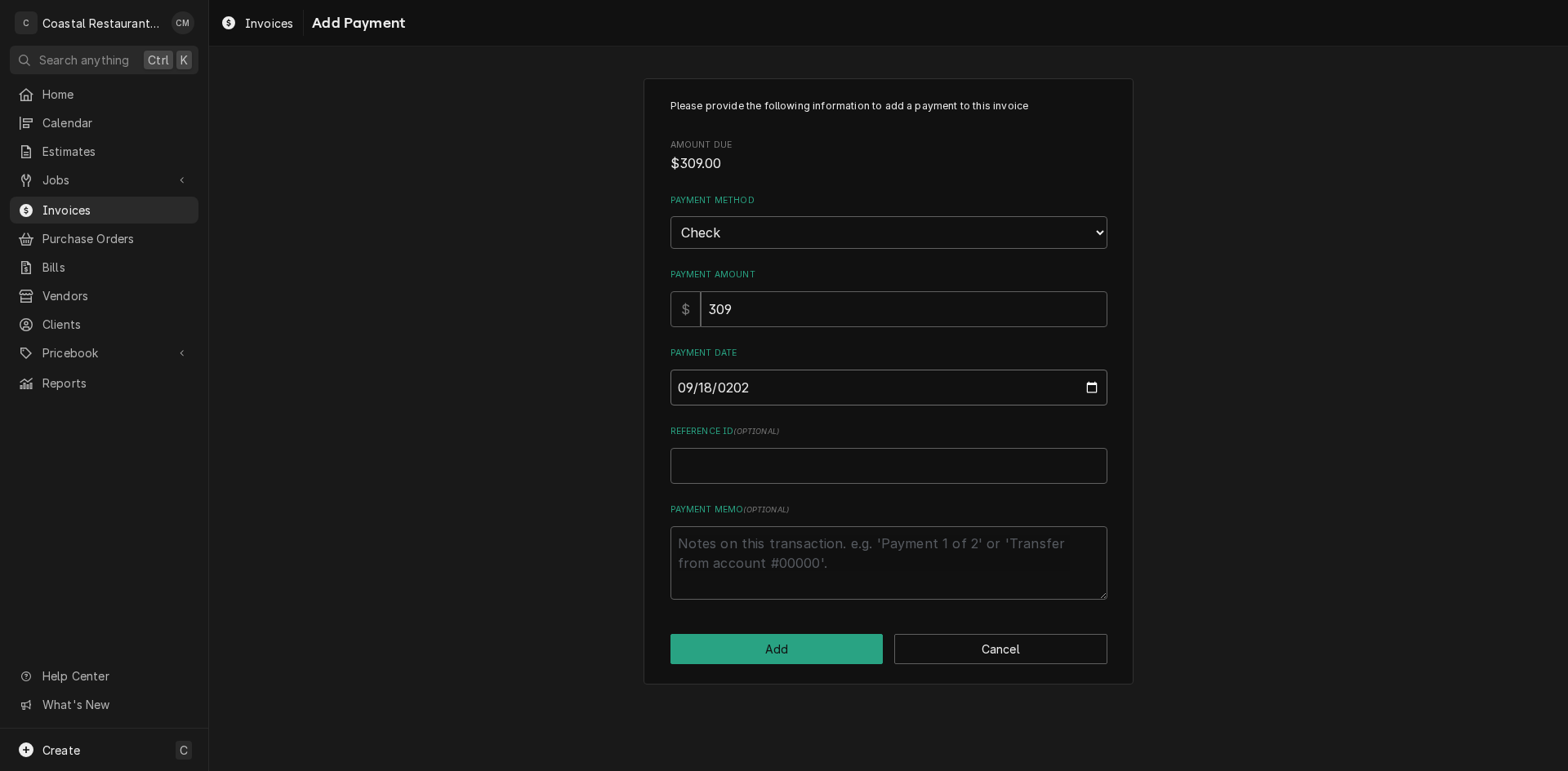
type textarea "x"
type input "2025-09-18"
type textarea "x"
type input "1"
type textarea "x"
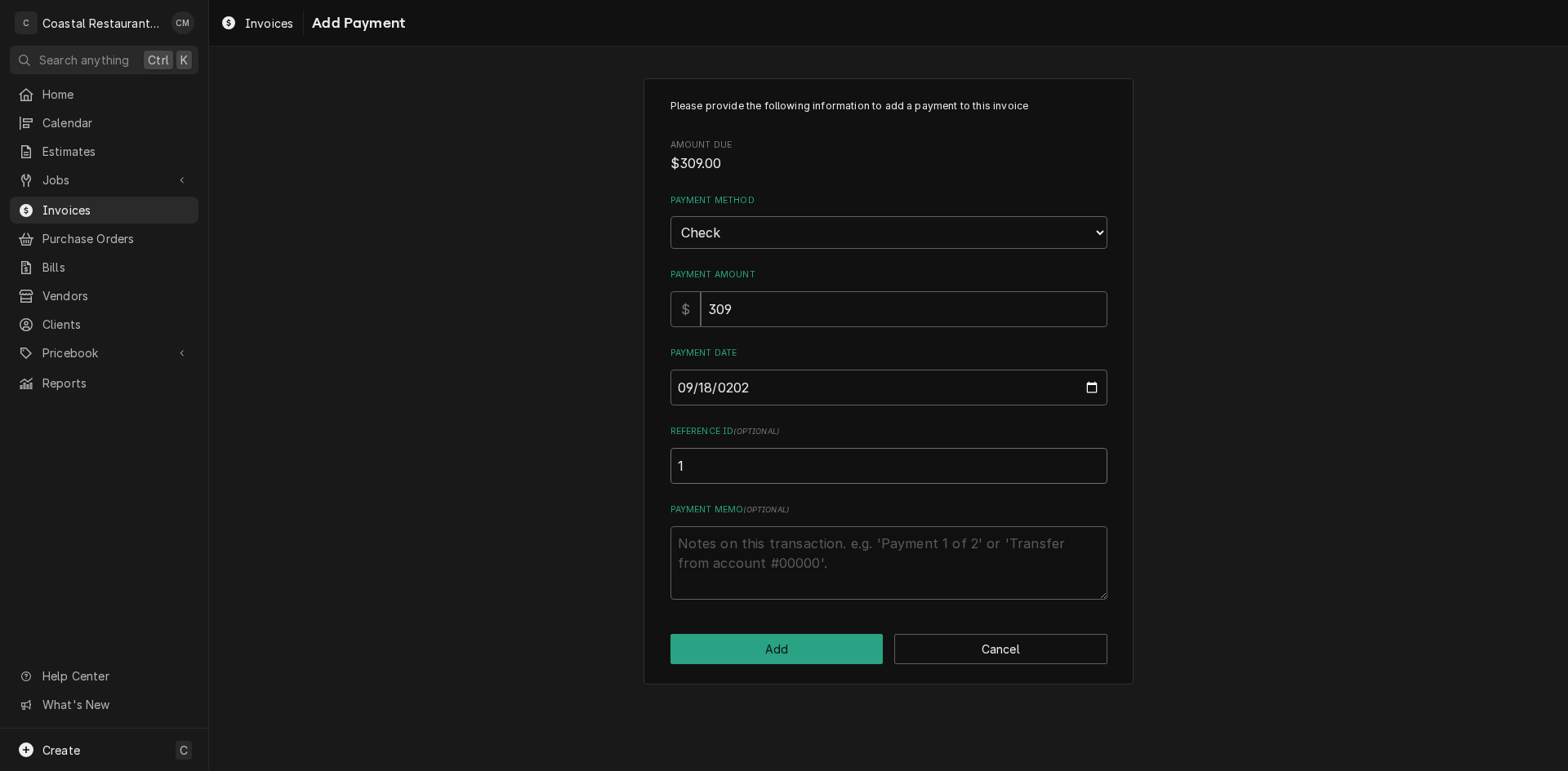
type input "14"
type textarea "x"
type input "147"
type textarea "x"
type input "1471"
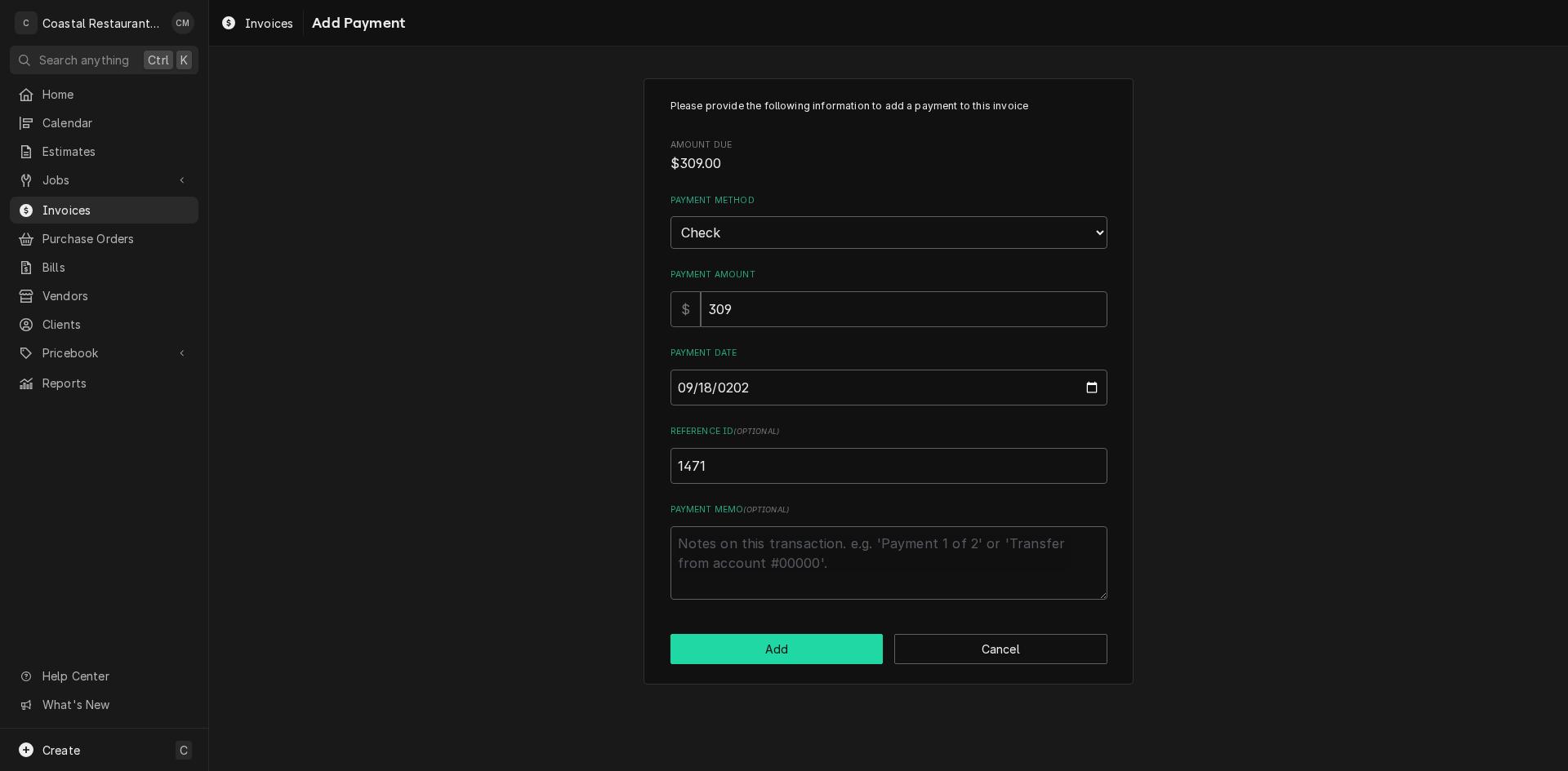
drag, startPoint x: 799, startPoint y: 652, endPoint x: 641, endPoint y: 663, distance: 158.4
click at [799, 652] on button "Add" at bounding box center [777, 649] width 213 height 30
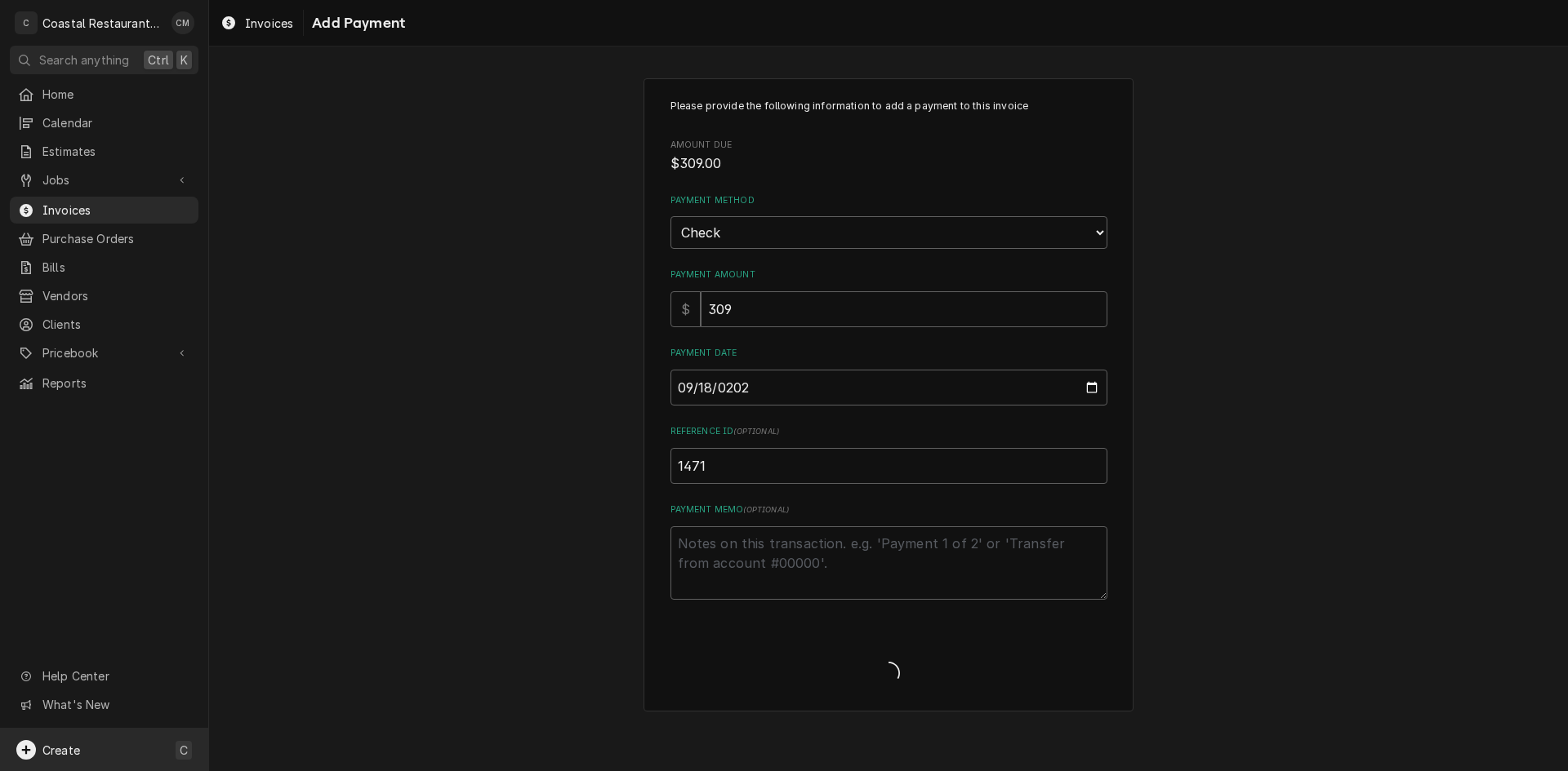
type textarea "x"
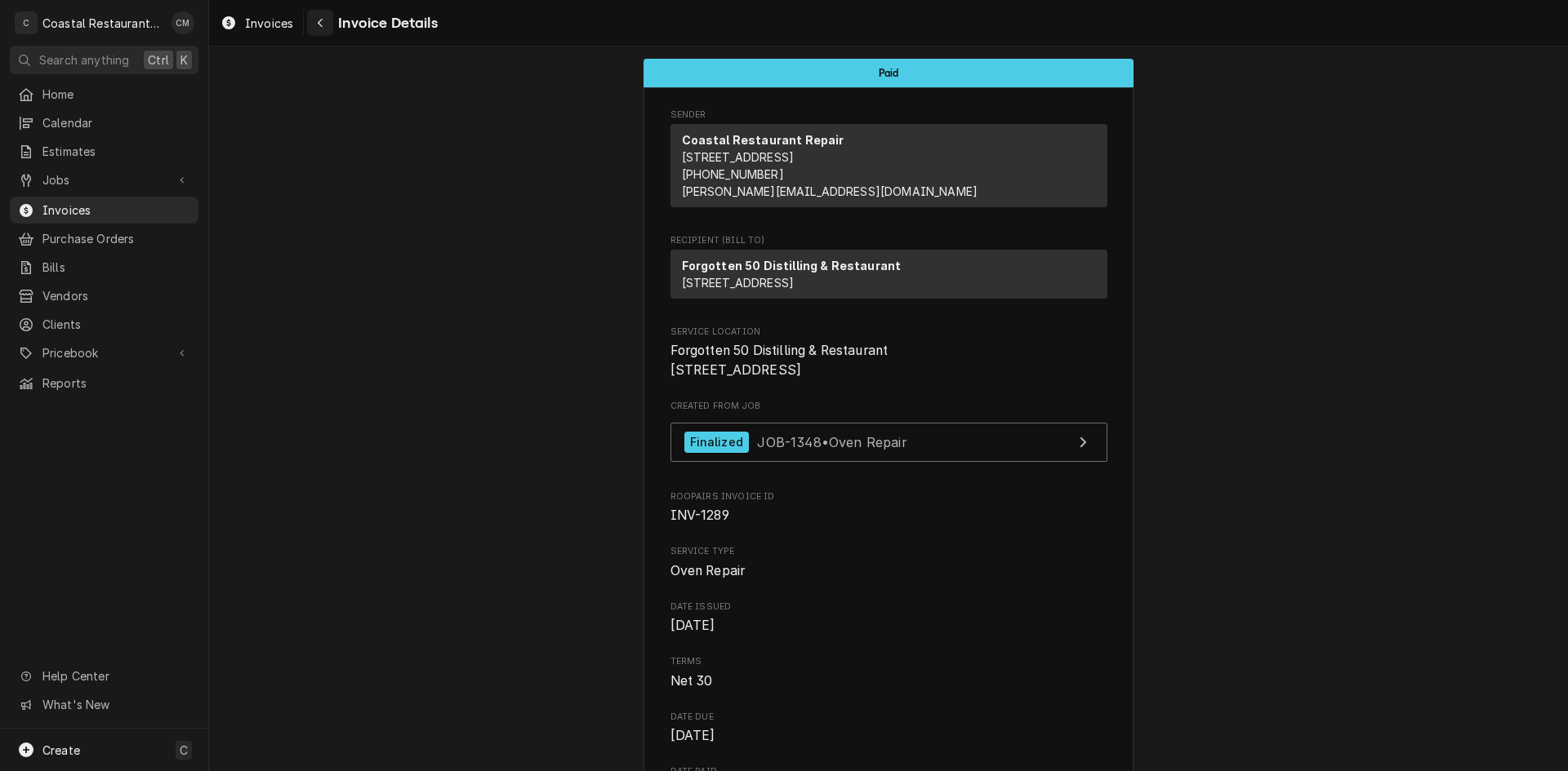
click at [330, 23] on button "Navigate back" at bounding box center [320, 23] width 26 height 26
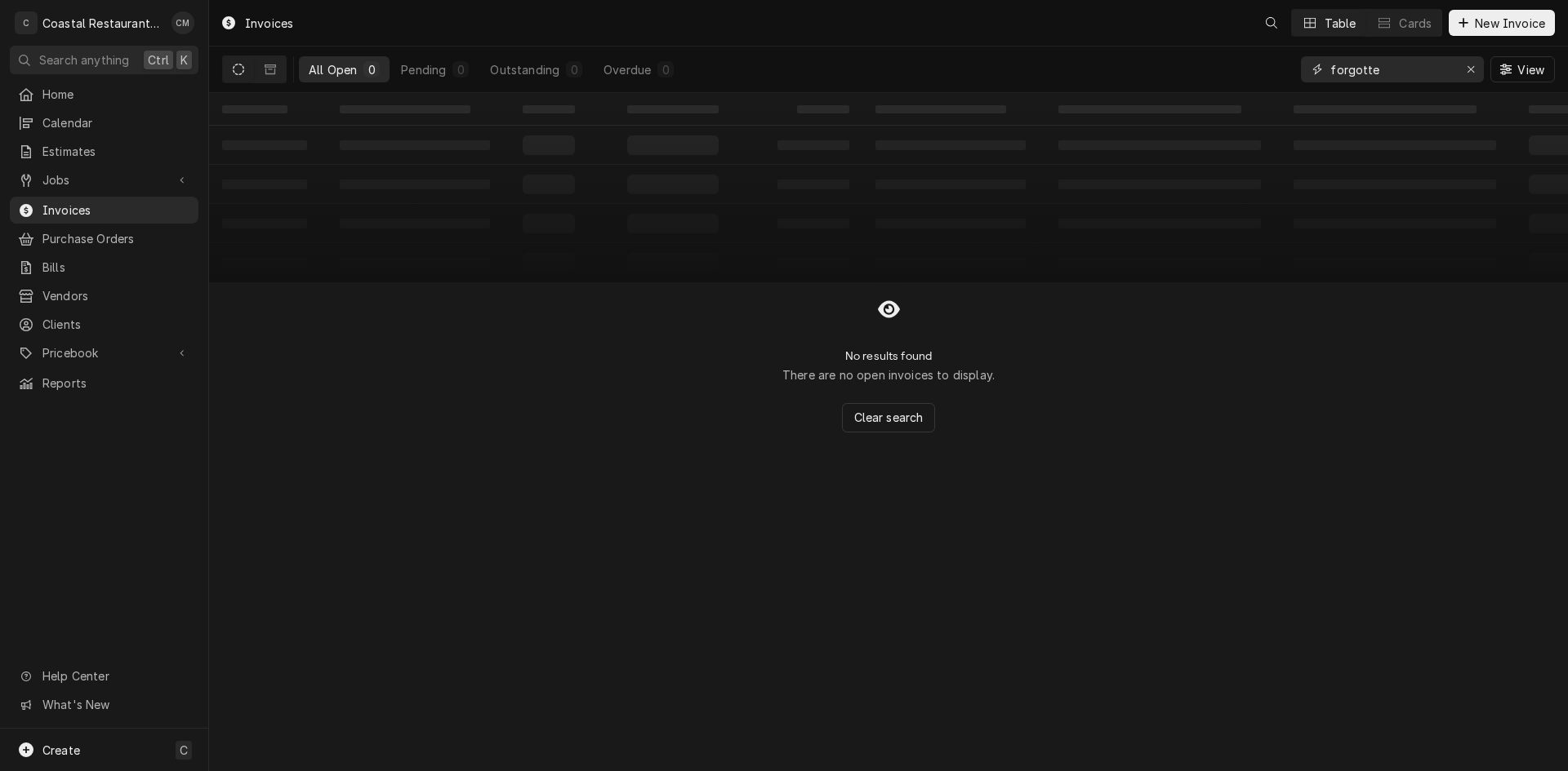
drag, startPoint x: 1421, startPoint y: 62, endPoint x: 1312, endPoint y: 71, distance: 109.4
click at [1312, 71] on div "forgotte" at bounding box center [1392, 69] width 183 height 26
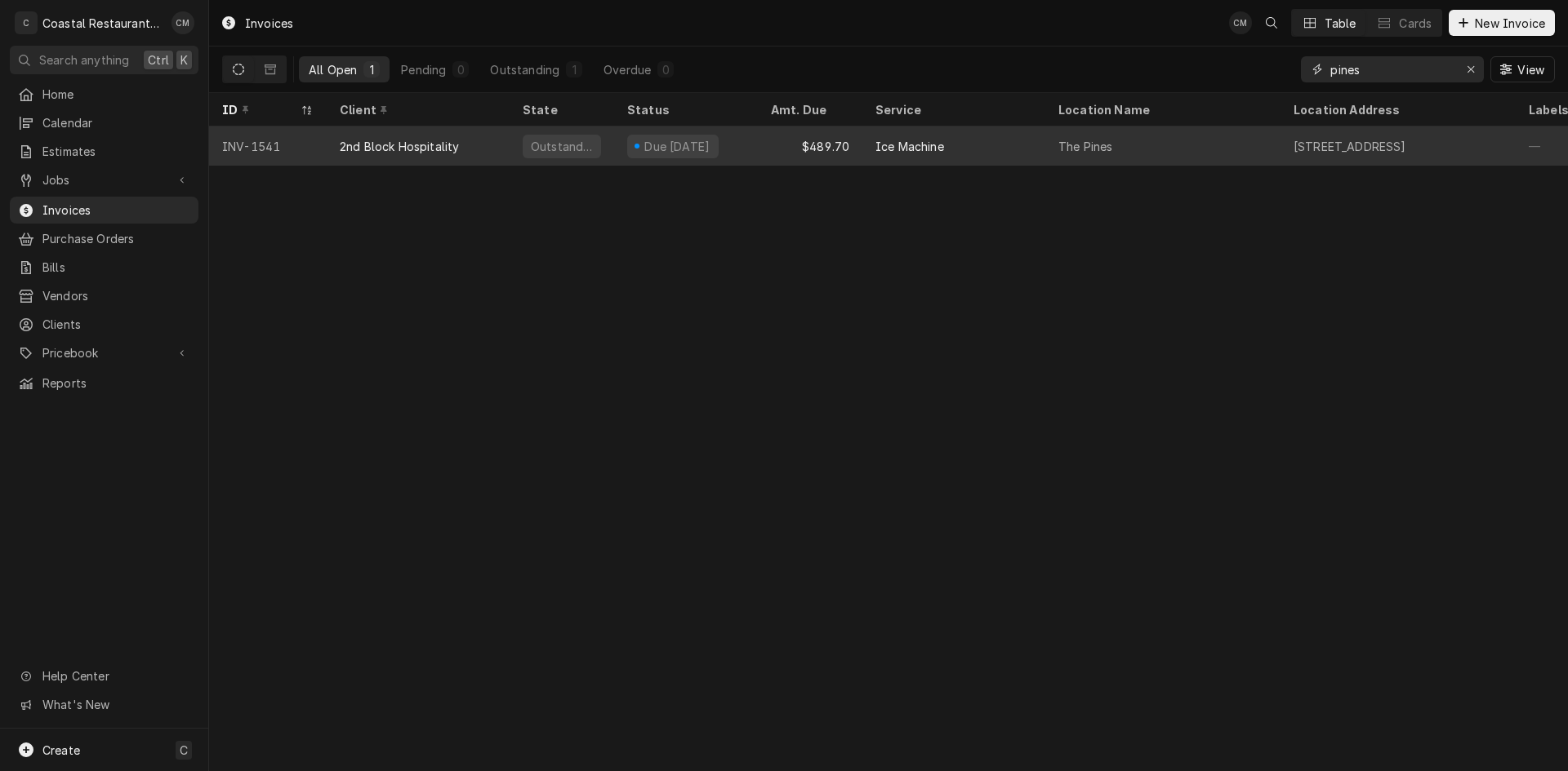
type input "pines"
click at [754, 152] on div "Due [DATE]" at bounding box center [685, 146] width 144 height 39
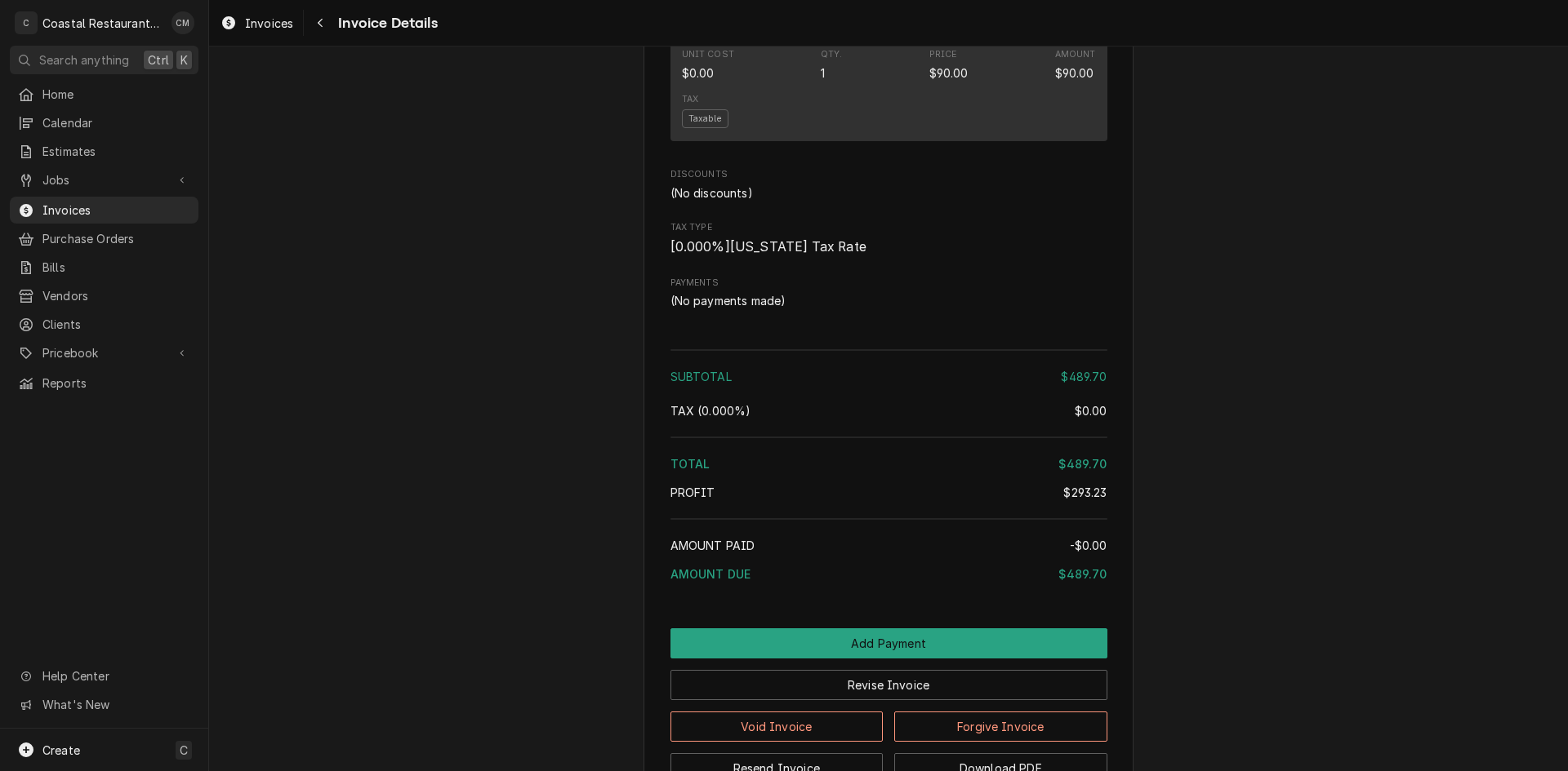
scroll to position [1923, 0]
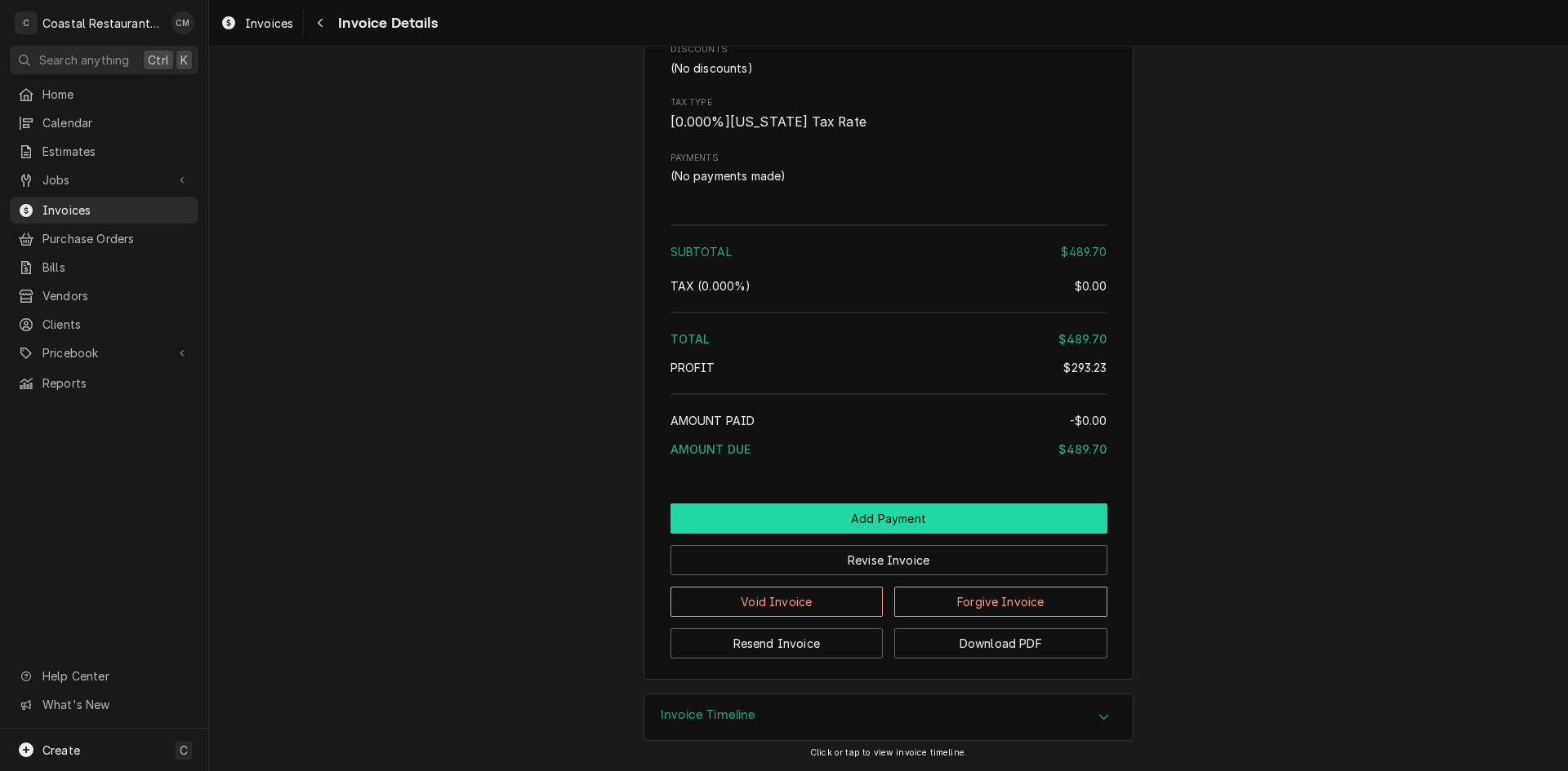
click at [807, 522] on button "Add Payment" at bounding box center [889, 518] width 437 height 30
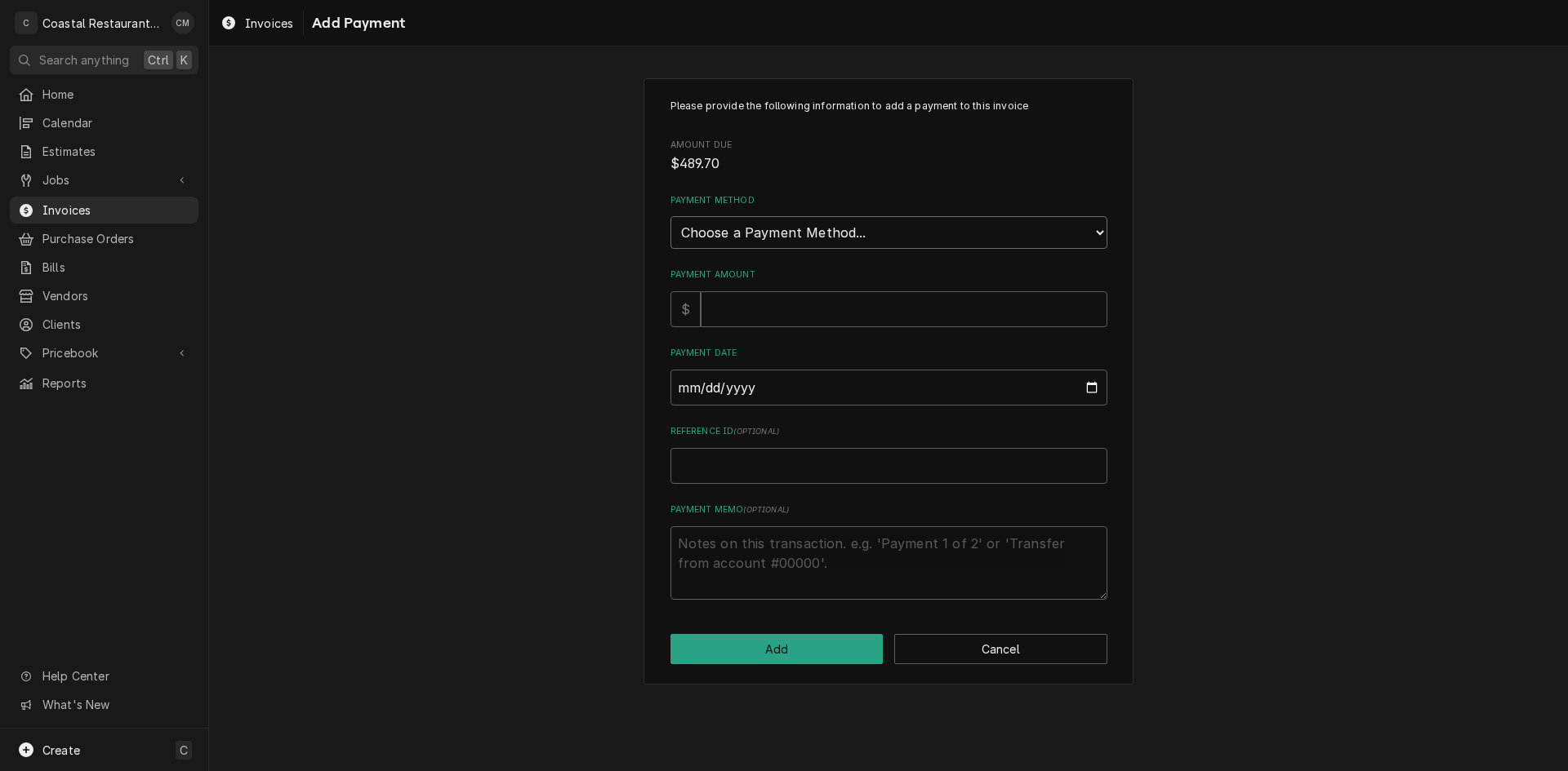
click at [773, 243] on select "Choose a Payment Method... Cash Check Credit/Debit Card ACH/eCheck Other" at bounding box center [889, 233] width 437 height 33
select select "2"
click at [671, 217] on select "Choose a Payment Method... Cash Check Credit/Debit Card ACH/eCheck Other" at bounding box center [889, 233] width 437 height 33
click at [754, 313] on input "Payment Amount" at bounding box center [904, 310] width 407 height 36
type textarea "x"
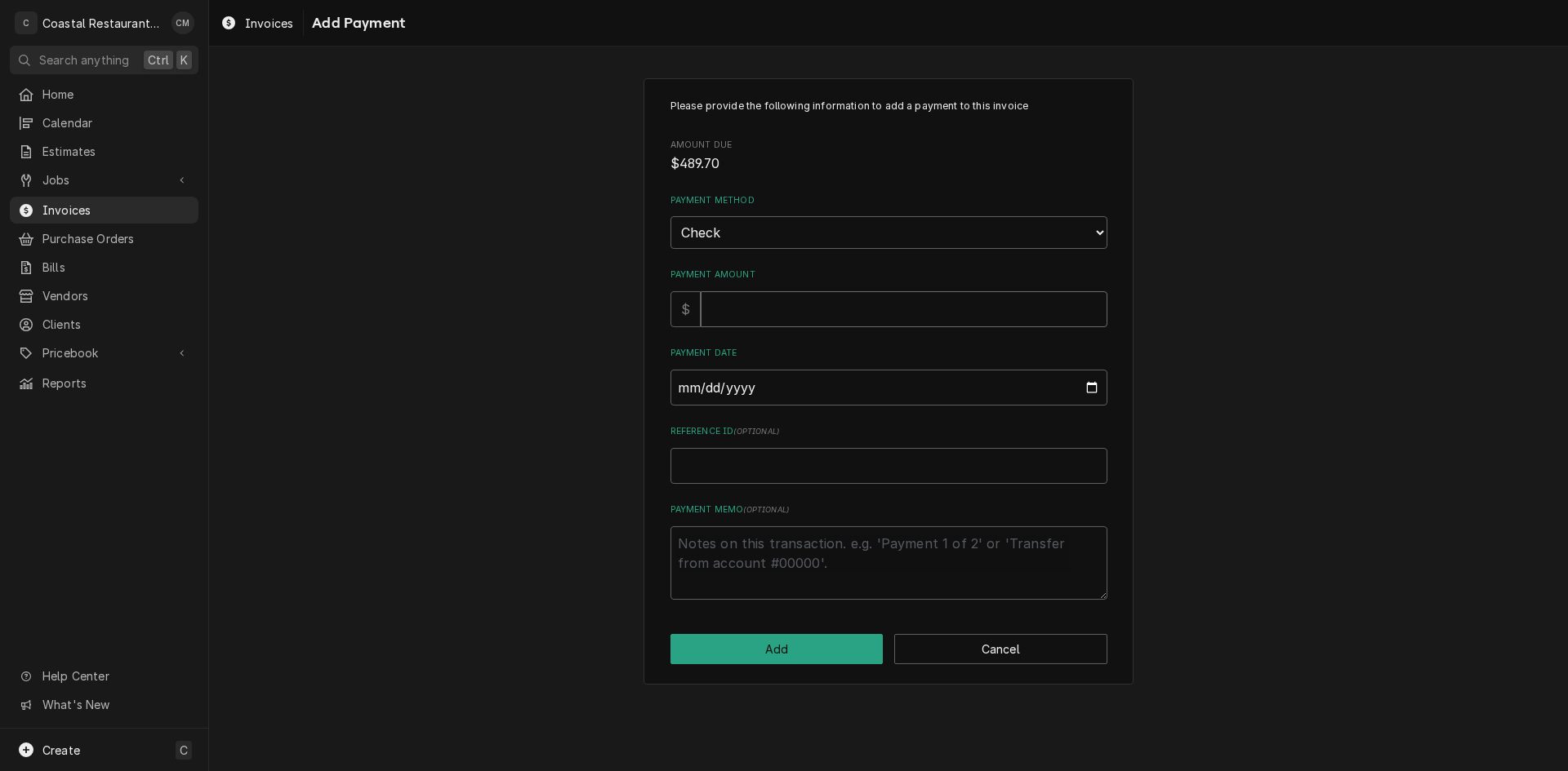
type input "4"
type textarea "x"
type input "48"
type textarea "x"
type input "489"
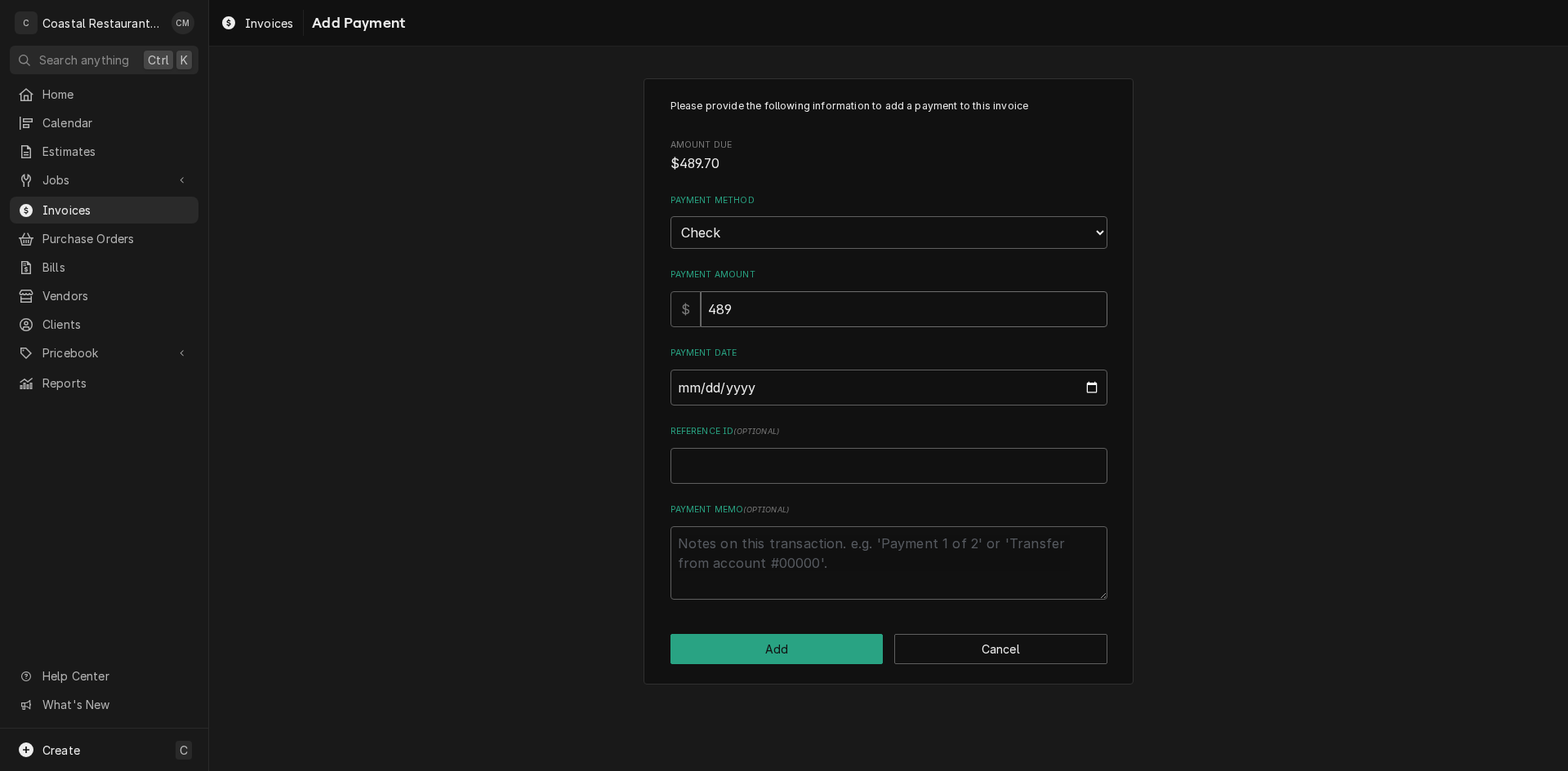
type textarea "x"
type input "489.7"
type input "0002-09-18"
type textarea "x"
type input "0020-09-18"
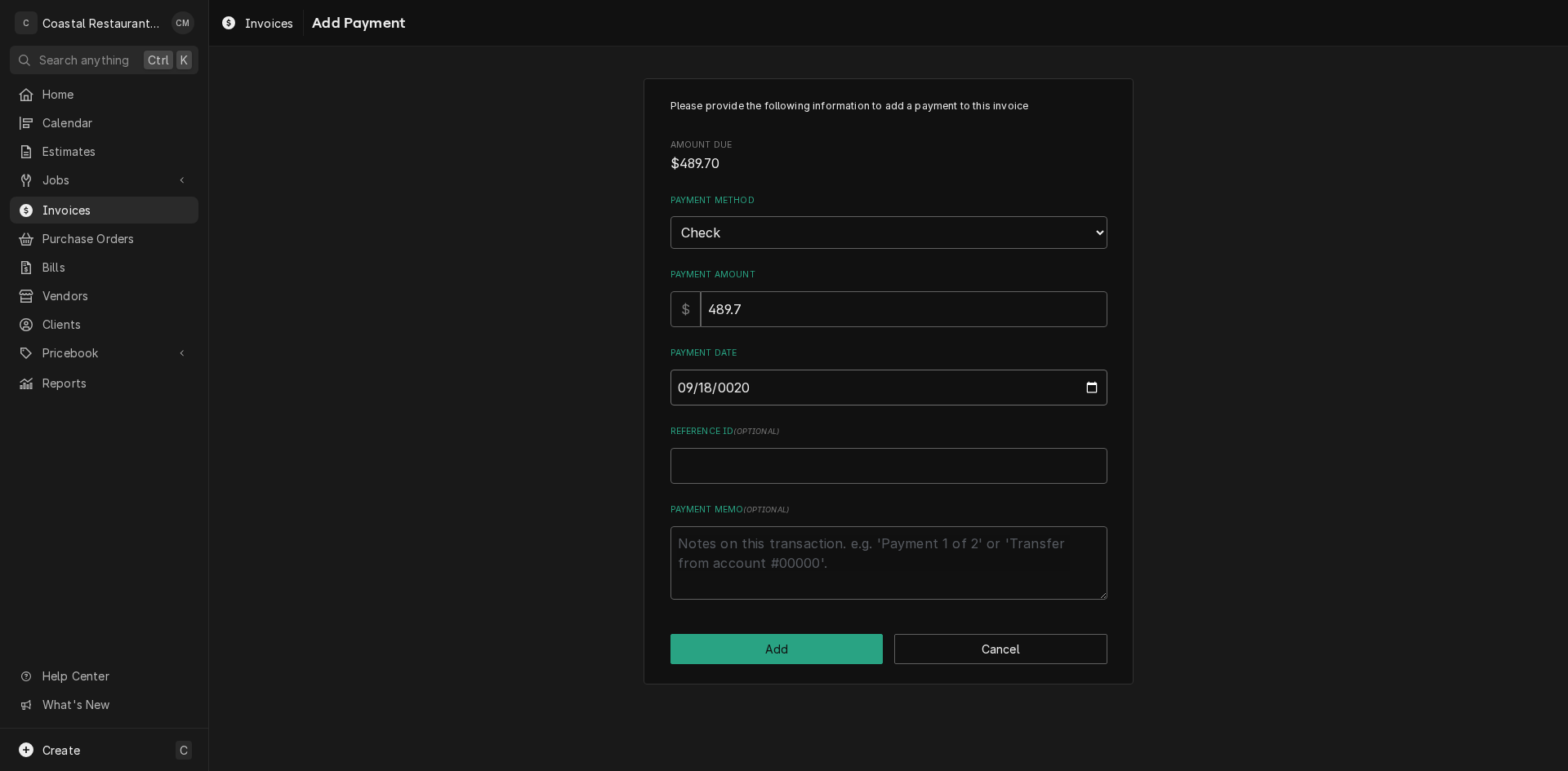
type textarea "x"
type input "0202-09-18"
type textarea "x"
type input "2025-09-18"
type textarea "x"
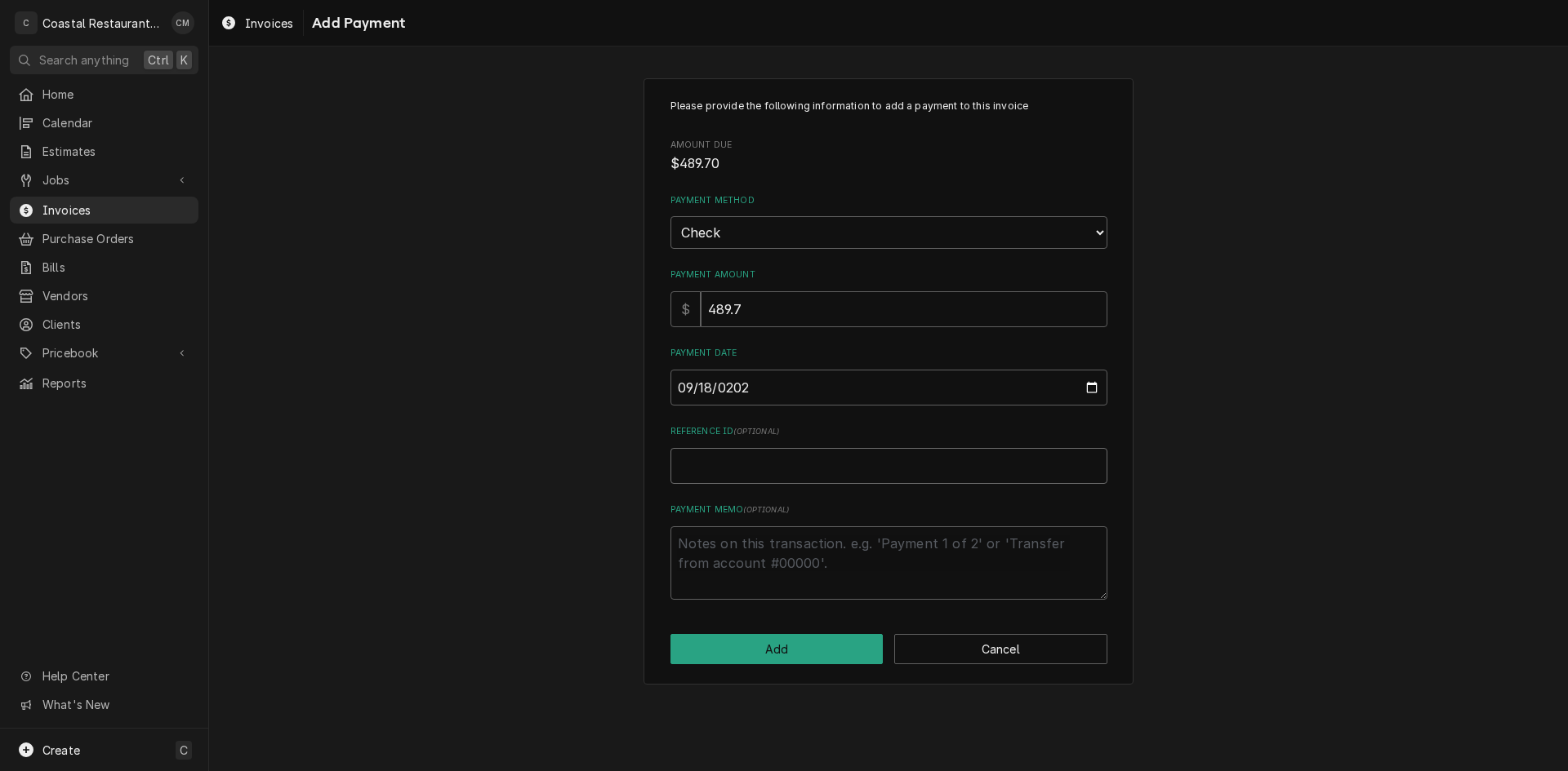
type input "6"
type textarea "x"
type input "68"
type textarea "x"
type input "681"
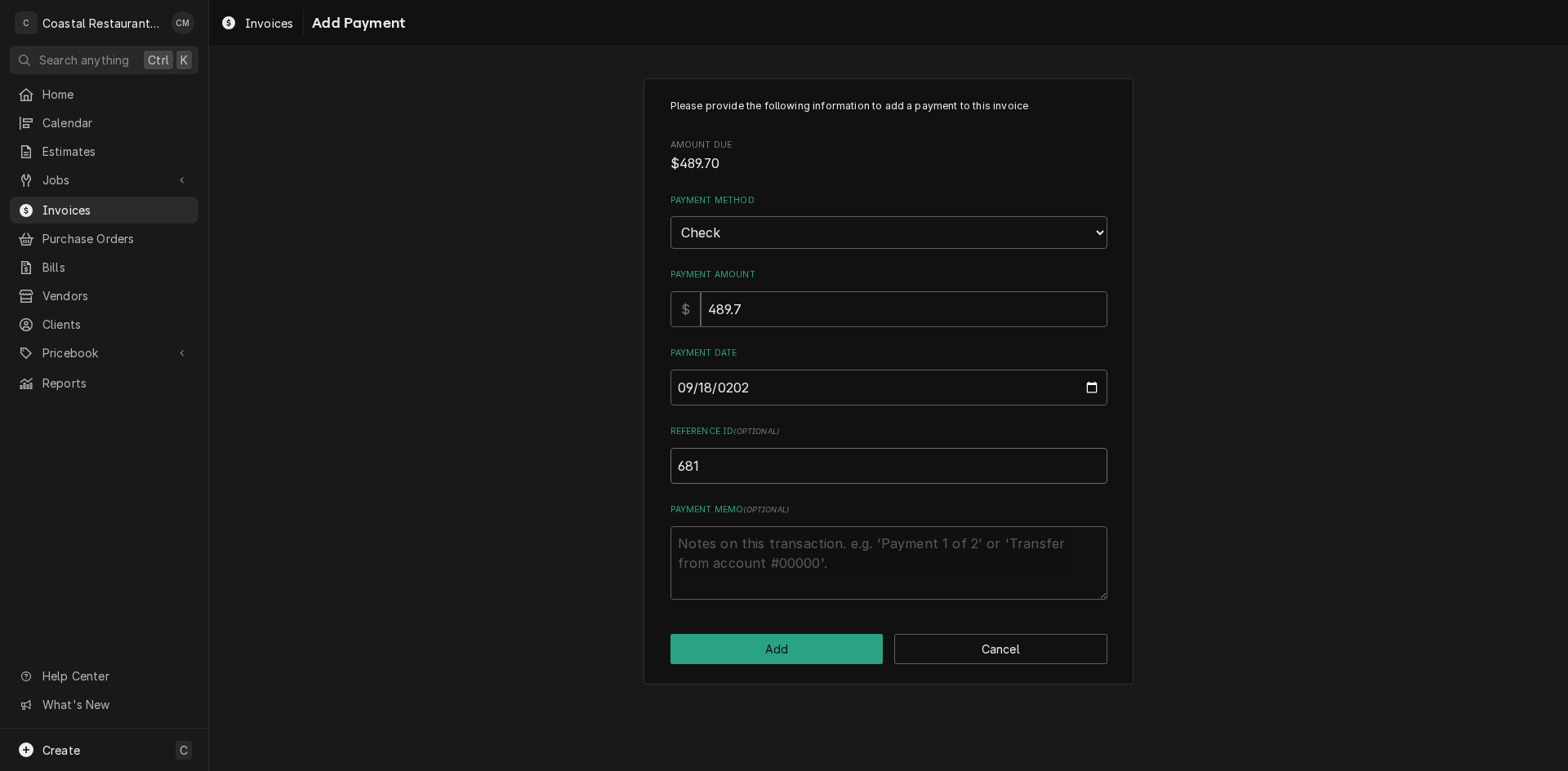
type textarea "x"
type input "6816"
type textarea "x"
type input "68165"
type textarea "x"
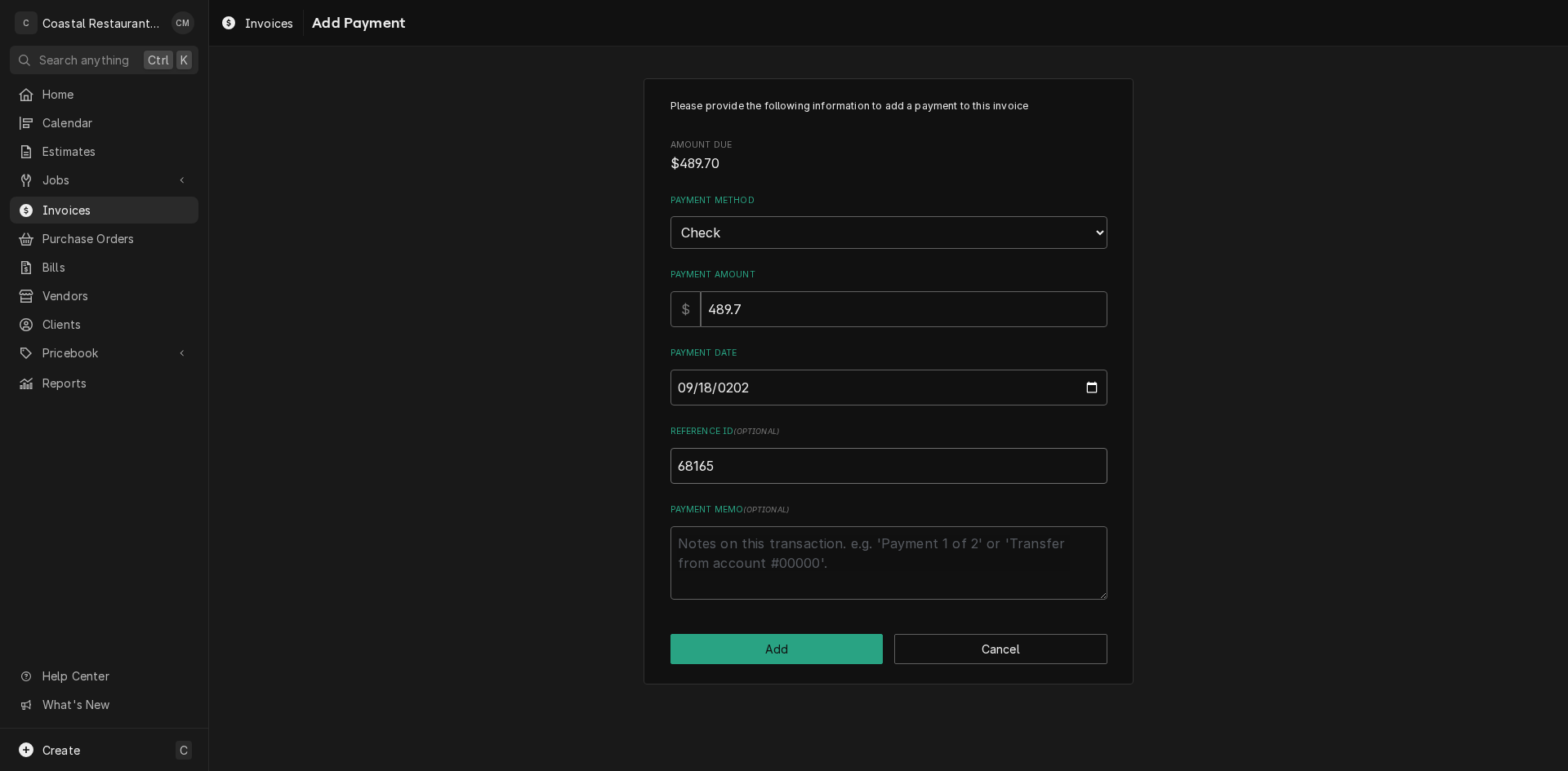
type input "681657"
type textarea "x"
type input "6816579"
type textarea "x"
type input "68165795"
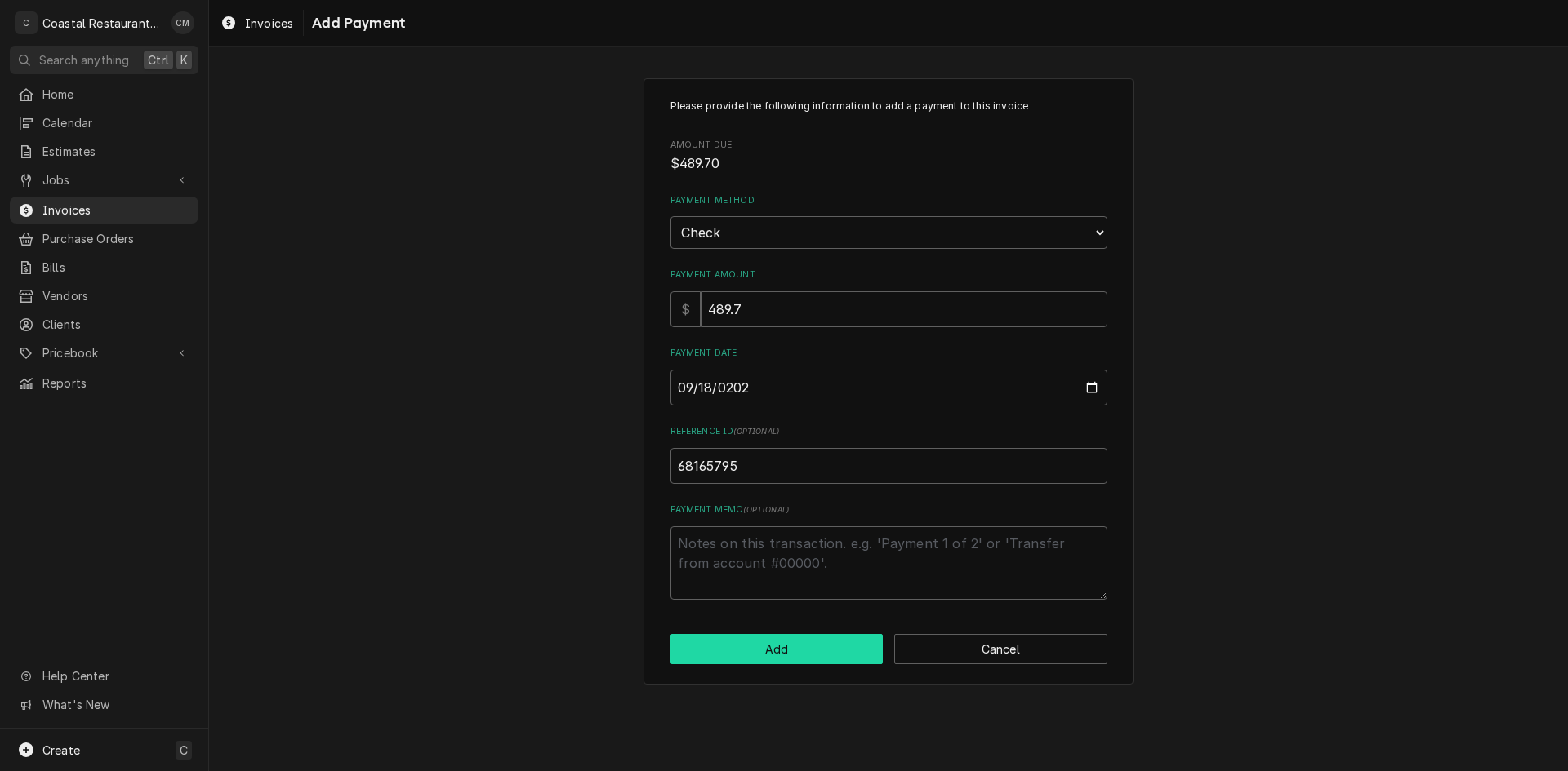
click button "Add" at bounding box center [777, 649] width 213 height 30
type textarea "x"
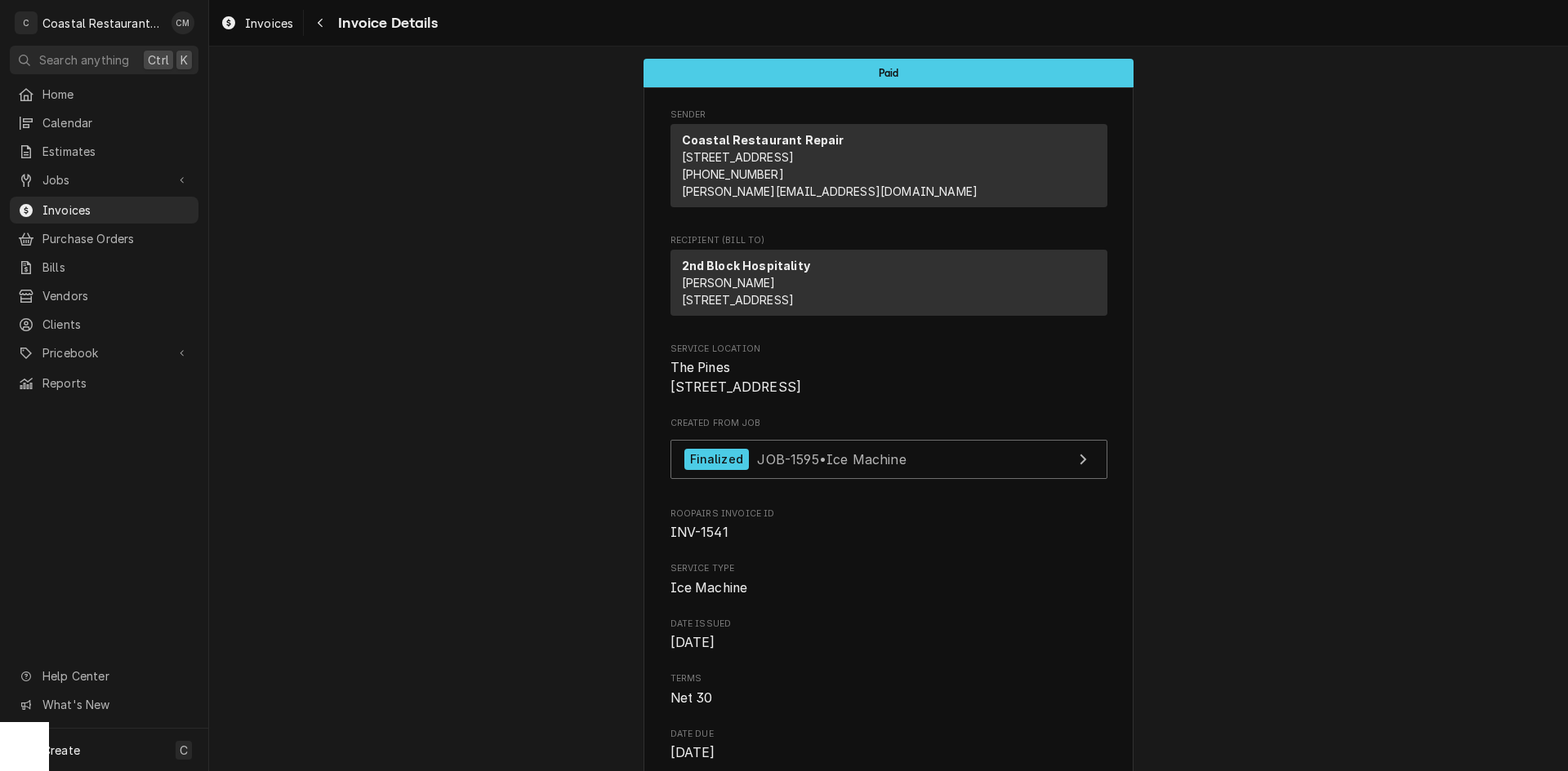
click at [317, 25] on icon "Navigate back" at bounding box center [321, 23] width 7 height 12
